Goal: Task Accomplishment & Management: Manage account settings

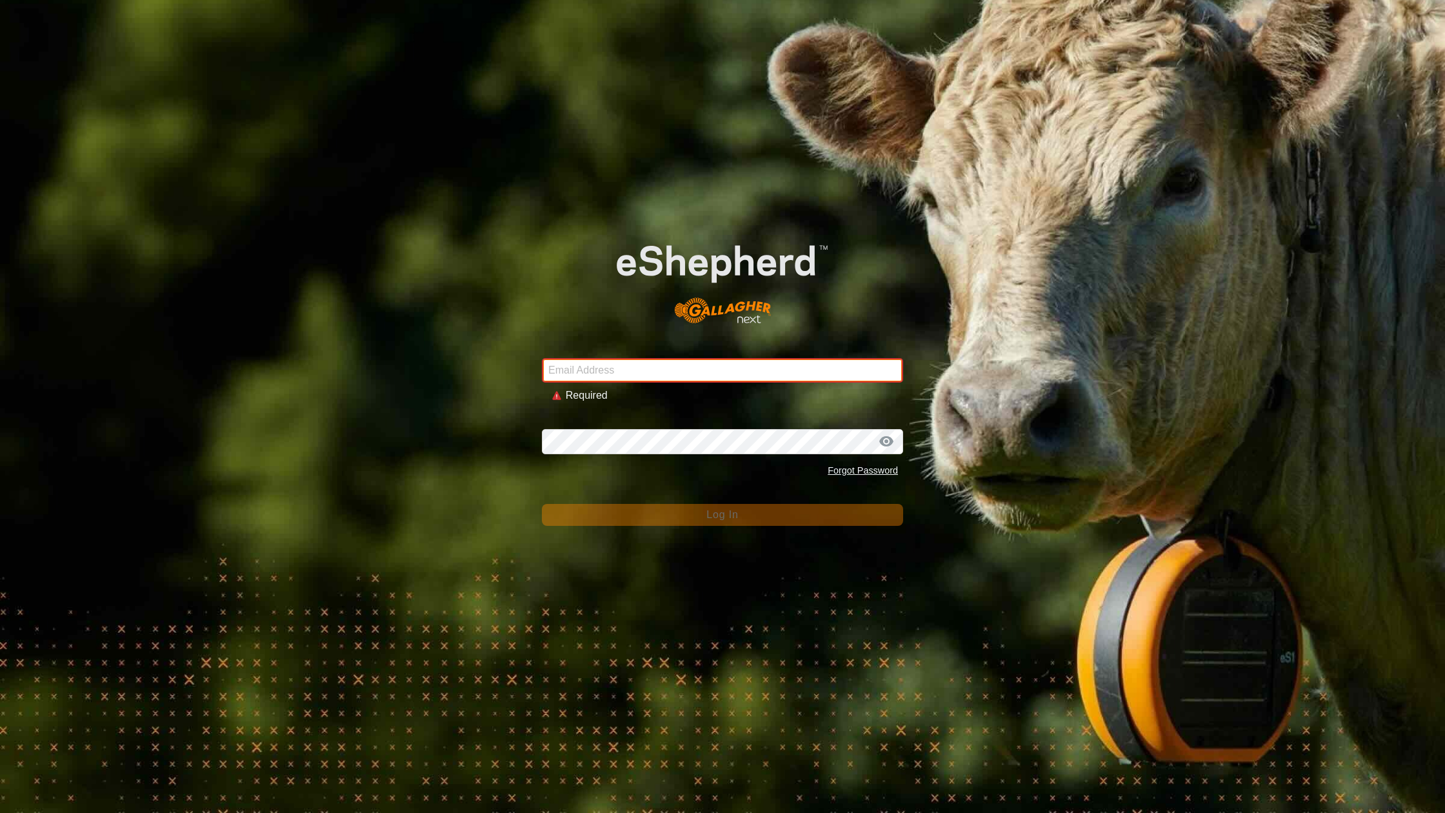
type input "[EMAIL_ADDRESS][DOMAIN_NAME]"
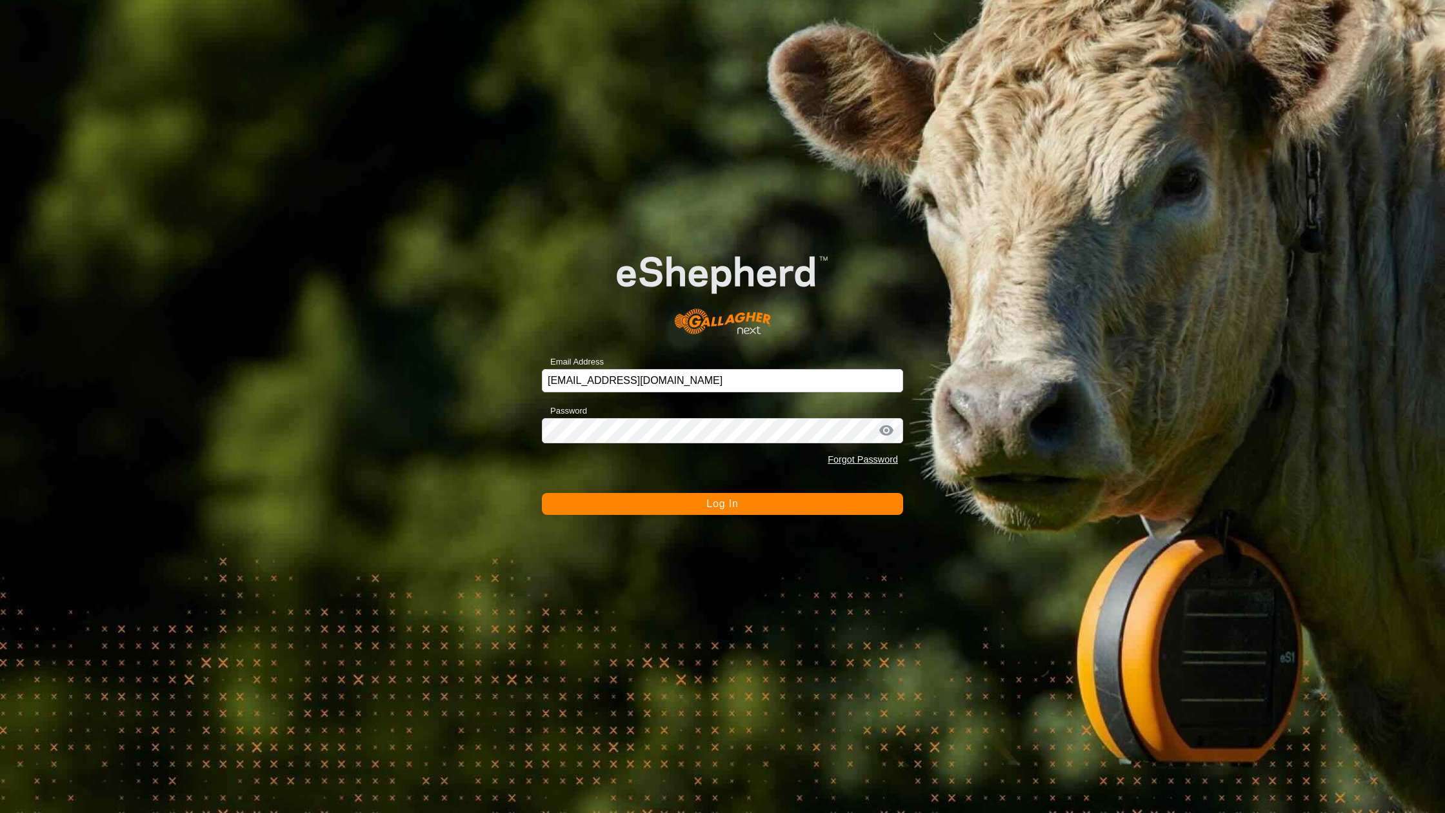
click at [671, 508] on button "Log In" at bounding box center [722, 504] width 361 height 22
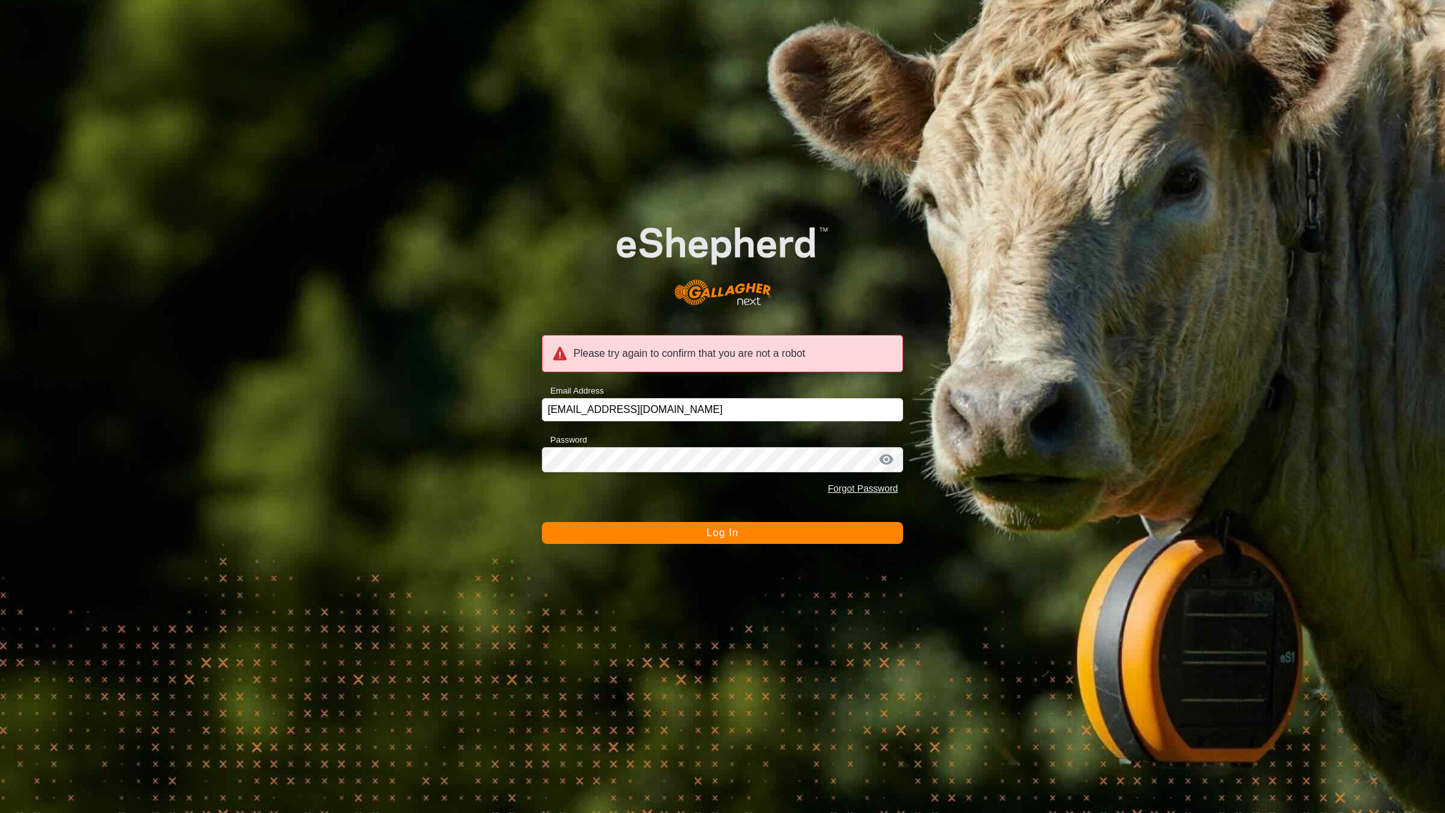
click at [655, 534] on button "Log In" at bounding box center [722, 533] width 361 height 22
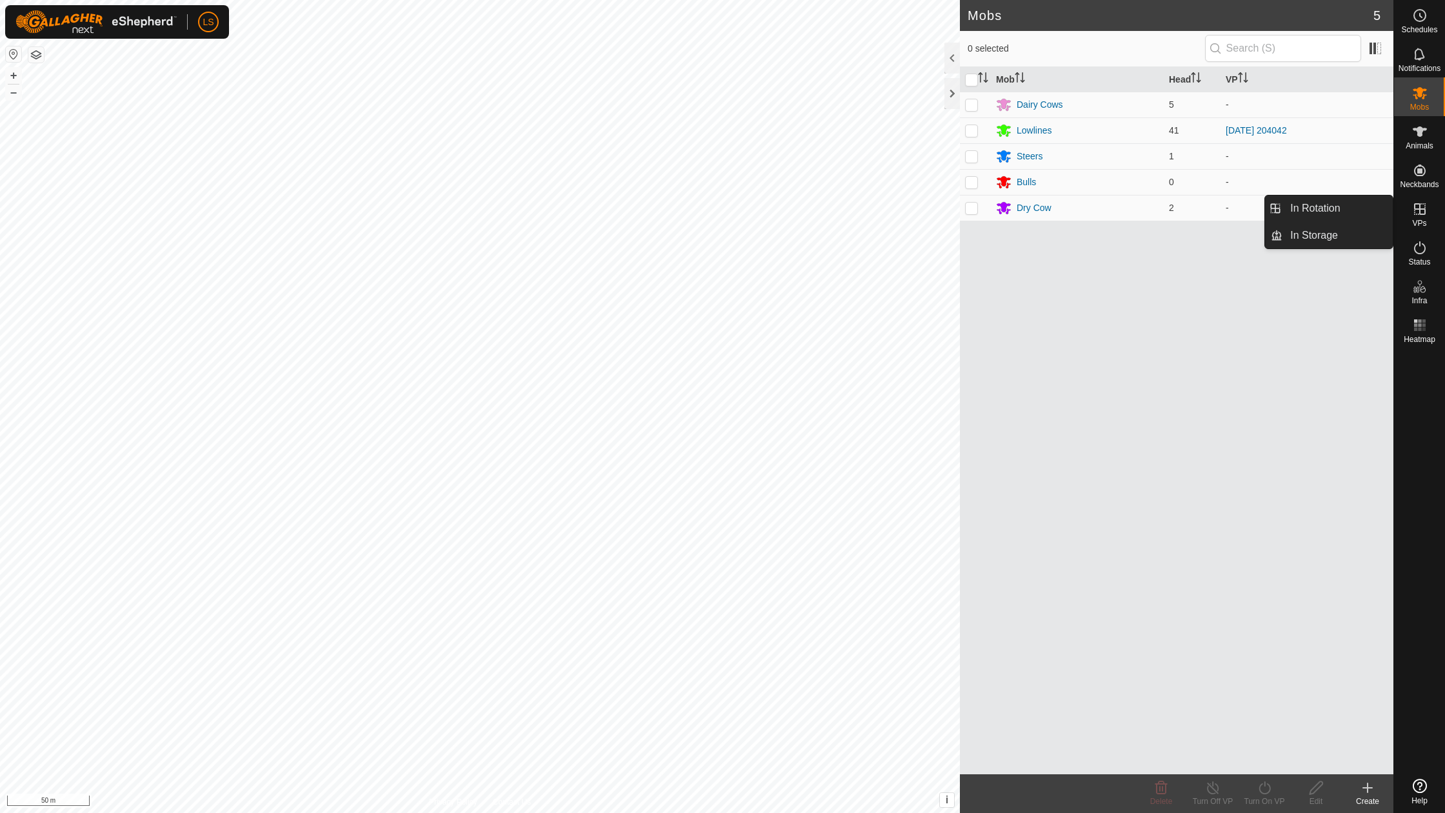
click at [1420, 207] on icon at bounding box center [1419, 208] width 15 height 15
click at [1317, 208] on span "In Rotation" at bounding box center [1315, 208] width 50 height 15
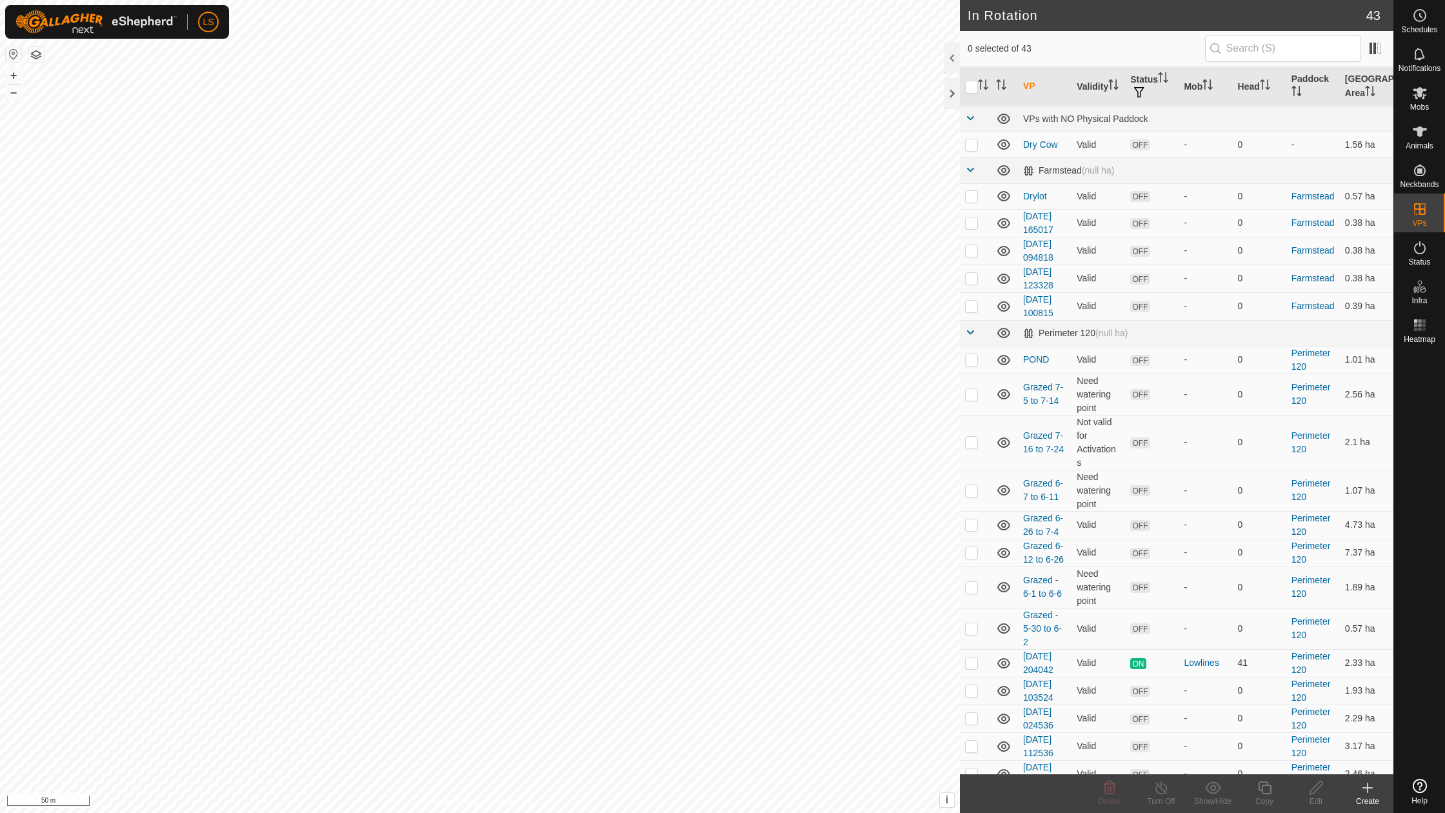
click at [1366, 788] on icon at bounding box center [1367, 788] width 9 height 0
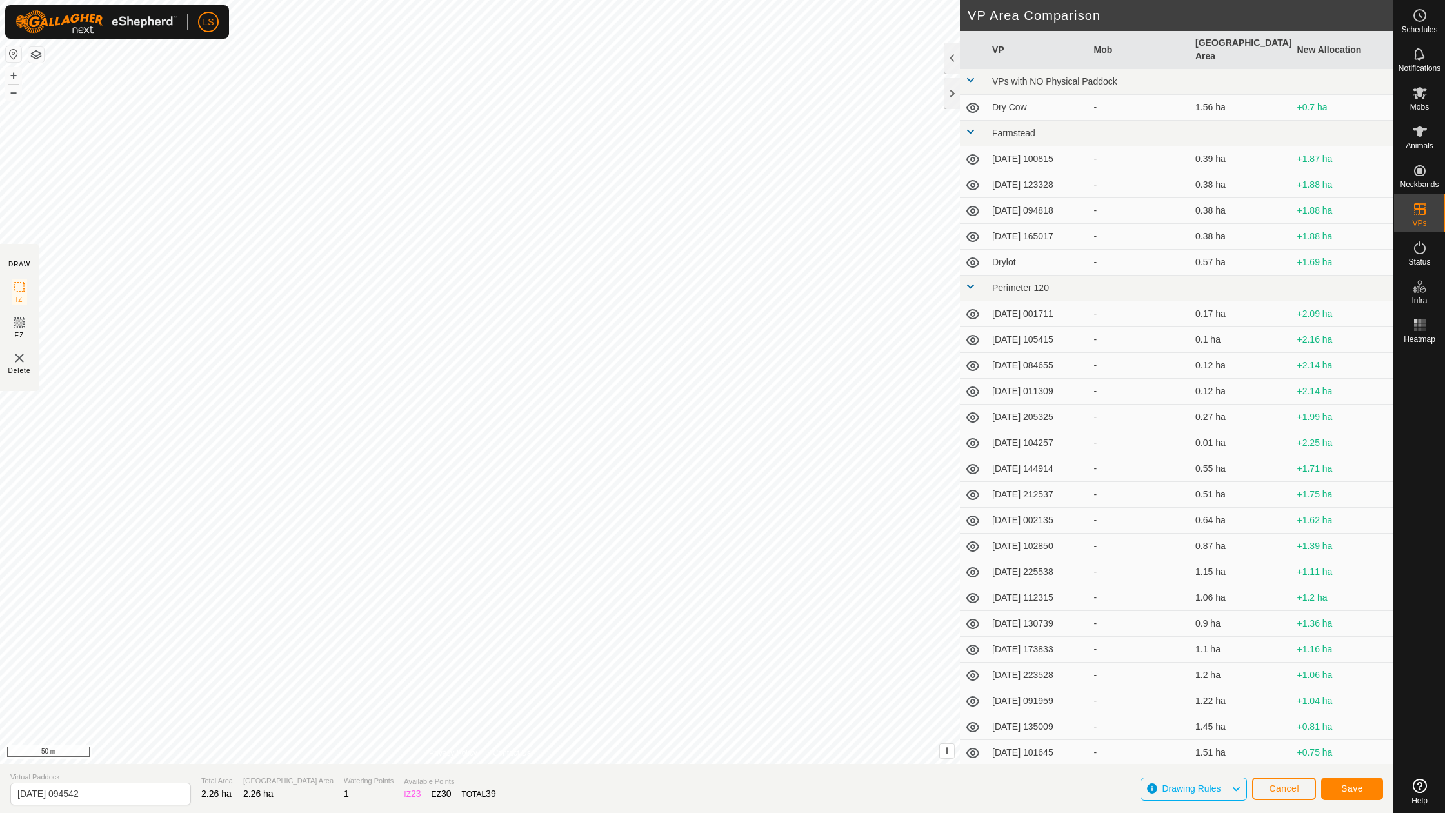
click at [1364, 790] on button "Save" at bounding box center [1352, 788] width 62 height 23
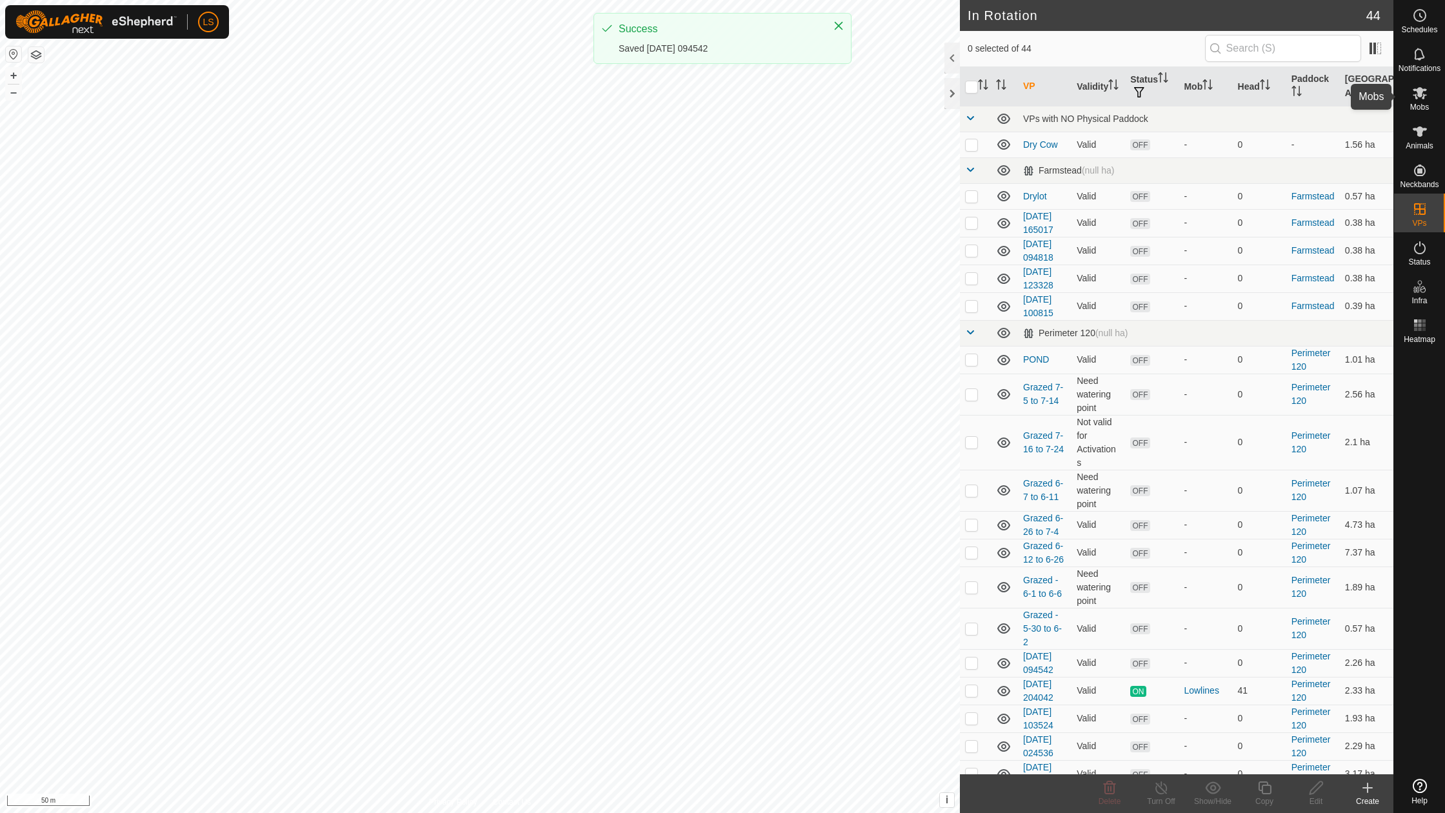
click at [1422, 94] on icon at bounding box center [1420, 93] width 14 height 12
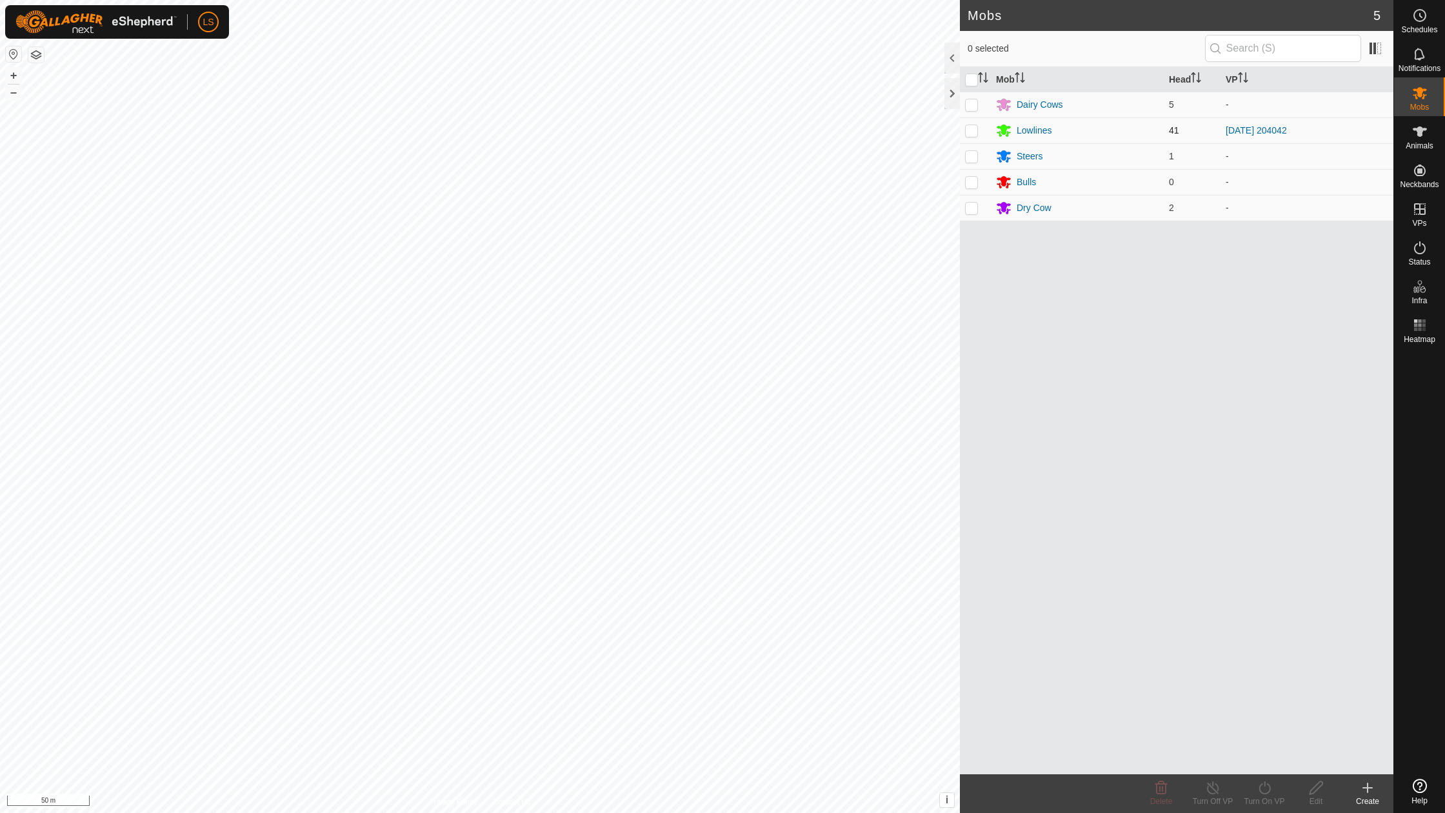
click at [971, 130] on p-checkbox at bounding box center [971, 130] width 13 height 10
checkbox input "true"
click at [1268, 787] on icon at bounding box center [1265, 787] width 16 height 15
click at [1273, 760] on link "Now" at bounding box center [1303, 759] width 128 height 26
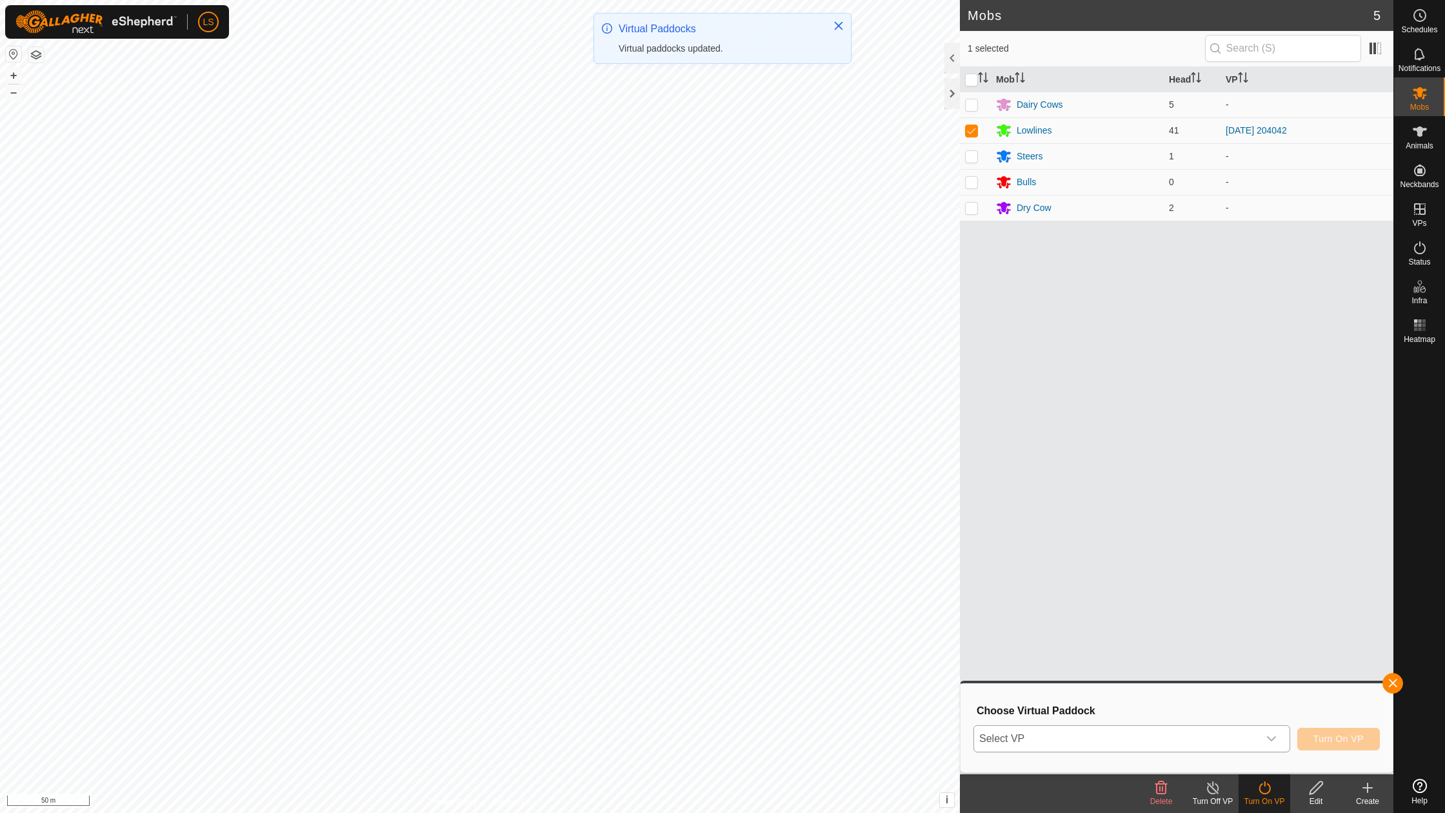
click at [1266, 733] on div "dropdown trigger" at bounding box center [1271, 739] width 26 height 26
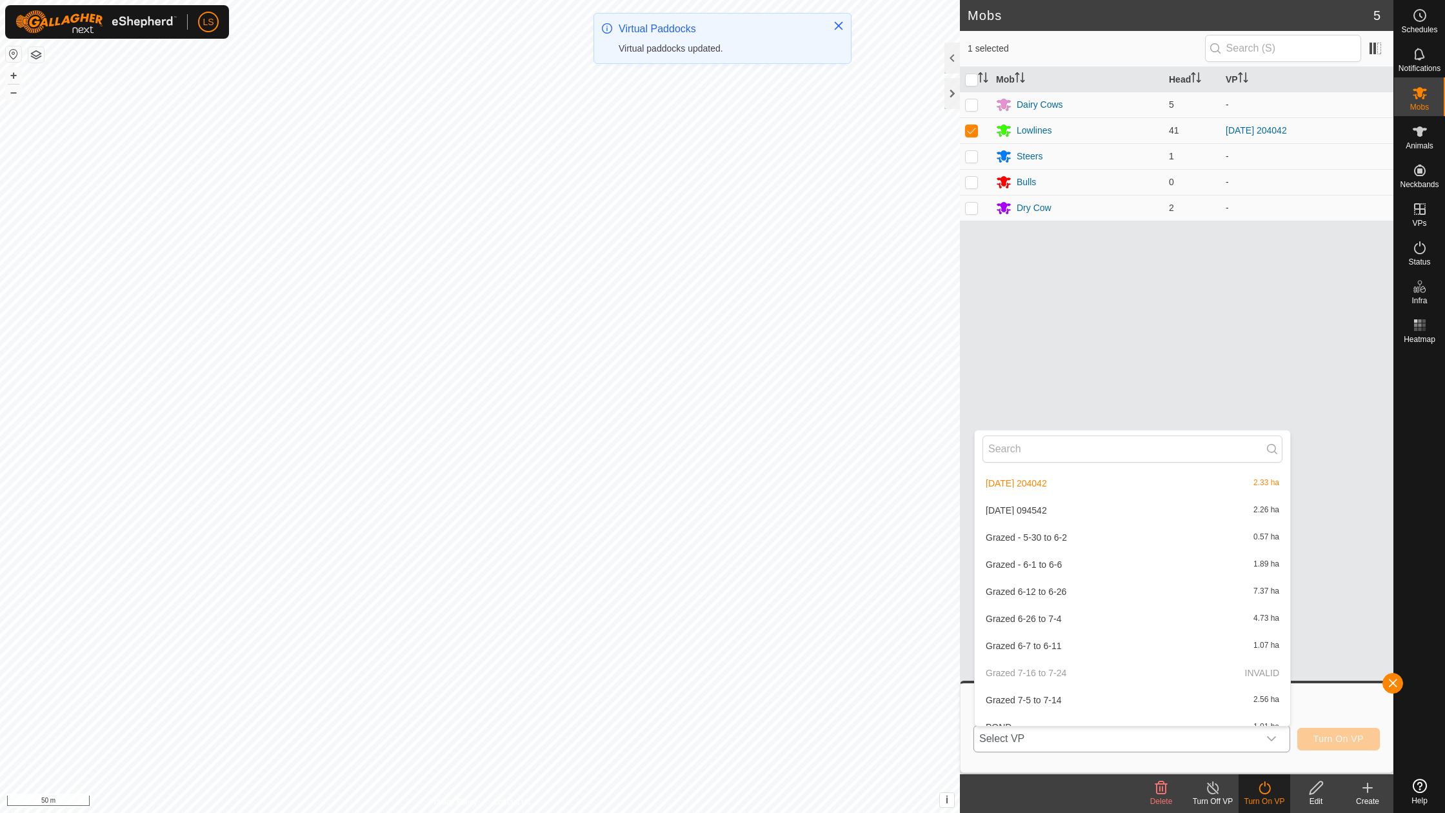
scroll to position [1002, 0]
click at [1045, 502] on li "[DATE] 094542 2.26 ha" at bounding box center [1132, 515] width 315 height 26
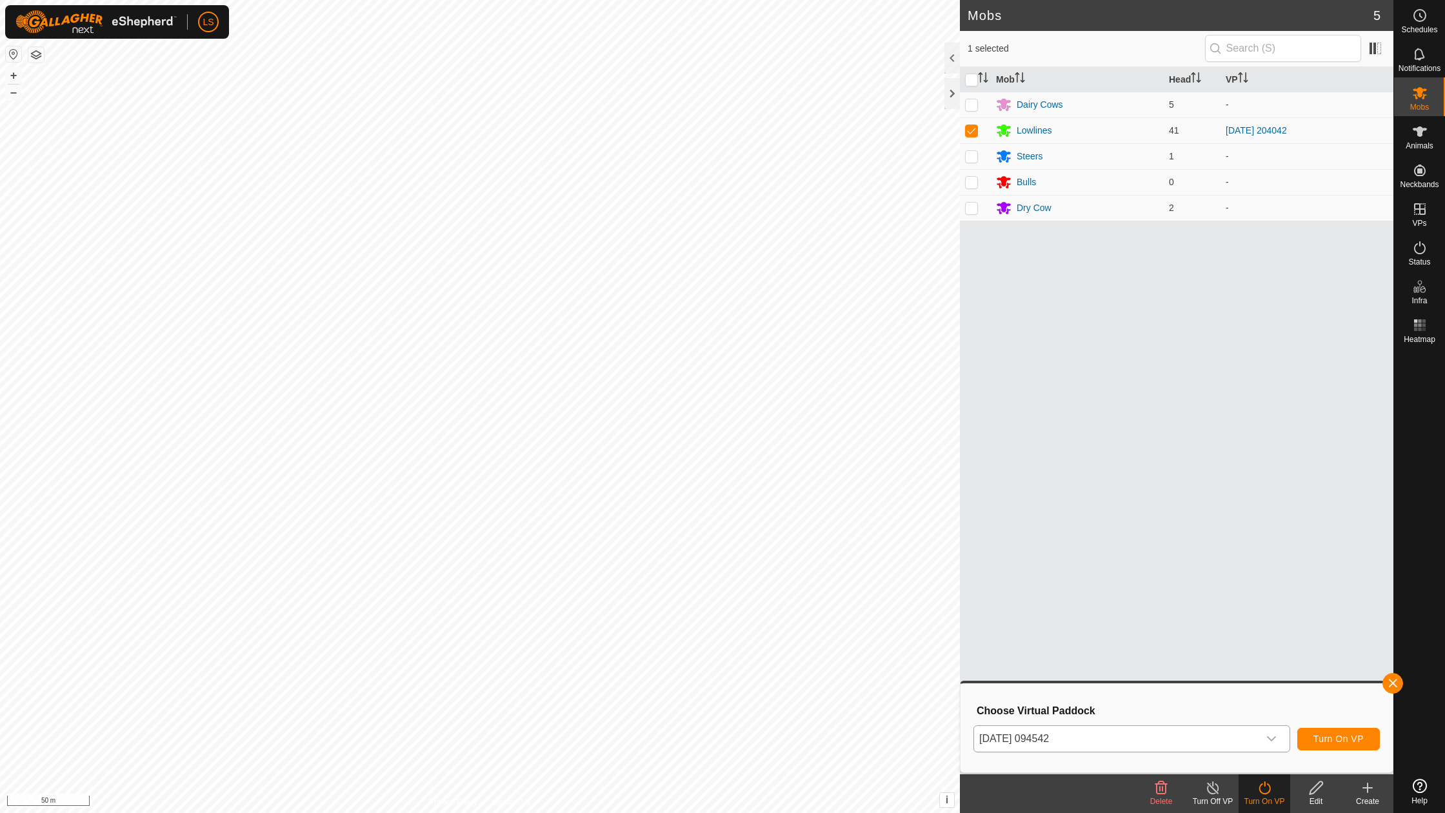
click at [1355, 741] on span "Turn On VP" at bounding box center [1338, 738] width 50 height 10
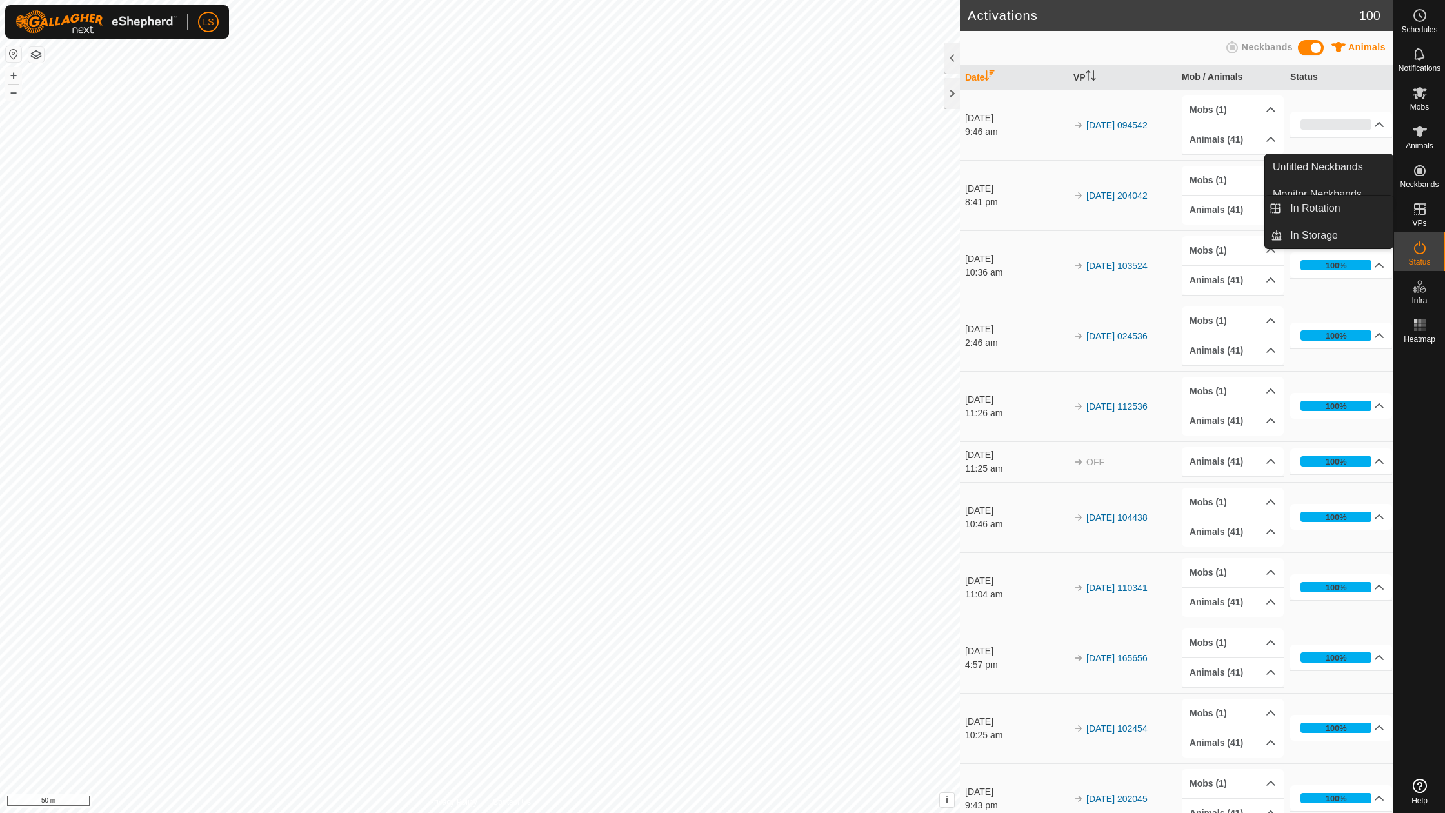
click at [1418, 209] on link "In Rotation" at bounding box center [1390, 210] width 110 height 26
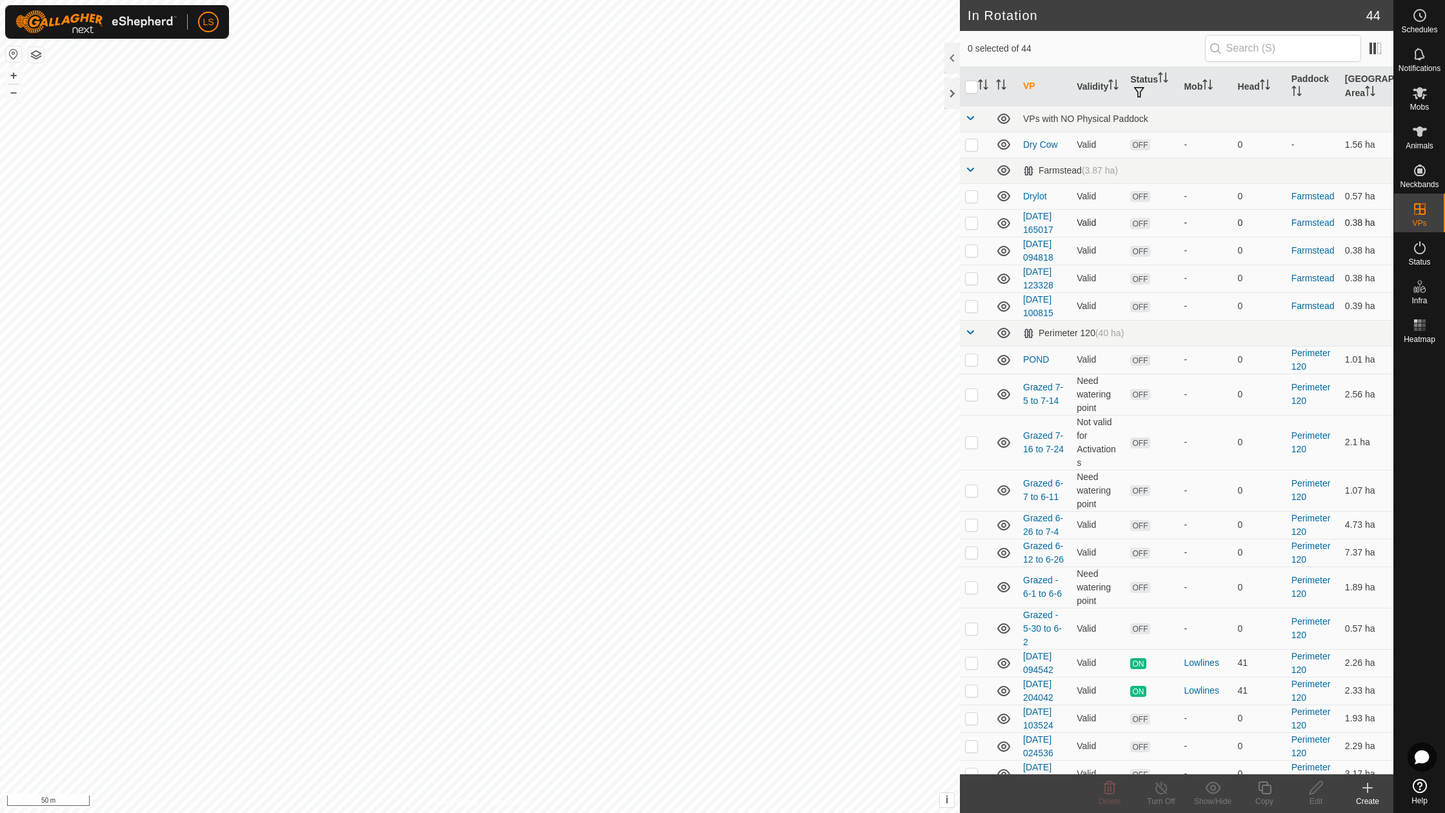
click at [971, 222] on p-checkbox at bounding box center [971, 222] width 13 height 10
checkbox input "true"
click at [970, 249] on p-checkbox at bounding box center [971, 250] width 13 height 10
checkbox input "true"
click at [971, 273] on p-checkbox at bounding box center [971, 278] width 13 height 10
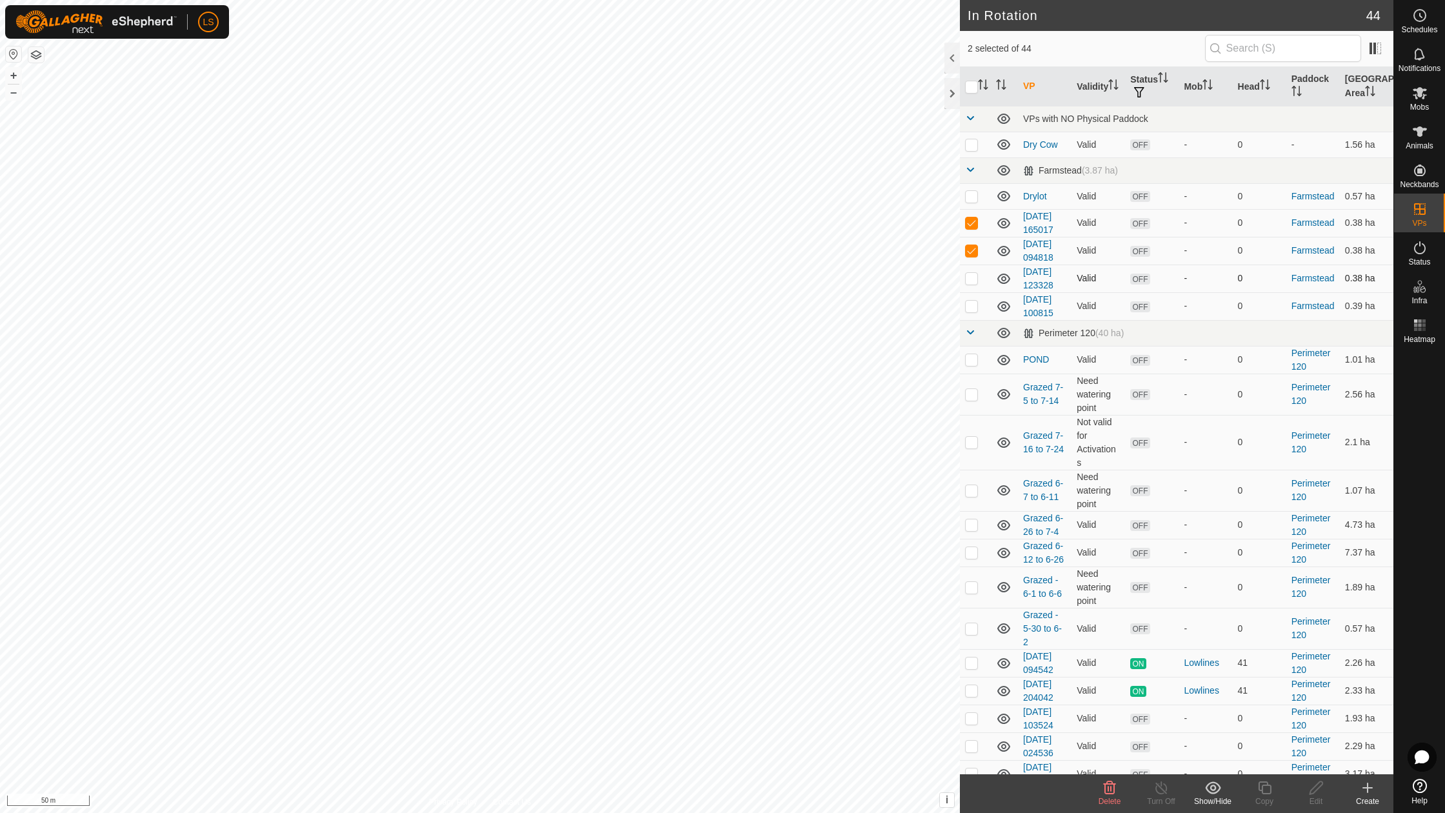
checkbox input "true"
click at [971, 304] on p-checkbox at bounding box center [971, 306] width 13 height 10
click at [968, 305] on p-checkbox at bounding box center [971, 306] width 13 height 10
checkbox input "false"
click at [970, 273] on p-checkbox at bounding box center [971, 278] width 13 height 10
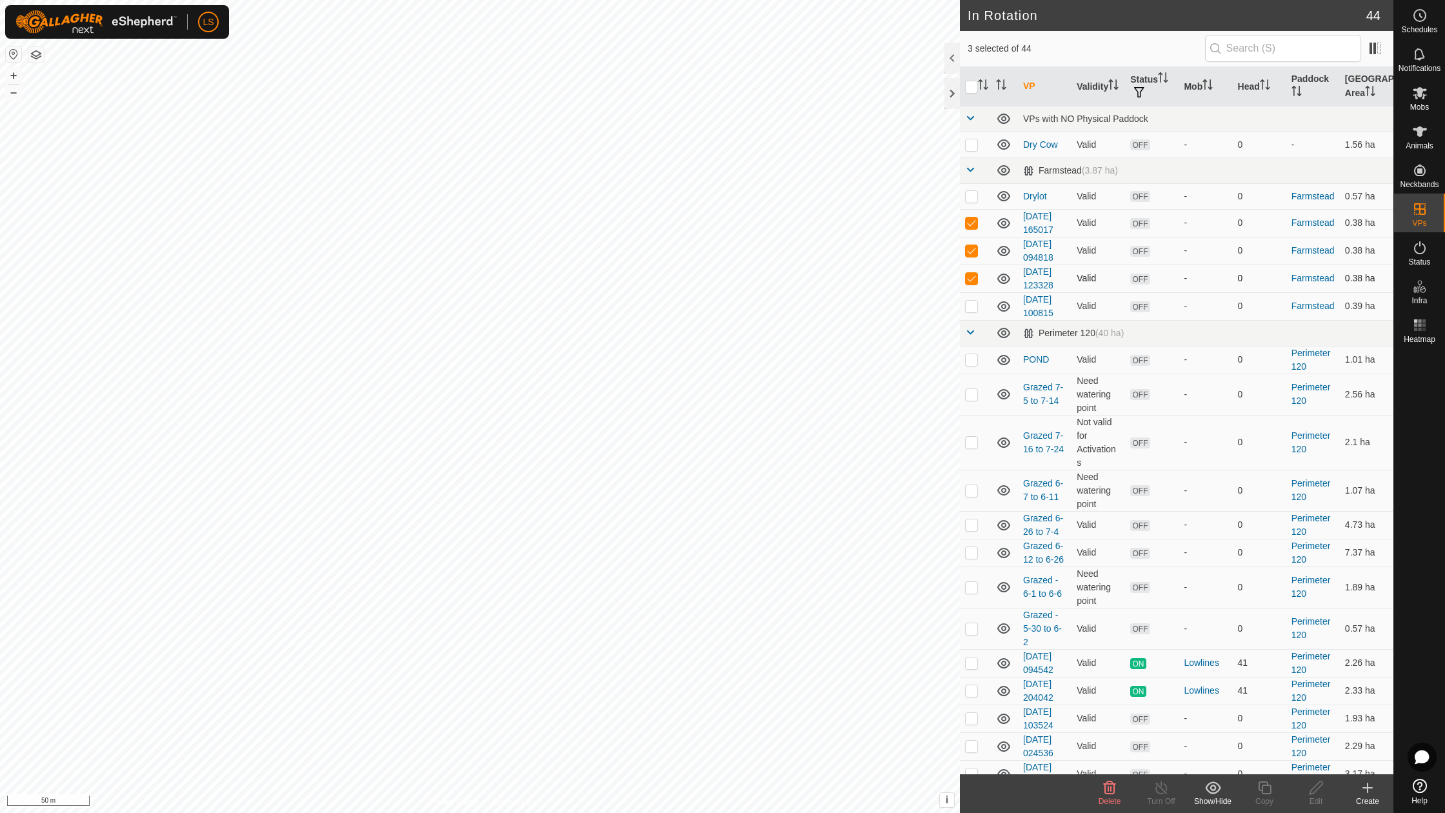
checkbox input "false"
click at [970, 248] on p-checkbox at bounding box center [971, 250] width 13 height 10
checkbox input "false"
click at [970, 220] on p-checkbox at bounding box center [971, 222] width 13 height 10
click at [1115, 237] on div "In Rotation 44 0 selected of 44 VP Validity Status Mob Head Paddock Grazing Are…" at bounding box center [696, 406] width 1393 height 813
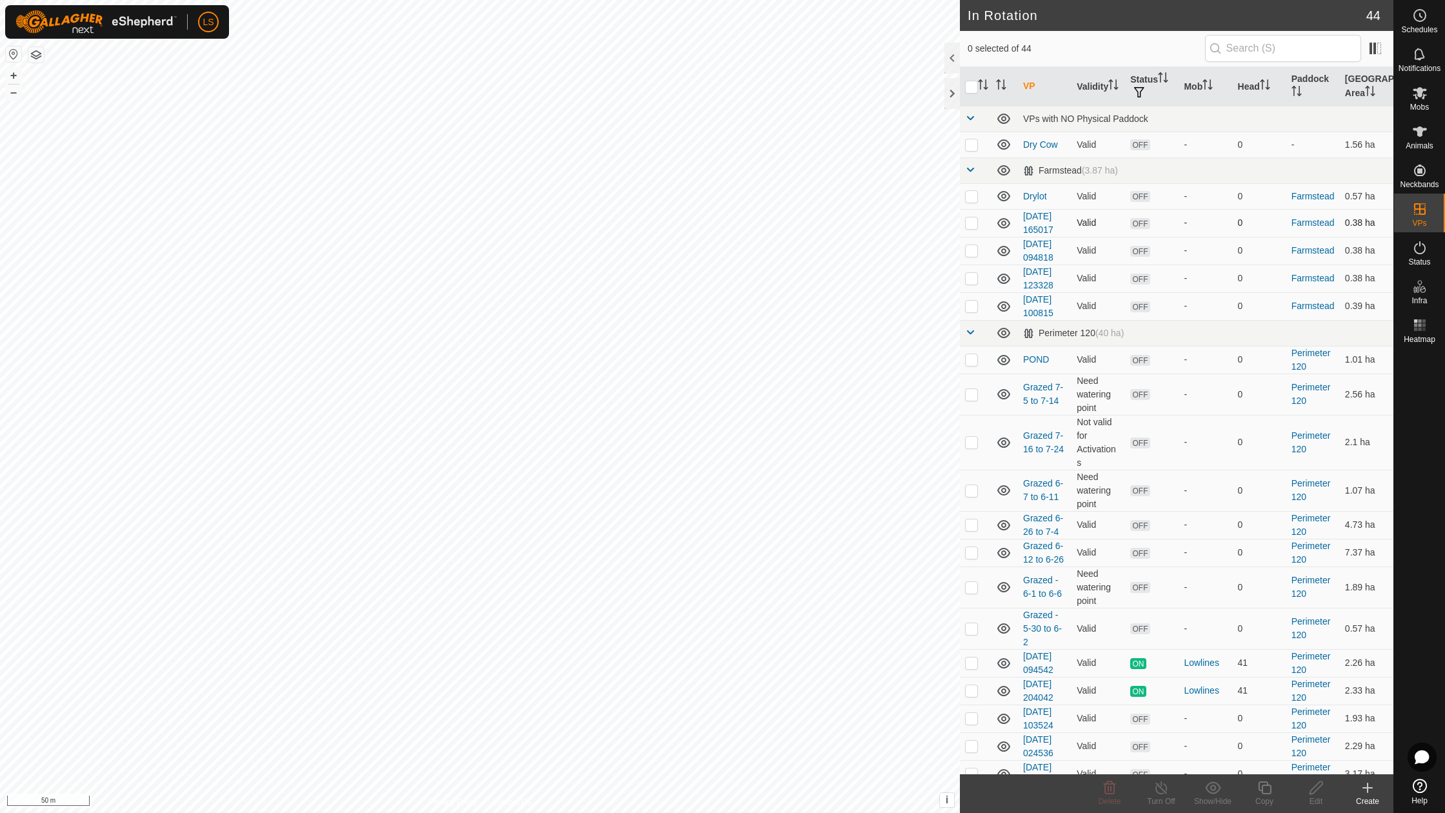
click at [973, 218] on p-checkbox at bounding box center [971, 222] width 13 height 10
checkbox input "true"
click at [971, 248] on p-checkbox at bounding box center [971, 250] width 13 height 10
checkbox input "true"
click at [973, 276] on p-checkbox at bounding box center [971, 278] width 13 height 10
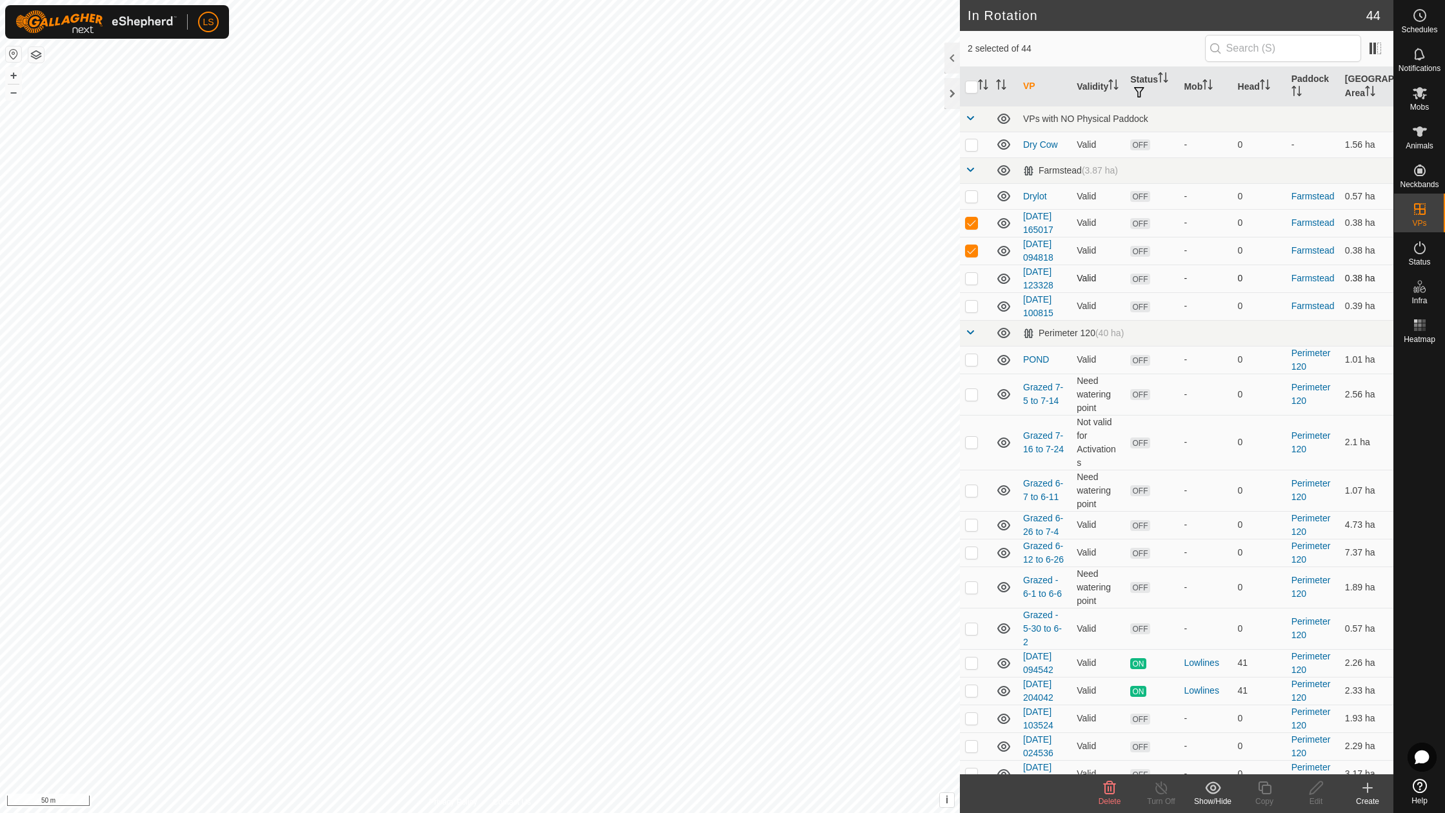
checkbox input "true"
click at [973, 305] on p-checkbox at bounding box center [971, 306] width 13 height 10
checkbox input "true"
click at [1366, 793] on icon at bounding box center [1367, 787] width 15 height 15
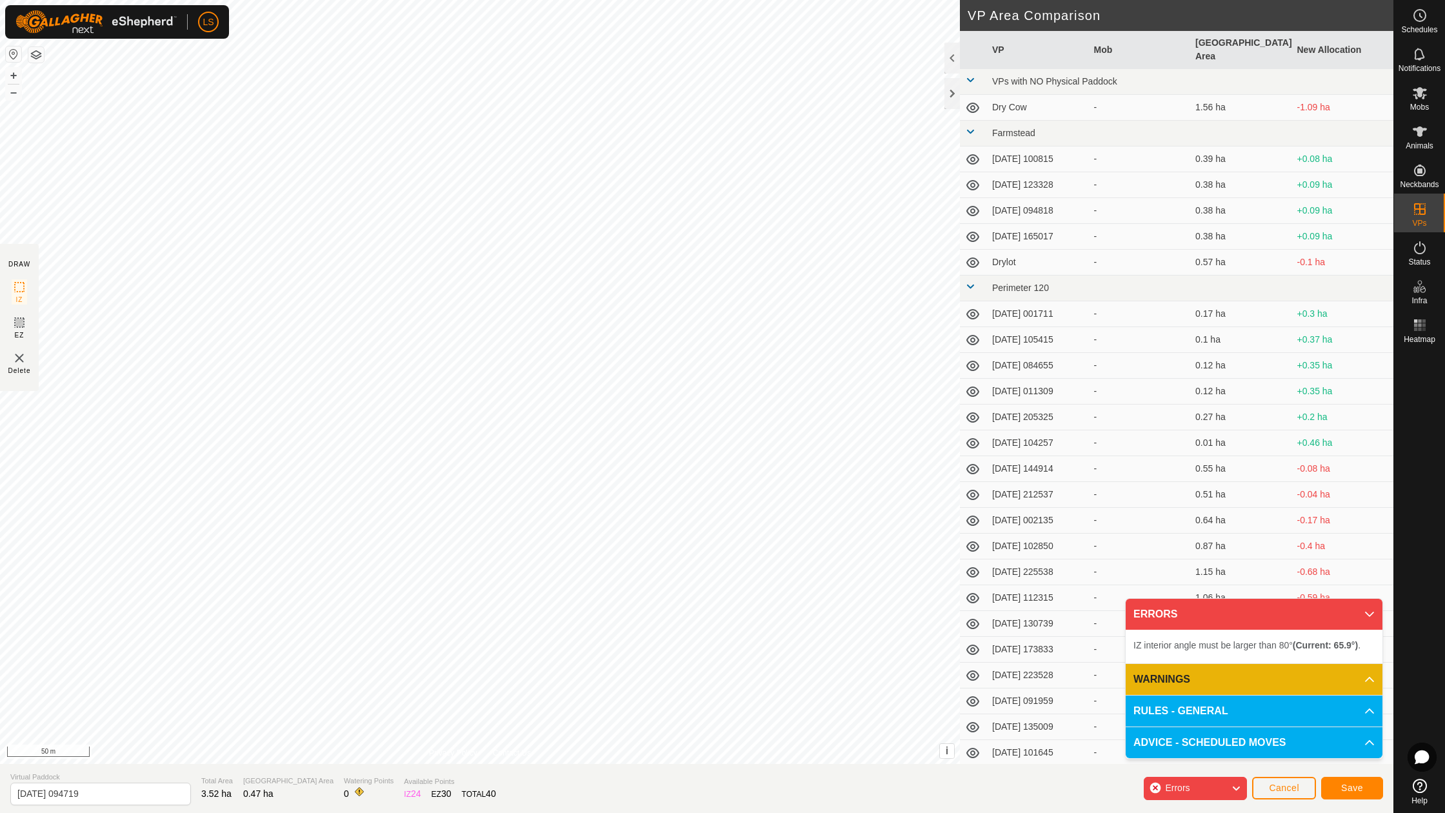
click at [1371, 612] on p-accordion-header "ERRORS" at bounding box center [1254, 614] width 257 height 31
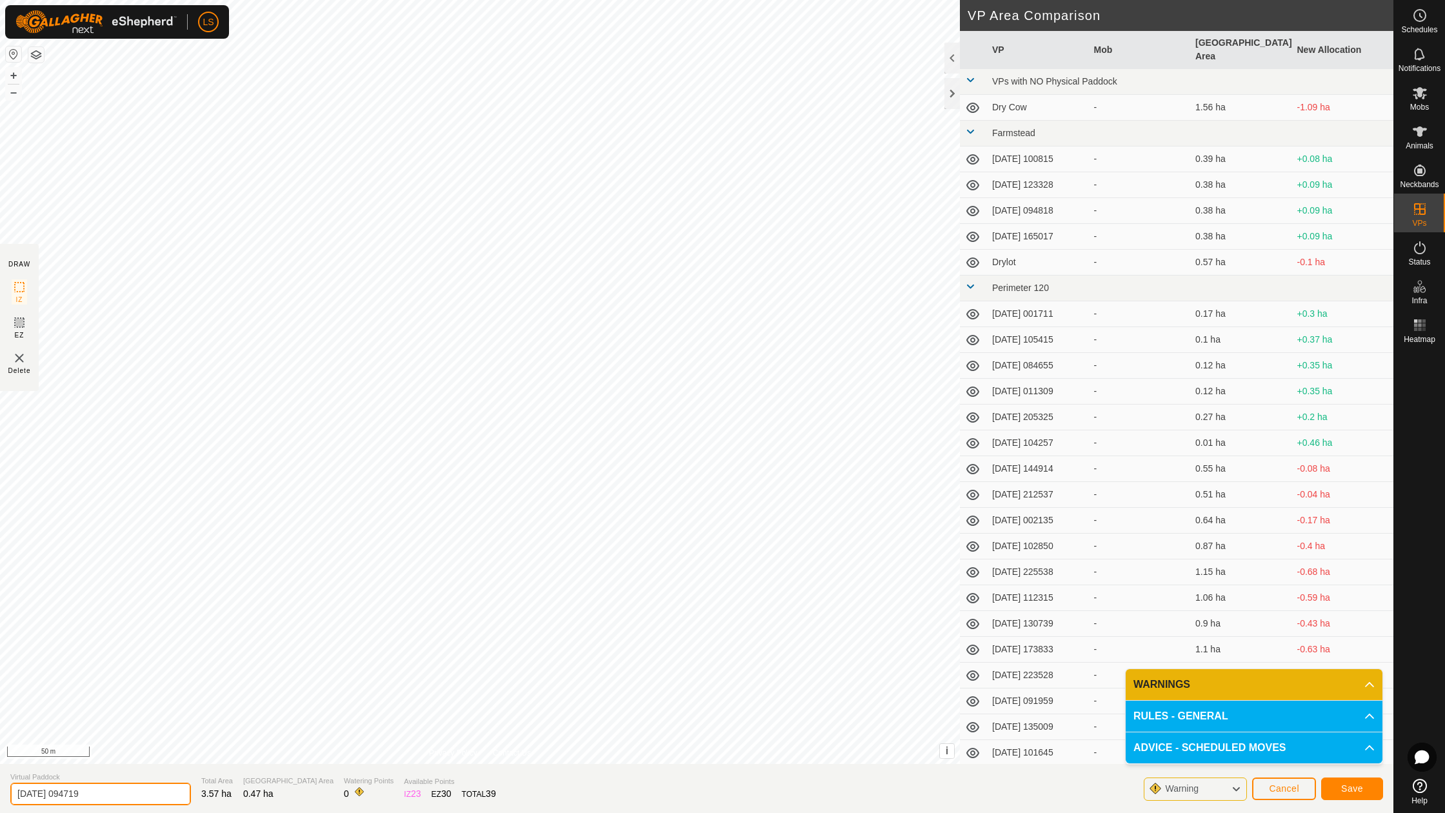
drag, startPoint x: 110, startPoint y: 792, endPoint x: 0, endPoint y: 787, distance: 109.8
click at [0, 787] on section "Virtual Paddock 2025-08-13 094719 Total Area 3.57 ha Grazing Area 0.47 ha Water…" at bounding box center [696, 788] width 1393 height 49
type input "Grazed 7-26 to 7-28"
click at [1355, 783] on span "Save" at bounding box center [1352, 788] width 22 height 10
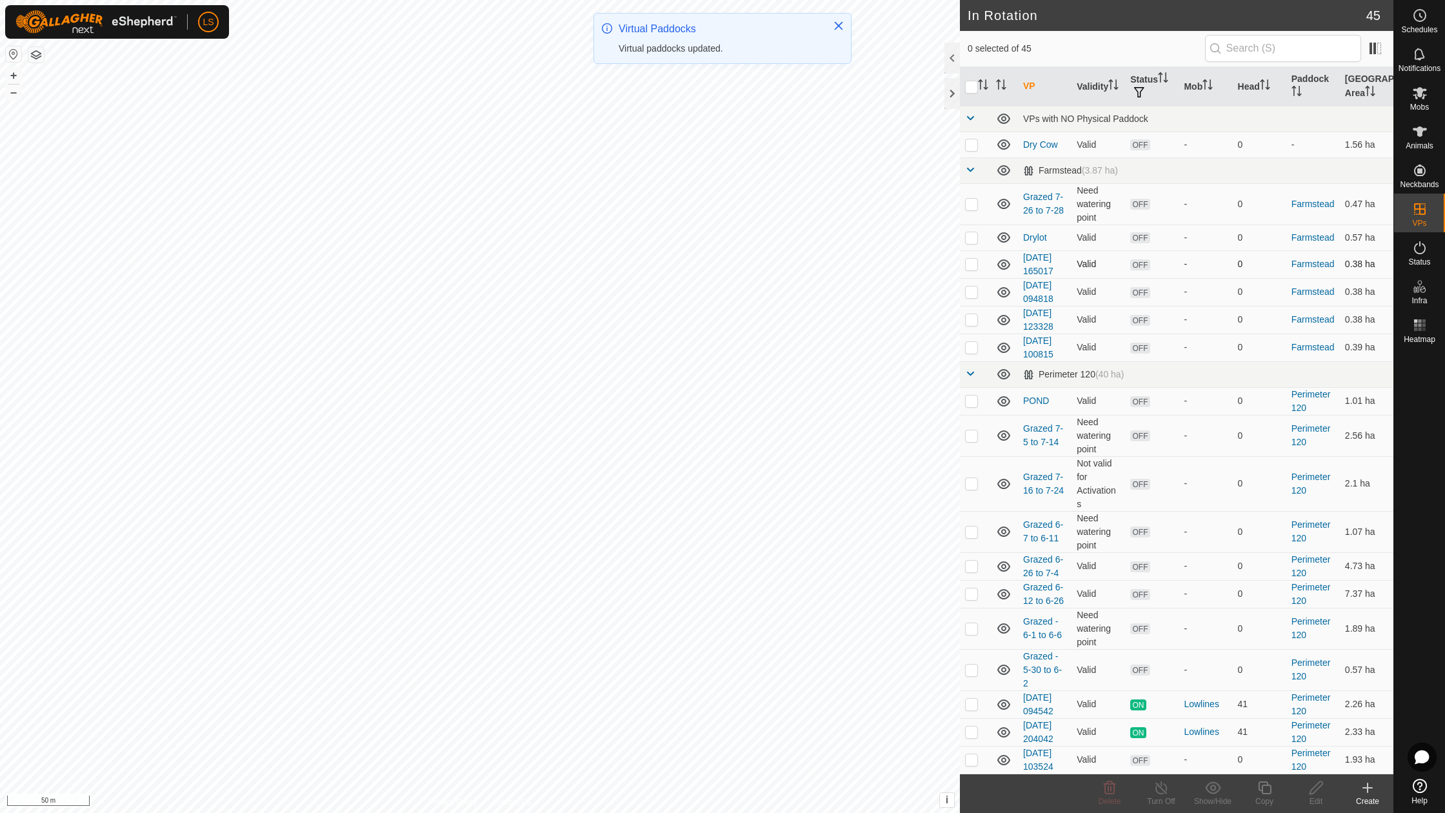
click at [973, 263] on p-checkbox at bounding box center [971, 264] width 13 height 10
checkbox input "true"
click at [971, 287] on p-checkbox at bounding box center [971, 291] width 13 height 10
checkbox input "true"
click at [971, 316] on p-checkbox at bounding box center [971, 319] width 13 height 10
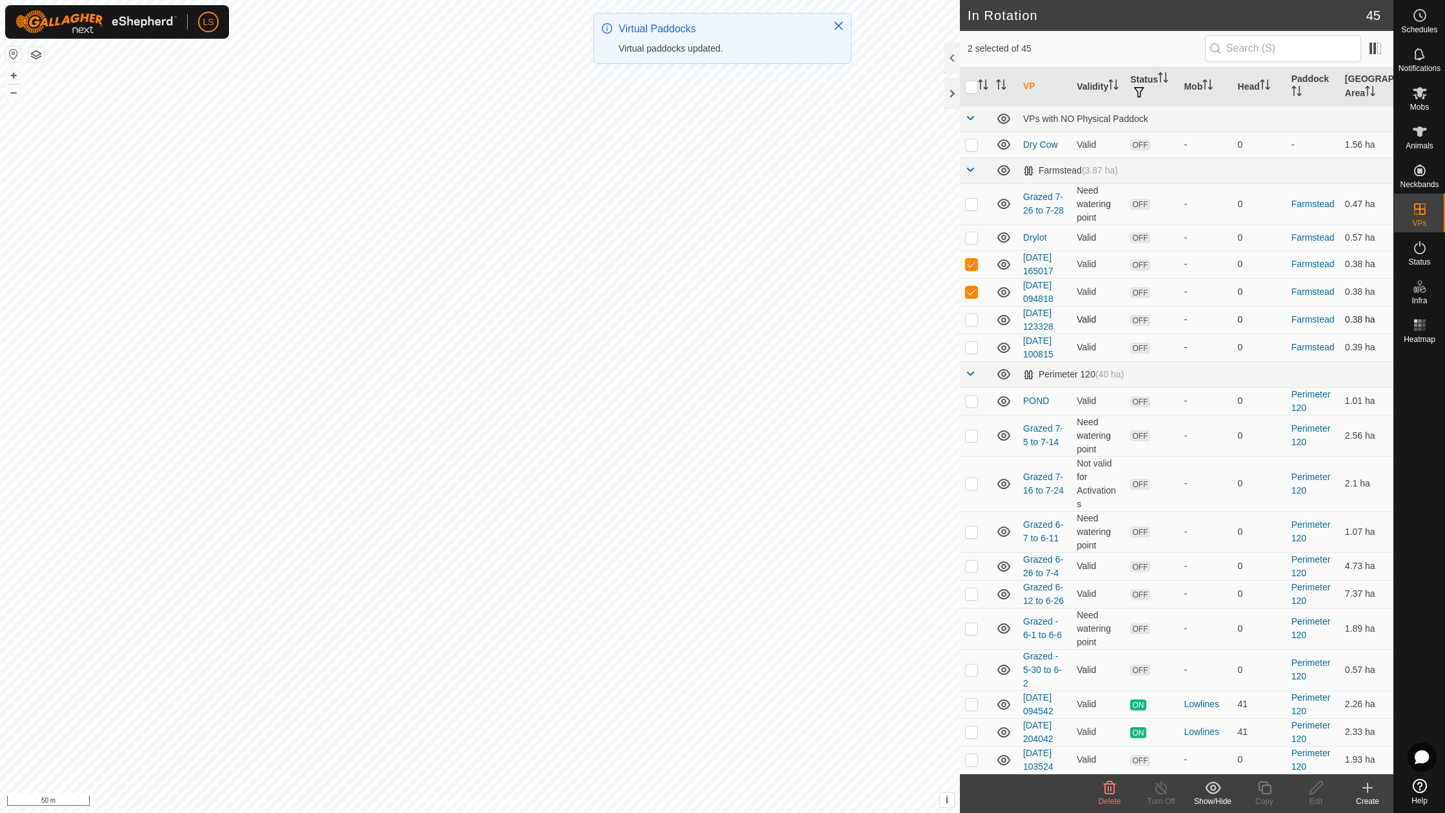
checkbox input "true"
click at [973, 349] on td at bounding box center [975, 347] width 31 height 28
checkbox input "true"
click at [1105, 791] on icon at bounding box center [1110, 787] width 12 height 13
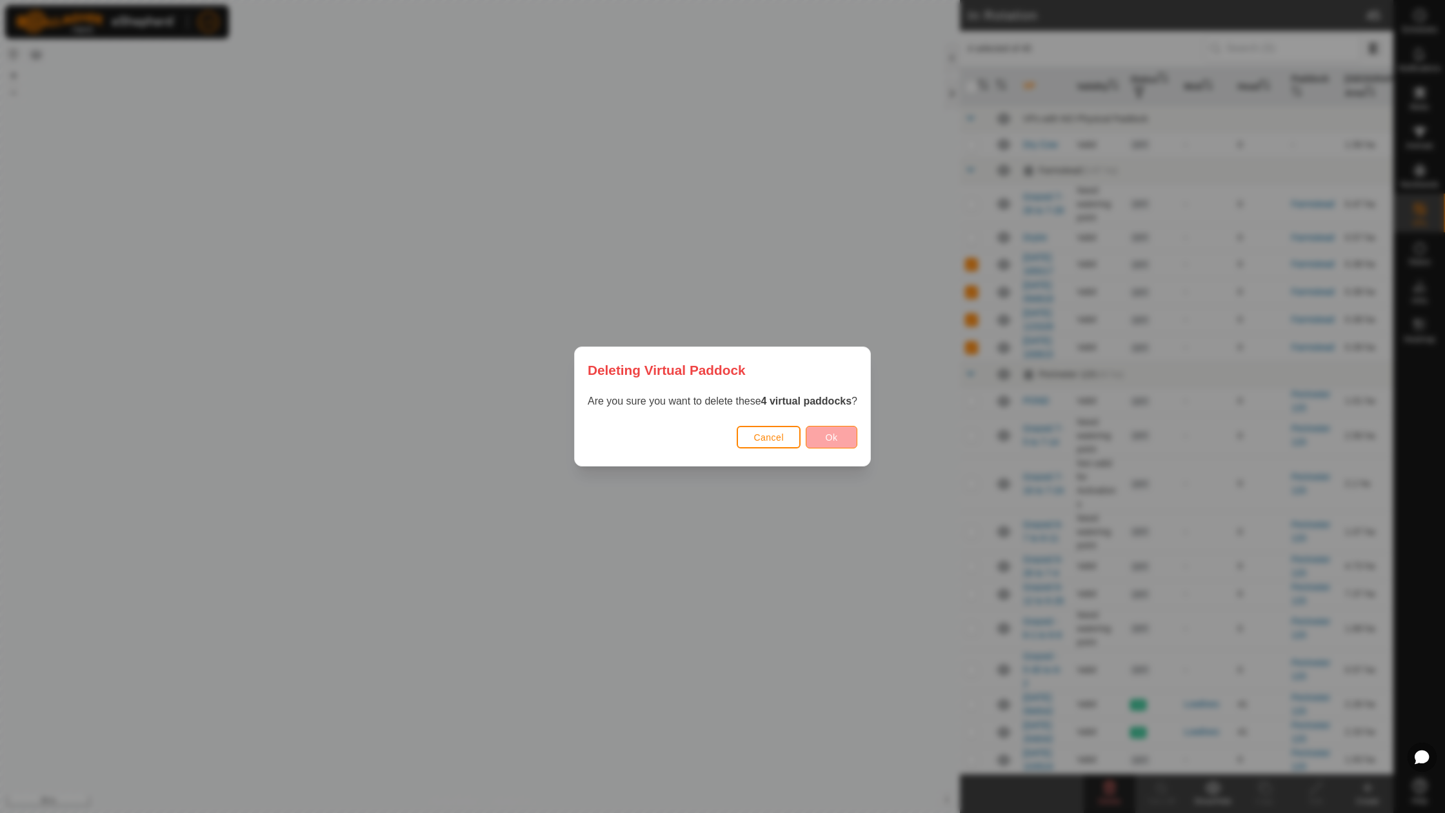
click at [824, 439] on button "Ok" at bounding box center [832, 437] width 52 height 23
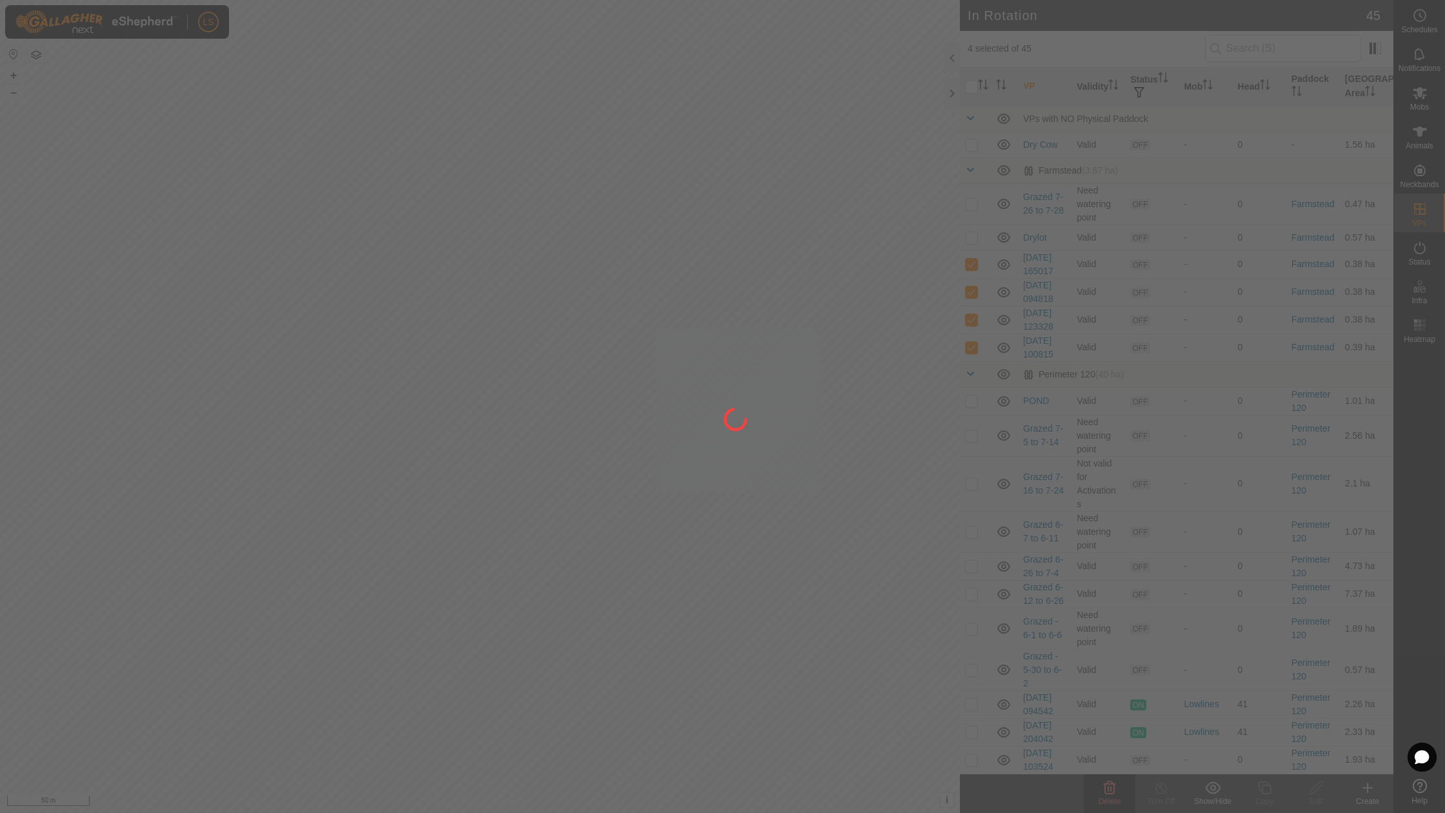
checkbox input "false"
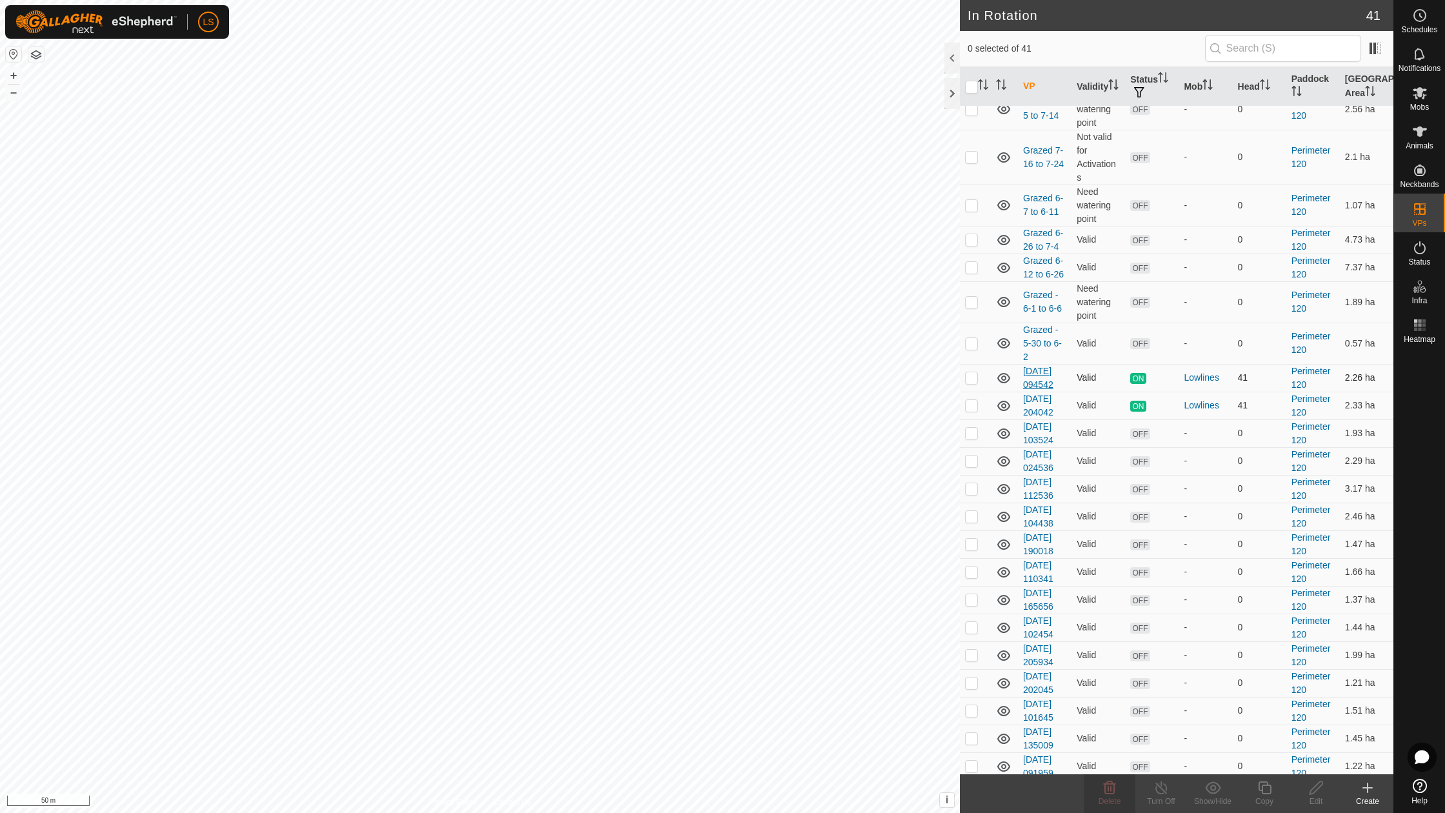
scroll to position [226, 0]
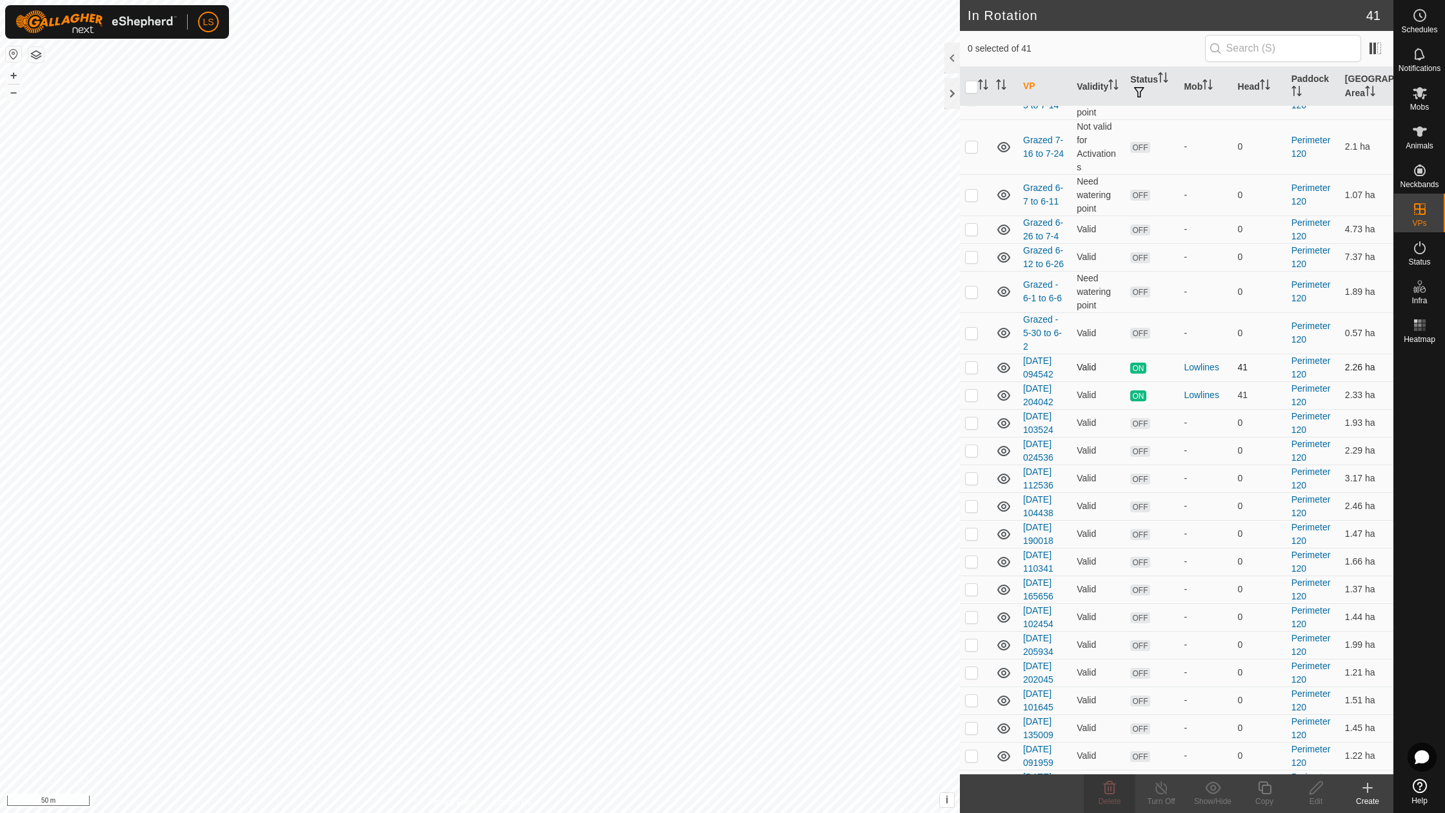
click at [971, 362] on p-checkbox at bounding box center [971, 367] width 13 height 10
checkbox input "true"
click at [969, 362] on p-checkbox at bounding box center [971, 367] width 13 height 10
checkbox input "false"
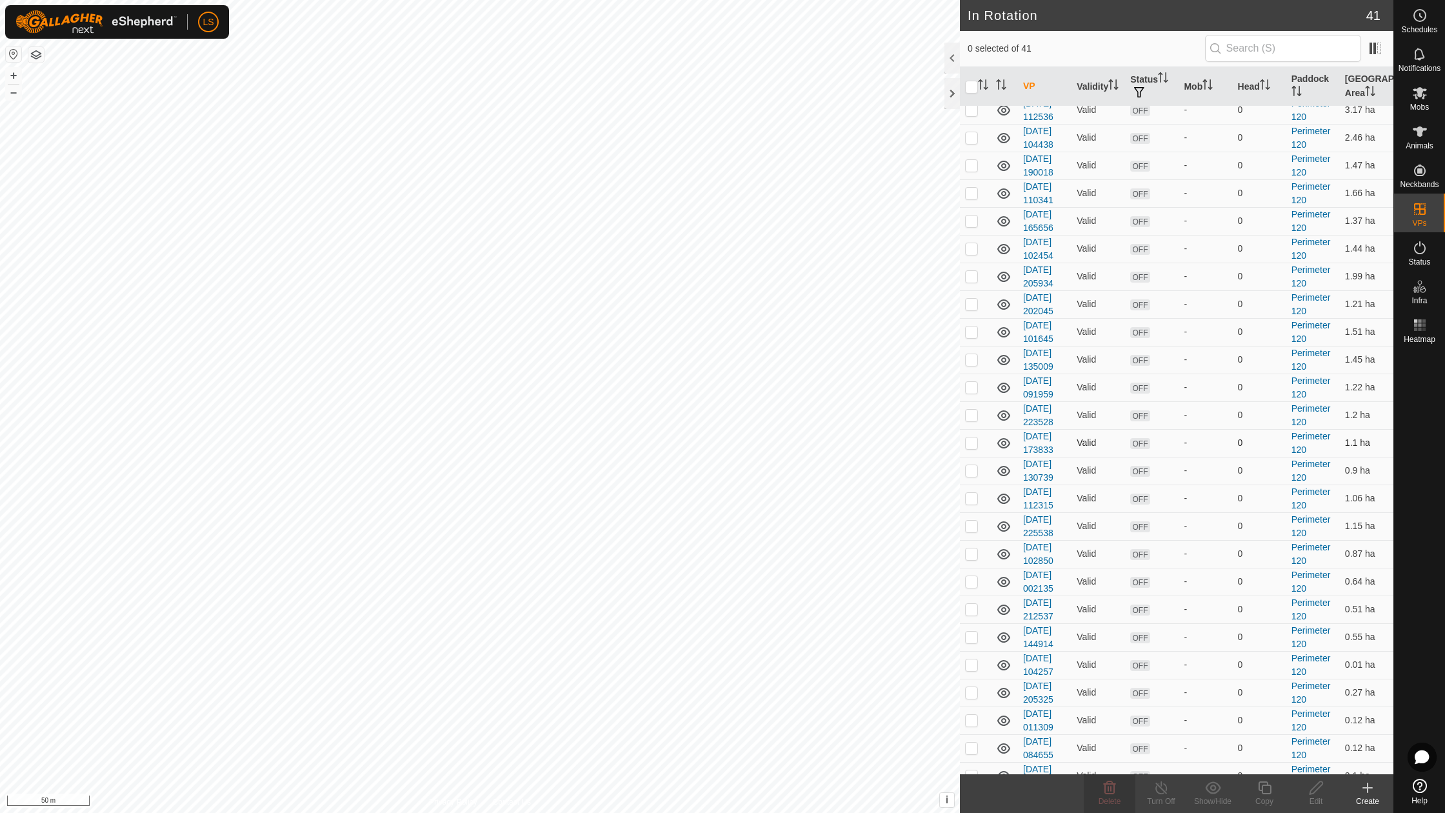
scroll to position [592, 0]
click at [973, 800] on p-checkbox at bounding box center [971, 805] width 13 height 10
checkbox input "true"
click at [971, 772] on p-checkbox at bounding box center [971, 777] width 13 height 10
checkbox input "true"
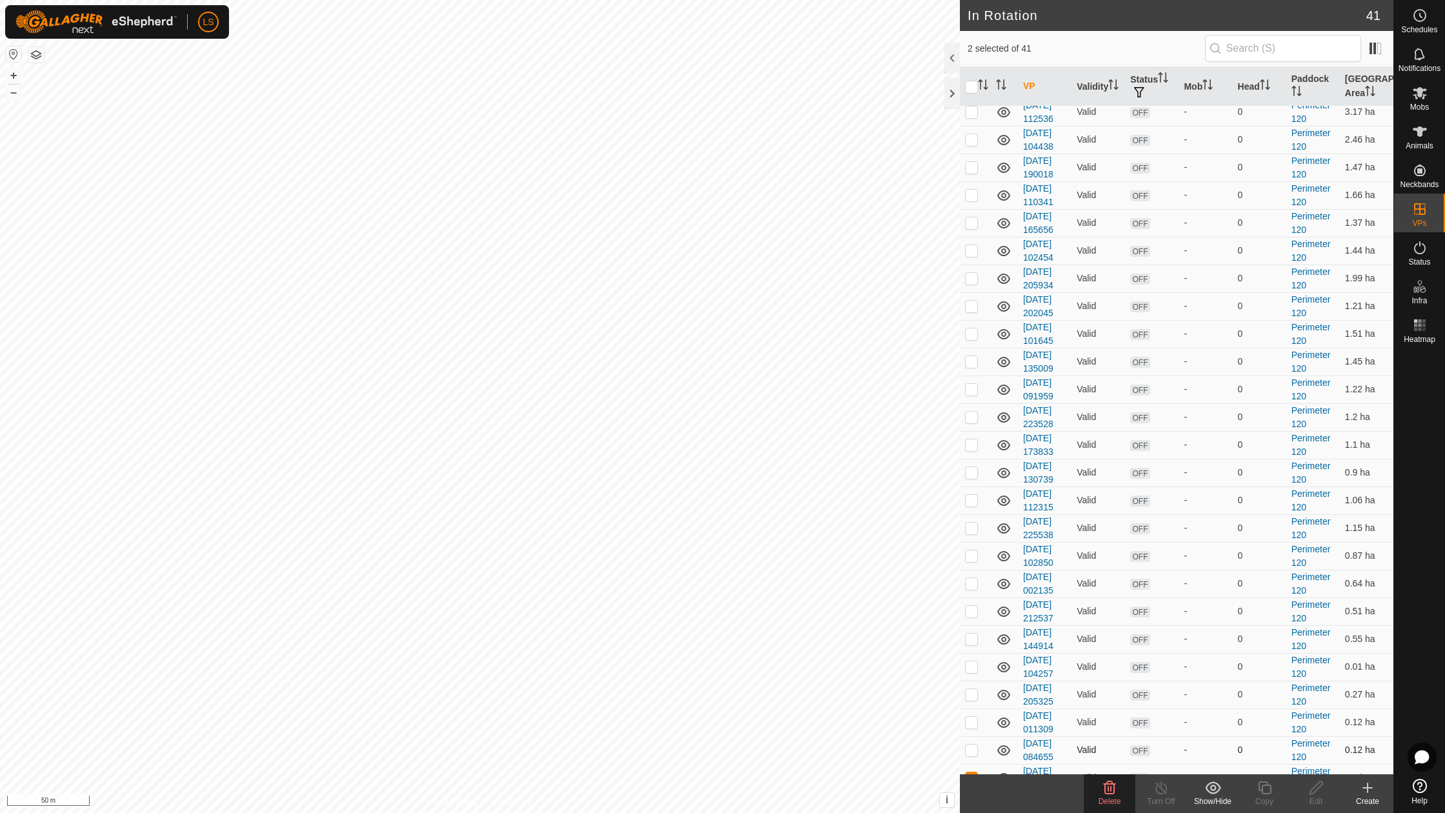
click at [971, 744] on p-checkbox at bounding box center [971, 749] width 13 height 10
checkbox input "true"
click at [971, 717] on p-checkbox at bounding box center [971, 722] width 13 height 10
checkbox input "true"
click at [969, 689] on p-checkbox at bounding box center [971, 694] width 13 height 10
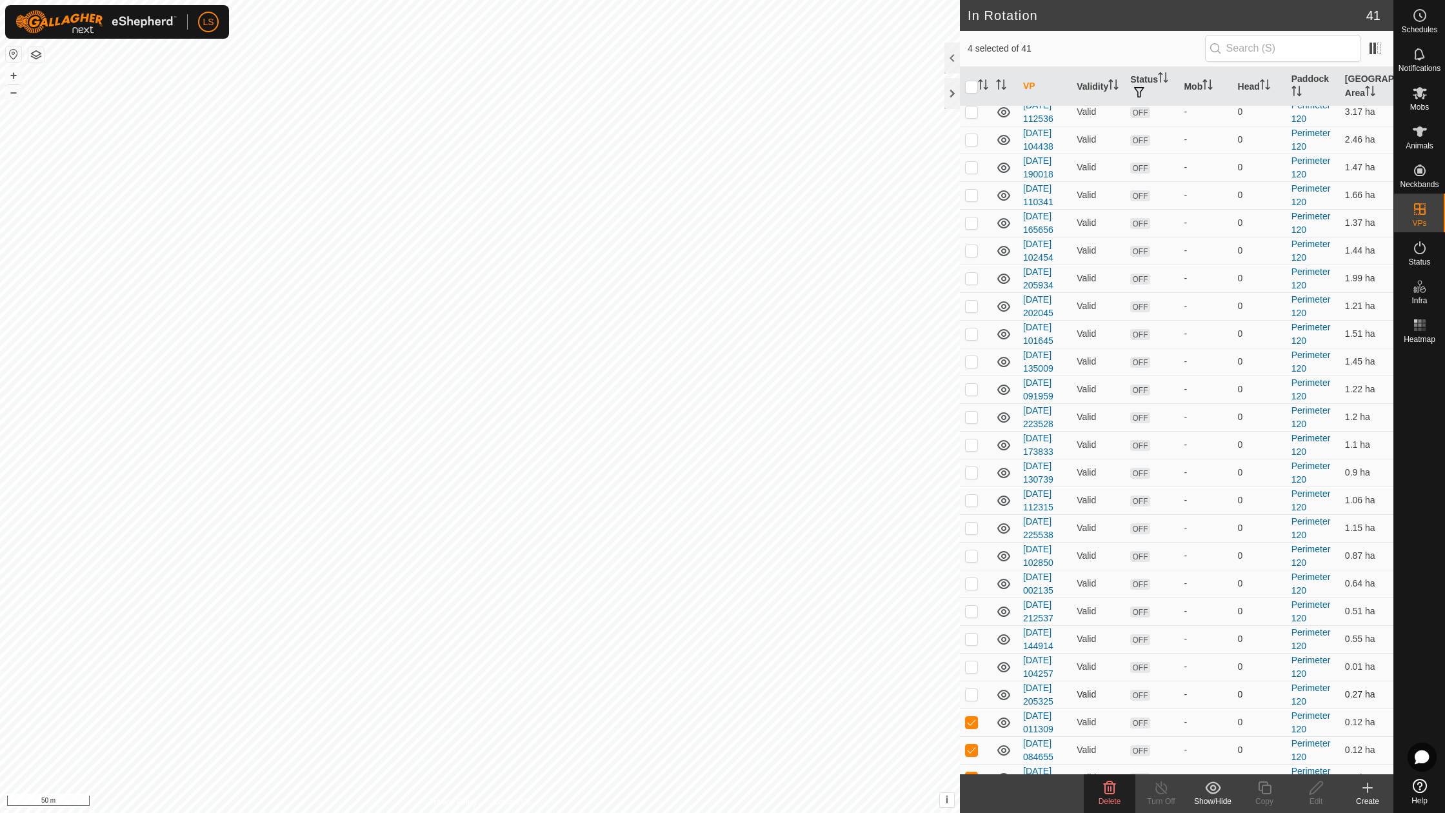
checkbox input "true"
click at [970, 661] on p-checkbox at bounding box center [971, 666] width 13 height 10
checkbox input "true"
click at [970, 633] on p-checkbox at bounding box center [971, 638] width 13 height 10
click at [971, 633] on p-checkbox at bounding box center [971, 638] width 13 height 10
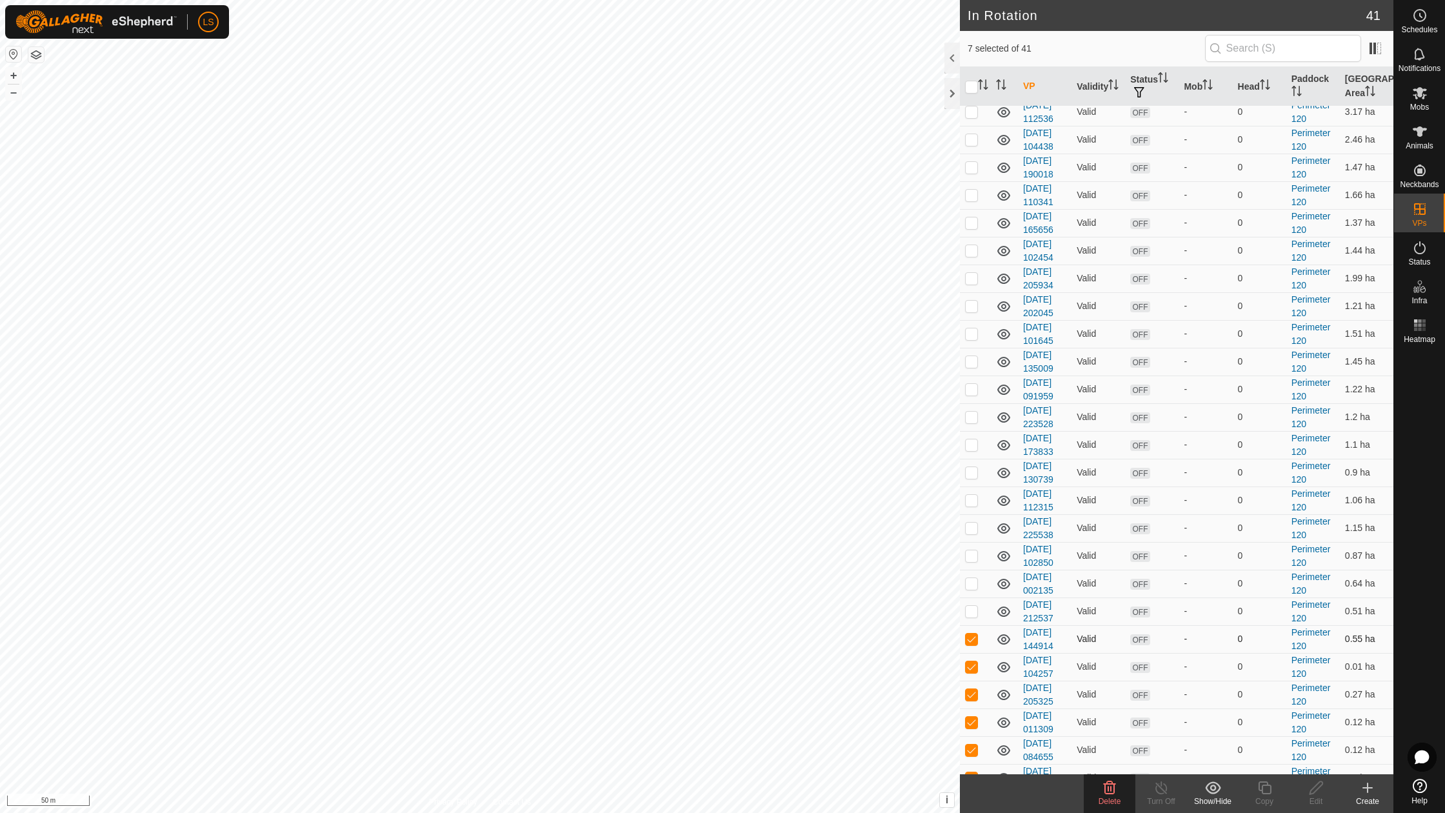
checkbox input "false"
click at [1108, 788] on icon at bounding box center [1110, 787] width 12 height 13
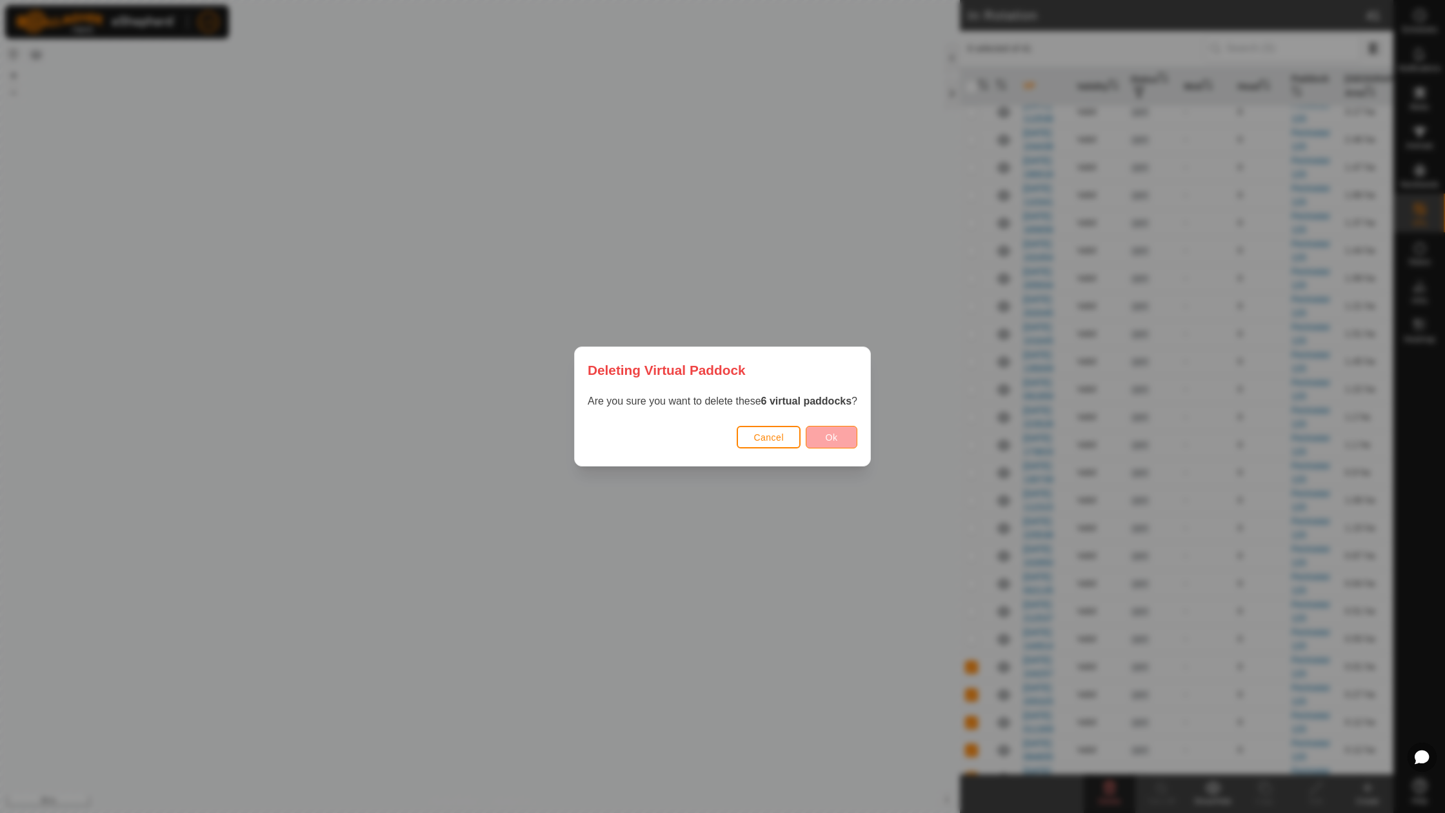
click at [832, 442] on button "Ok" at bounding box center [832, 437] width 52 height 23
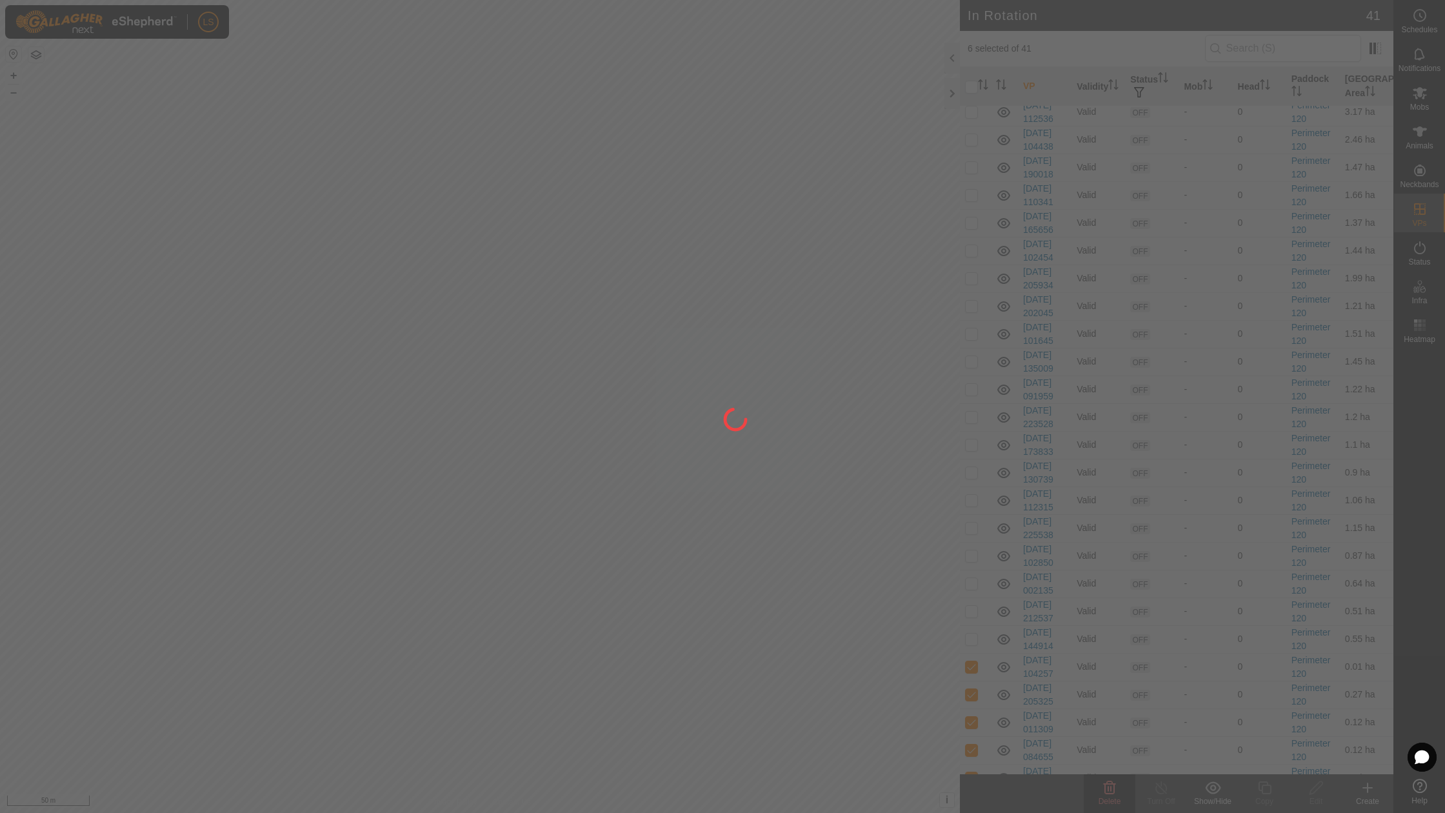
checkbox input "false"
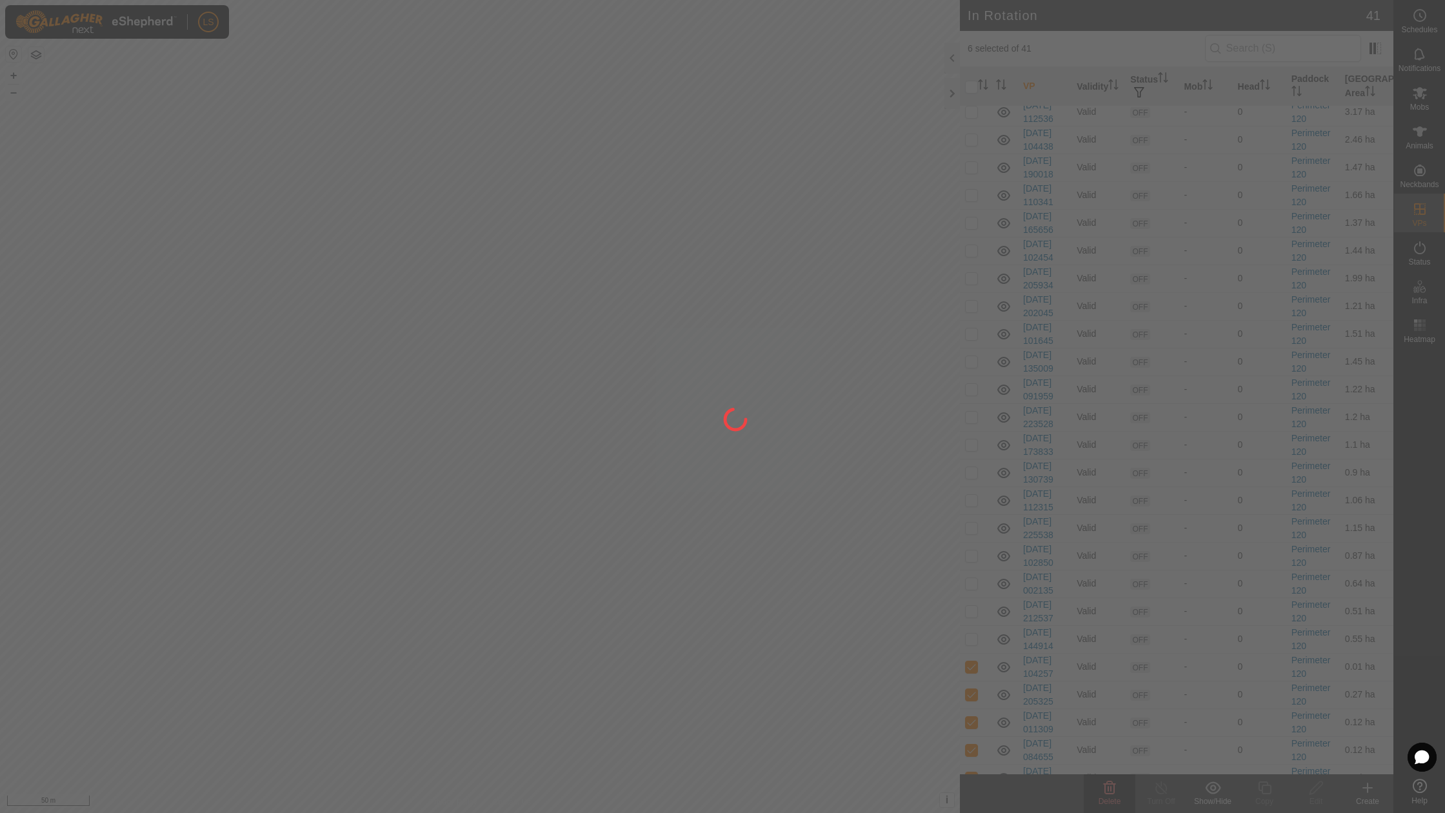
checkbox input "false"
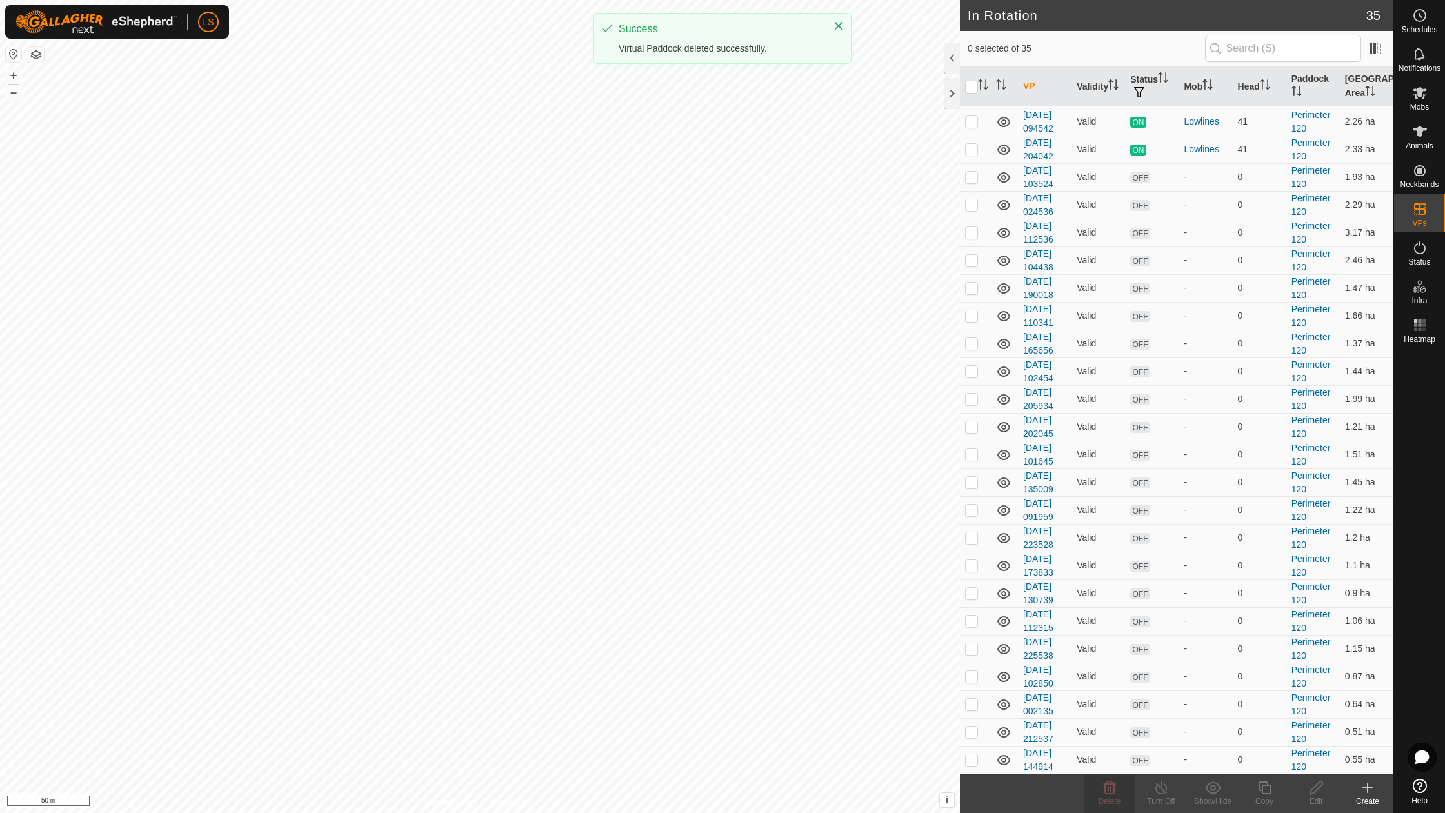
scroll to position [432, 0]
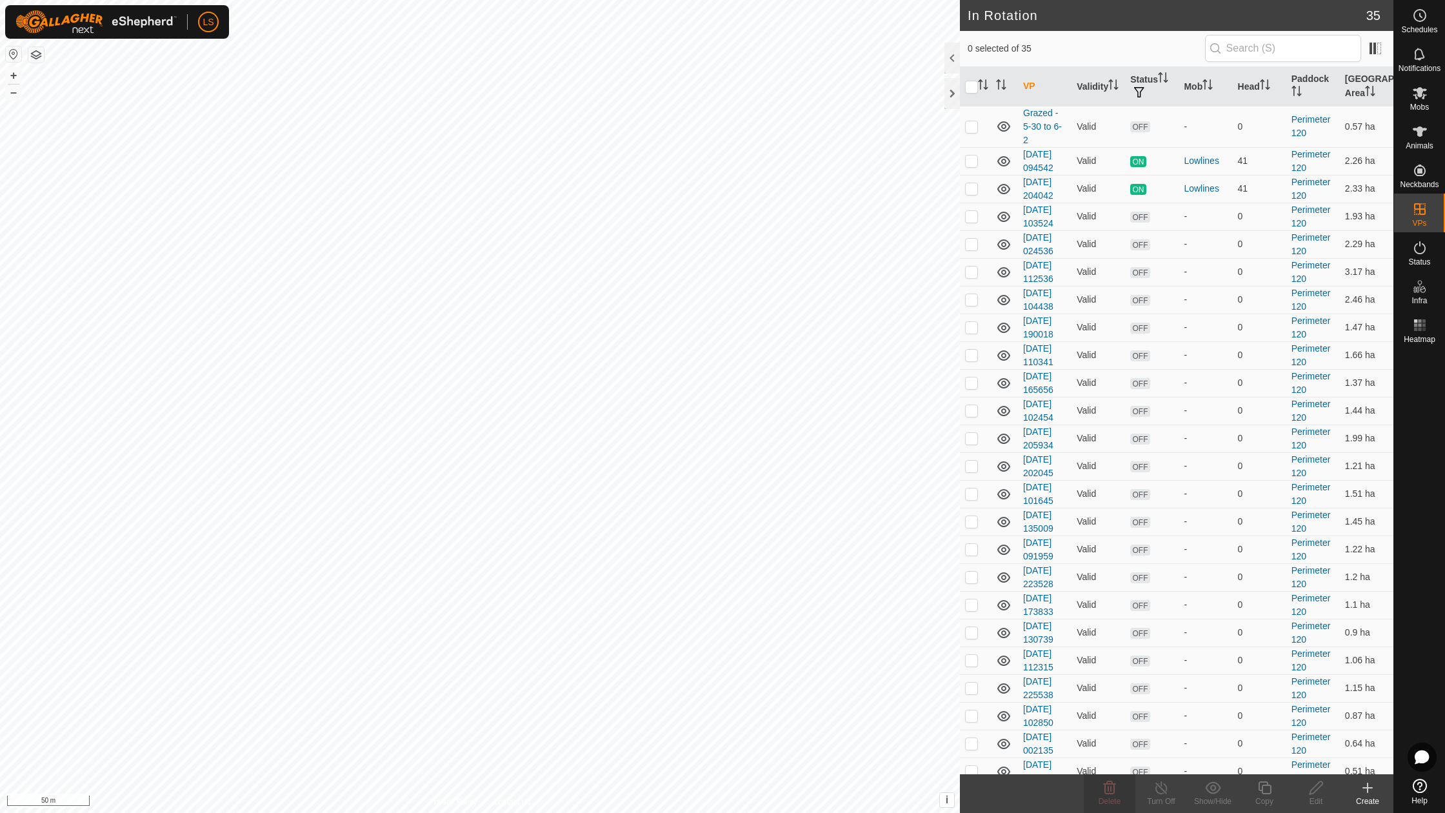
click at [968, 793] on p-checkbox at bounding box center [971, 798] width 13 height 10
checkbox input "true"
click at [971, 766] on p-checkbox at bounding box center [971, 771] width 13 height 10
checkbox input "true"
click at [971, 738] on p-checkbox at bounding box center [971, 743] width 13 height 10
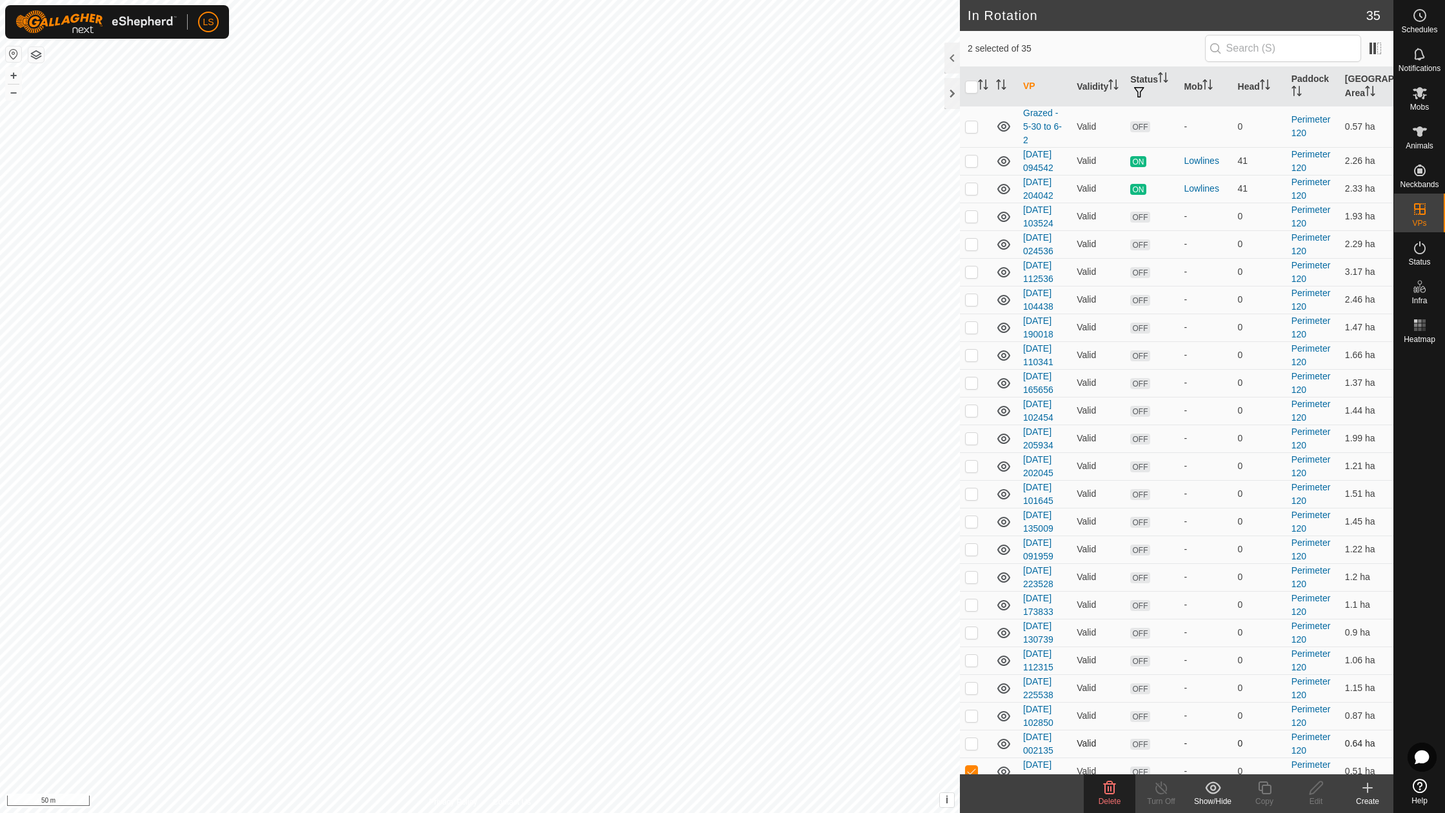
checkbox input "true"
click at [974, 710] on p-checkbox at bounding box center [971, 715] width 13 height 10
checkbox input "true"
click at [968, 682] on p-checkbox at bounding box center [971, 687] width 13 height 10
checkbox input "true"
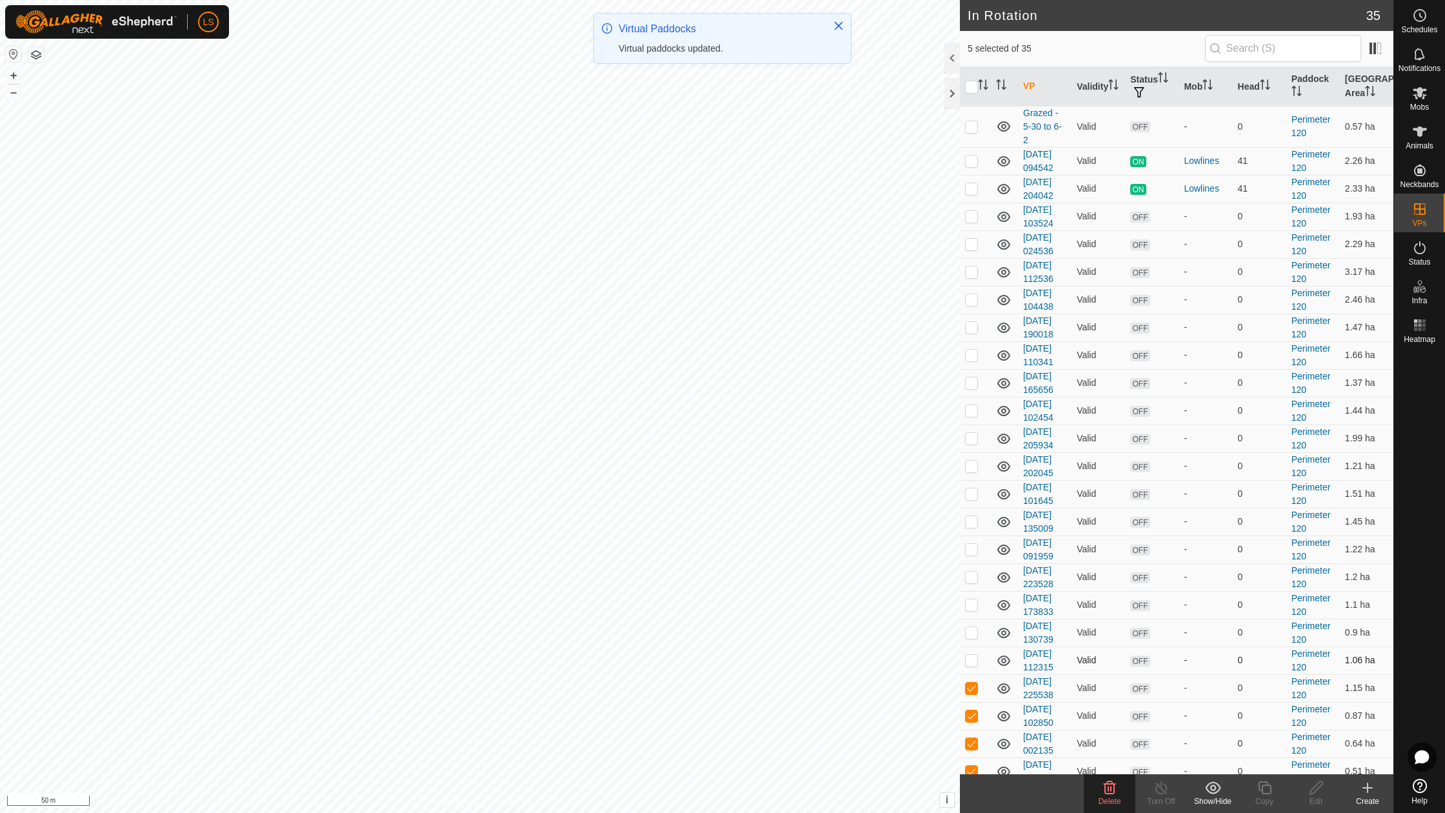
click at [968, 655] on p-checkbox at bounding box center [971, 660] width 13 height 10
checkbox input "true"
click at [968, 627] on p-checkbox at bounding box center [971, 632] width 13 height 10
checkbox input "true"
click at [973, 599] on p-checkbox at bounding box center [971, 604] width 13 height 10
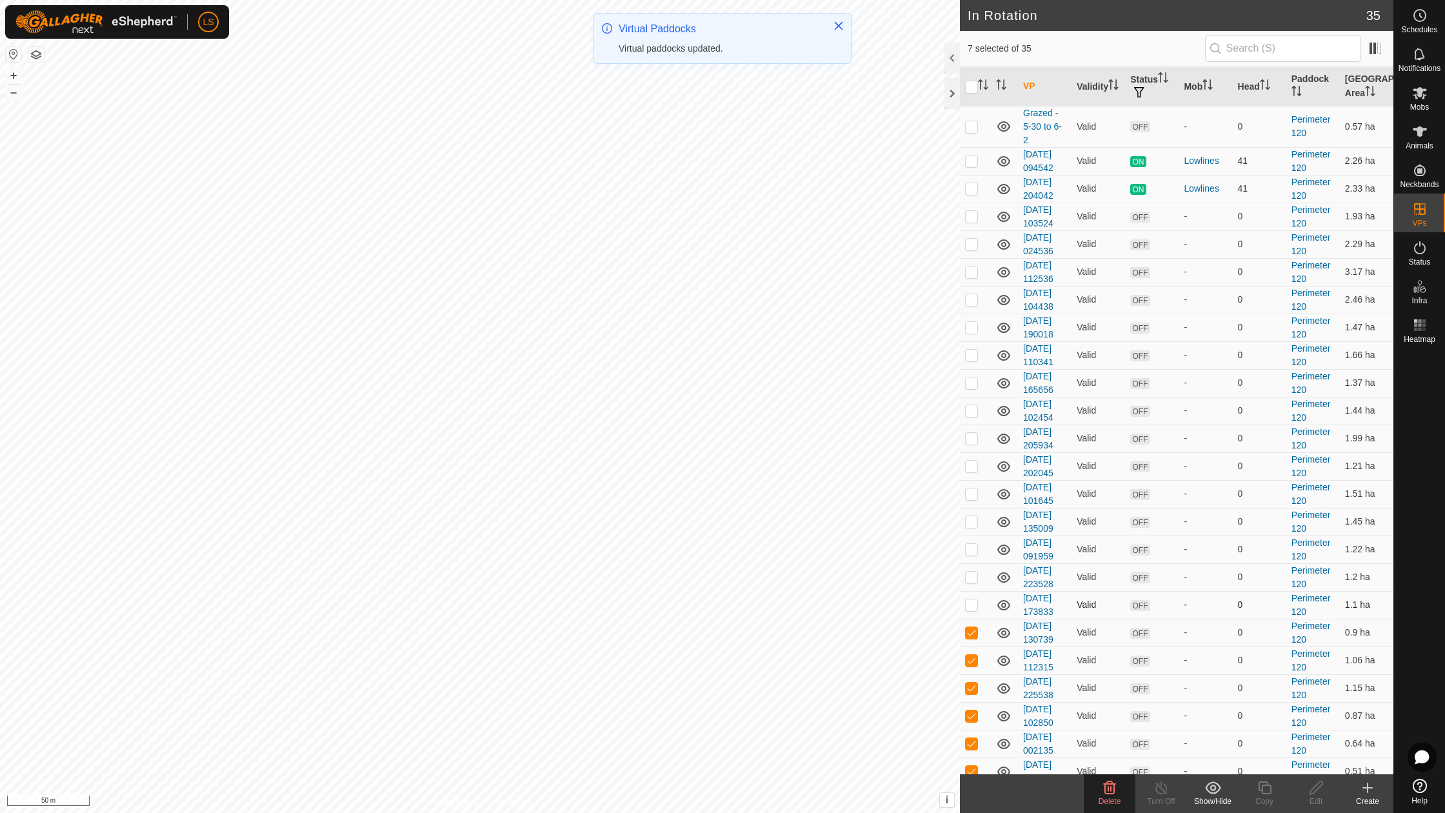
checkbox input "true"
click at [971, 572] on p-checkbox at bounding box center [971, 577] width 13 height 10
checkbox input "true"
click at [973, 544] on p-checkbox at bounding box center [971, 549] width 13 height 10
checkbox input "true"
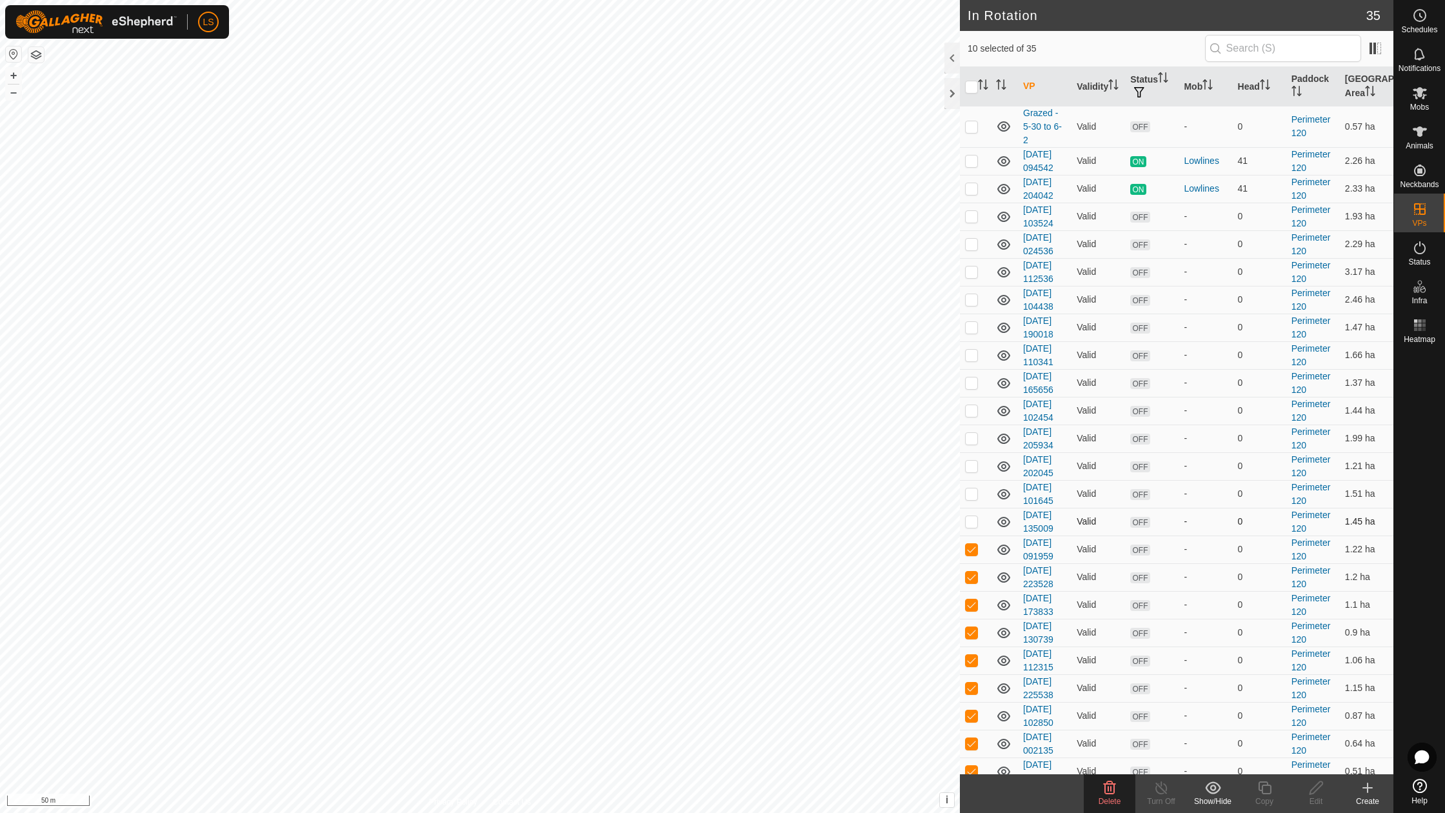
click at [970, 516] on p-checkbox at bounding box center [971, 521] width 13 height 10
checkbox input "true"
click at [971, 488] on p-checkbox at bounding box center [971, 493] width 13 height 10
checkbox input "true"
click at [970, 461] on p-checkbox at bounding box center [971, 466] width 13 height 10
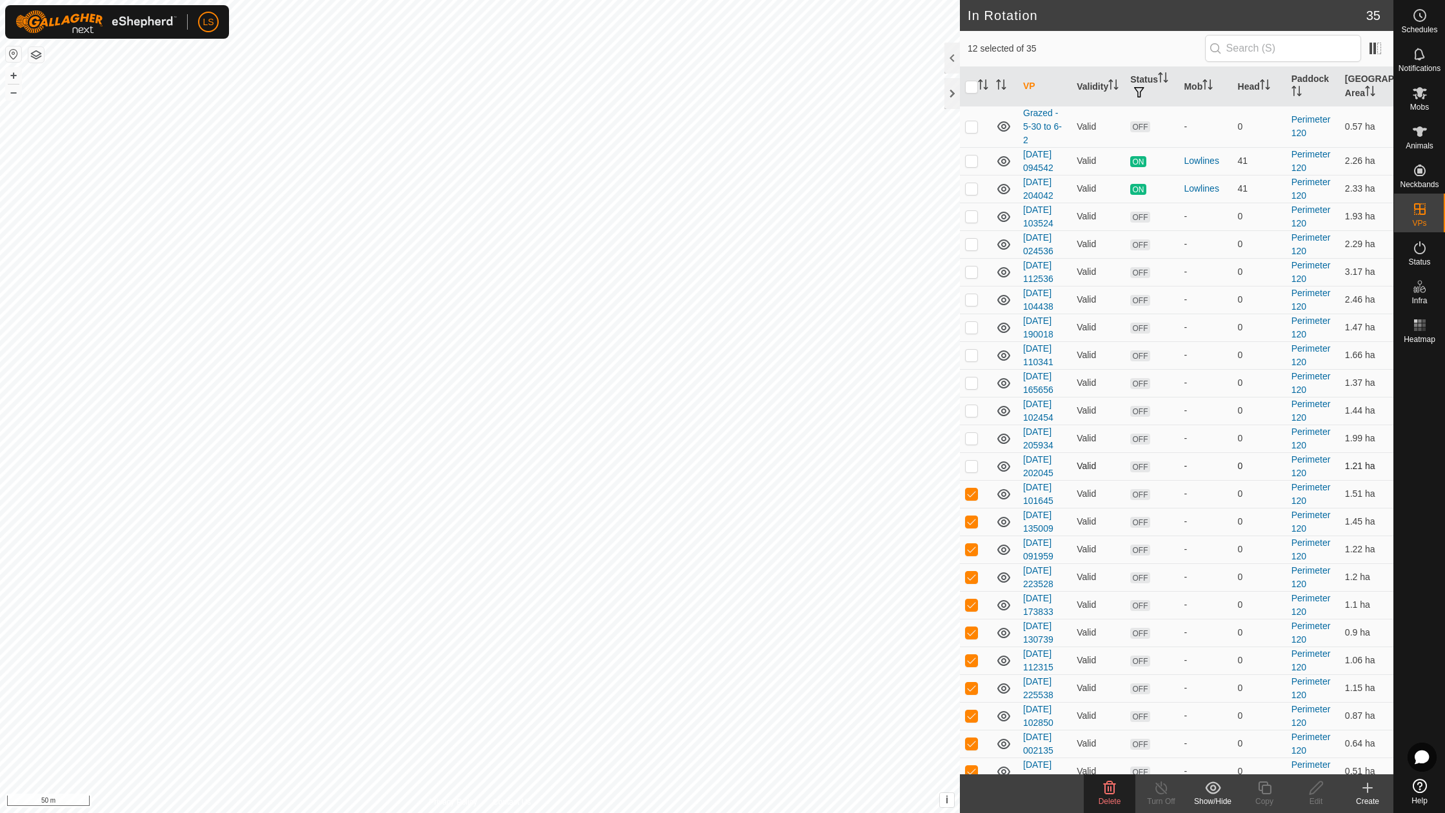
checkbox input "true"
click at [969, 433] on p-checkbox at bounding box center [971, 438] width 13 height 10
checkbox input "true"
click at [970, 405] on p-checkbox at bounding box center [971, 410] width 13 height 10
checkbox input "true"
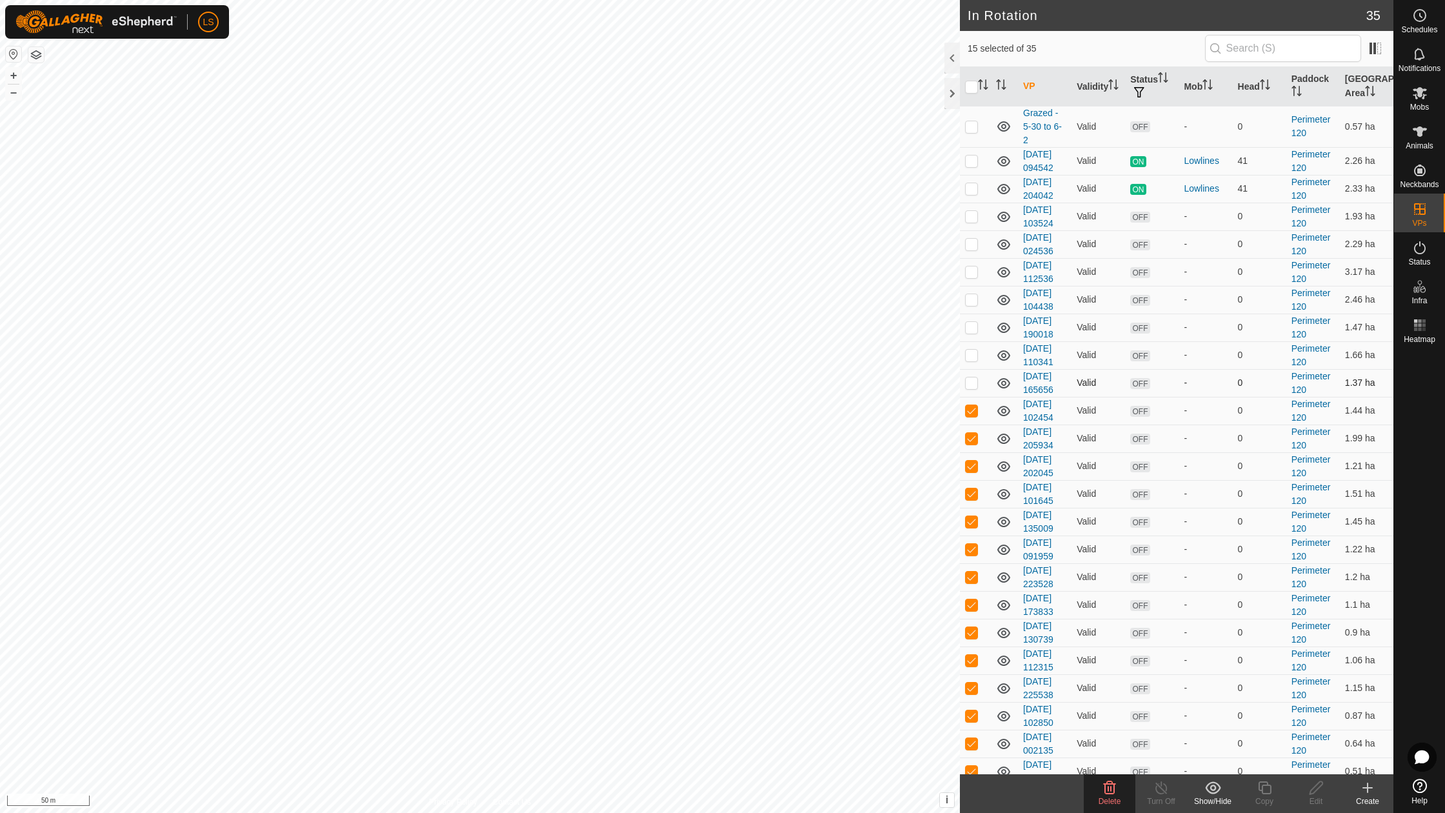
click at [971, 377] on p-checkbox at bounding box center [971, 382] width 13 height 10
checkbox input "true"
click at [971, 350] on p-checkbox at bounding box center [971, 355] width 13 height 10
checkbox input "true"
click at [971, 322] on p-checkbox at bounding box center [971, 327] width 13 height 10
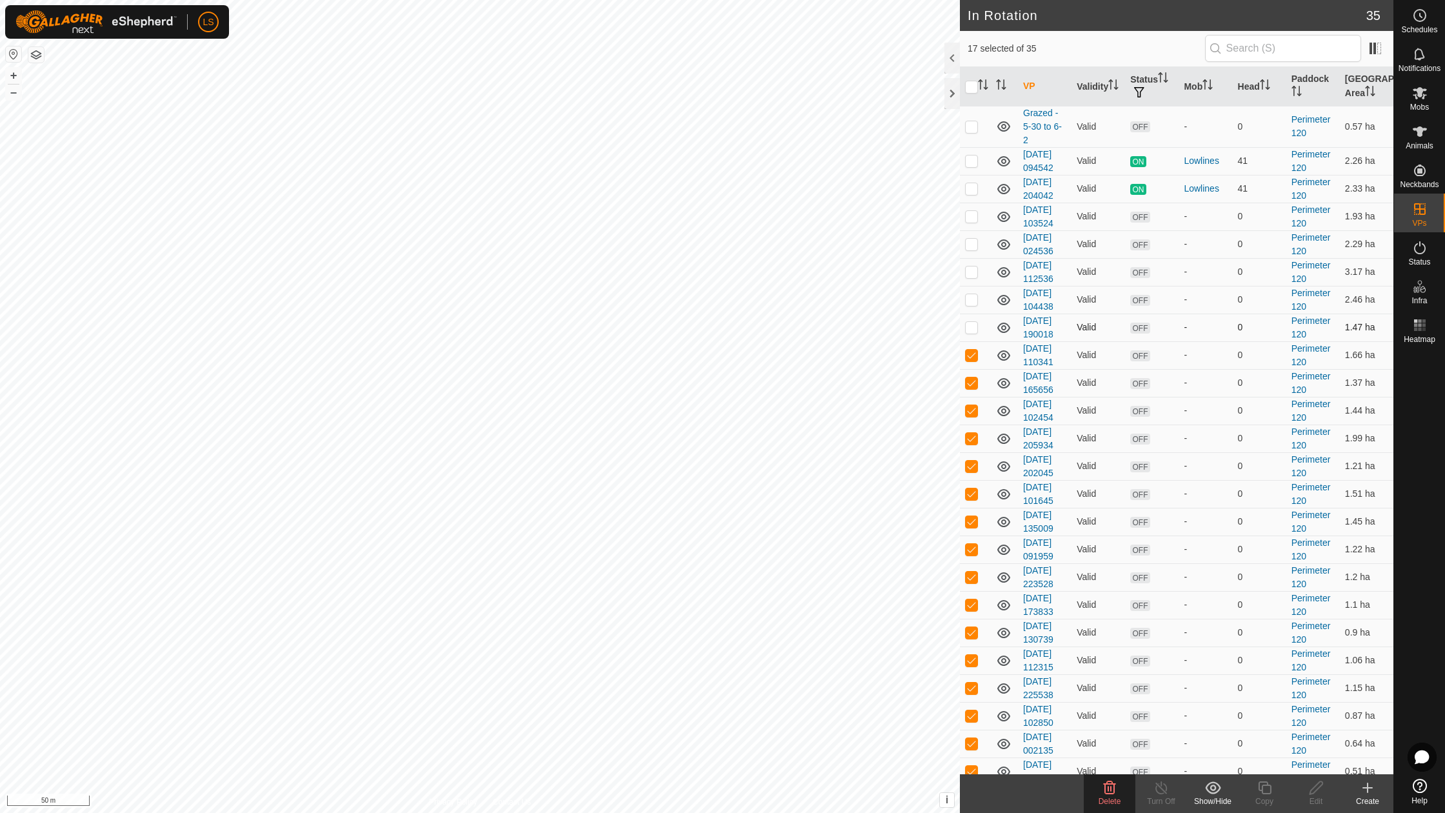
checkbox input "true"
click at [971, 294] on p-checkbox at bounding box center [971, 299] width 13 height 10
checkbox input "false"
click at [969, 322] on p-checkbox at bounding box center [971, 327] width 13 height 10
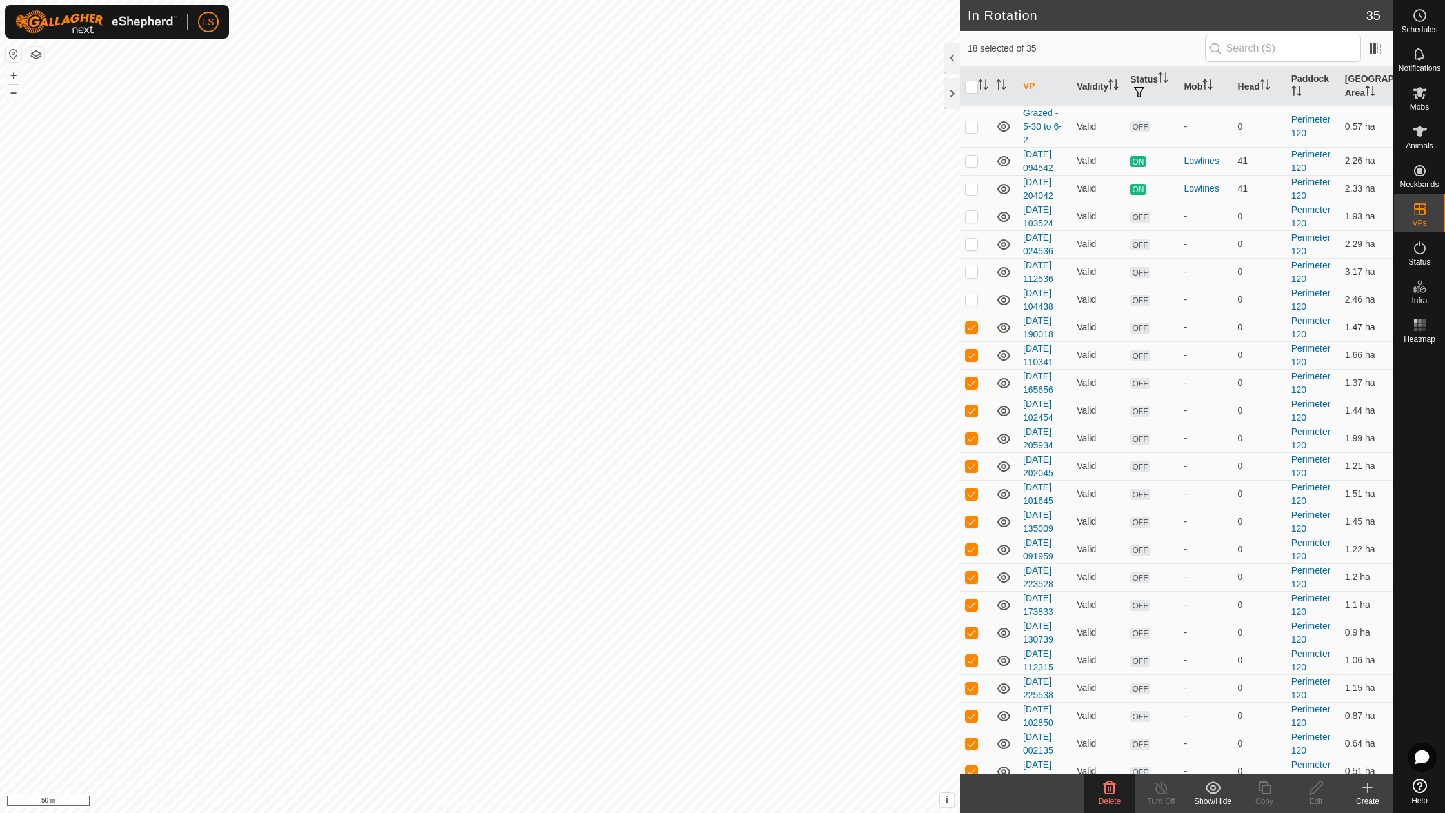
checkbox input "false"
click at [1369, 791] on icon at bounding box center [1367, 787] width 15 height 15
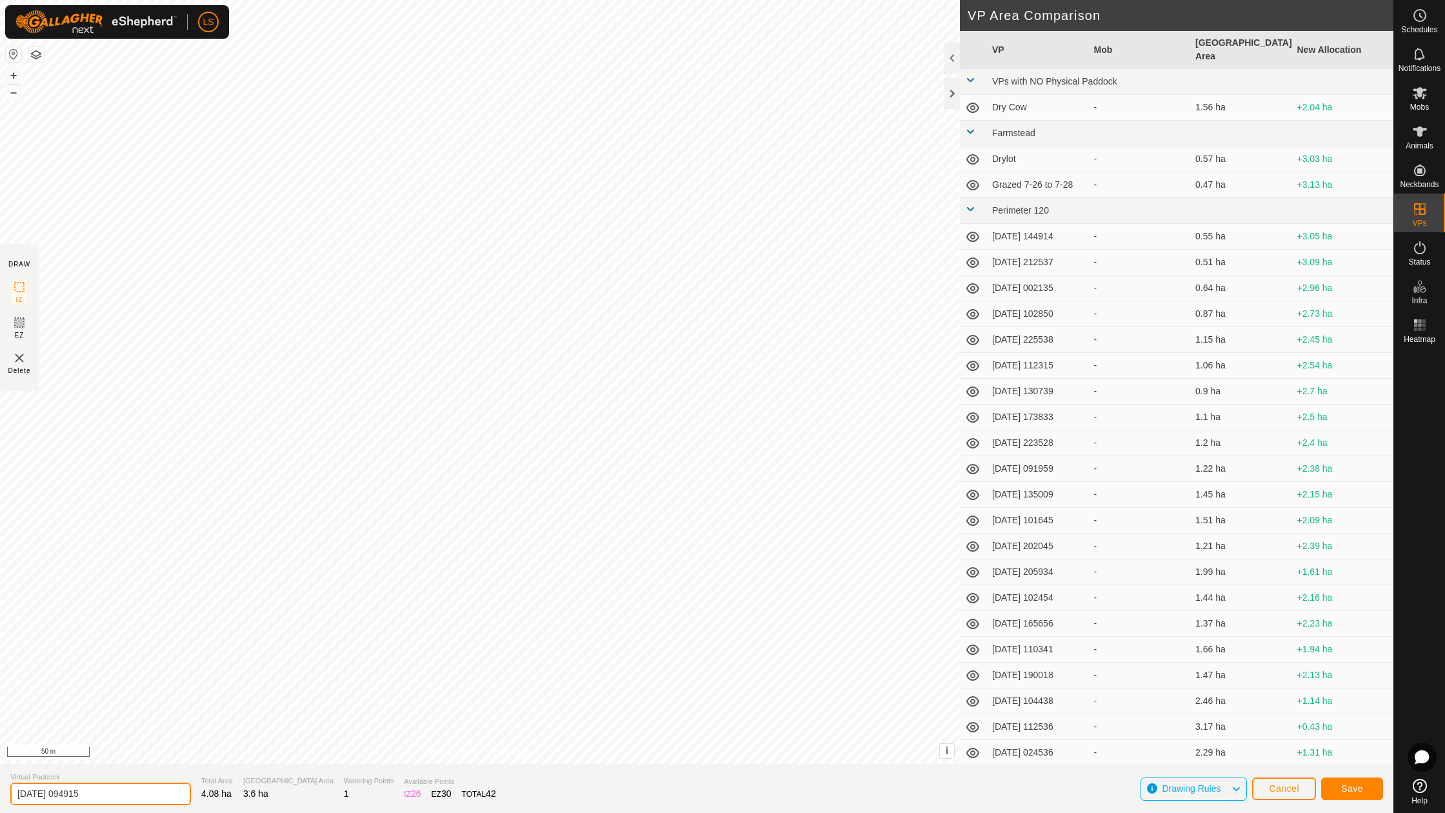
drag, startPoint x: 106, startPoint y: 790, endPoint x: 12, endPoint y: 788, distance: 94.8
click at [12, 788] on input "2025-08-13 094915" at bounding box center [100, 793] width 181 height 23
type input "Grazed 8-4 to 8-10"
click at [1358, 791] on span "Save" at bounding box center [1352, 788] width 22 height 10
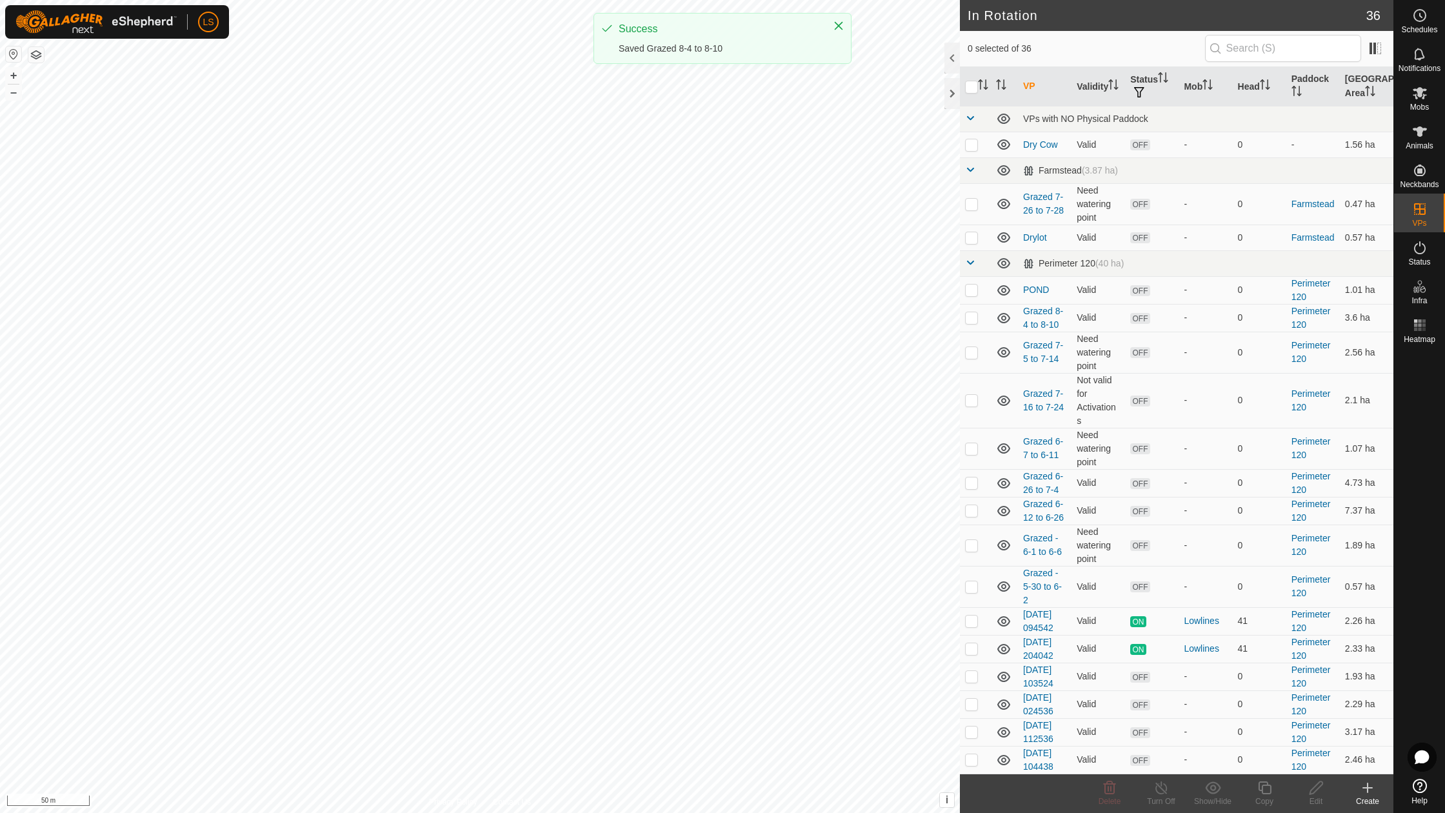
scroll to position [459, 0]
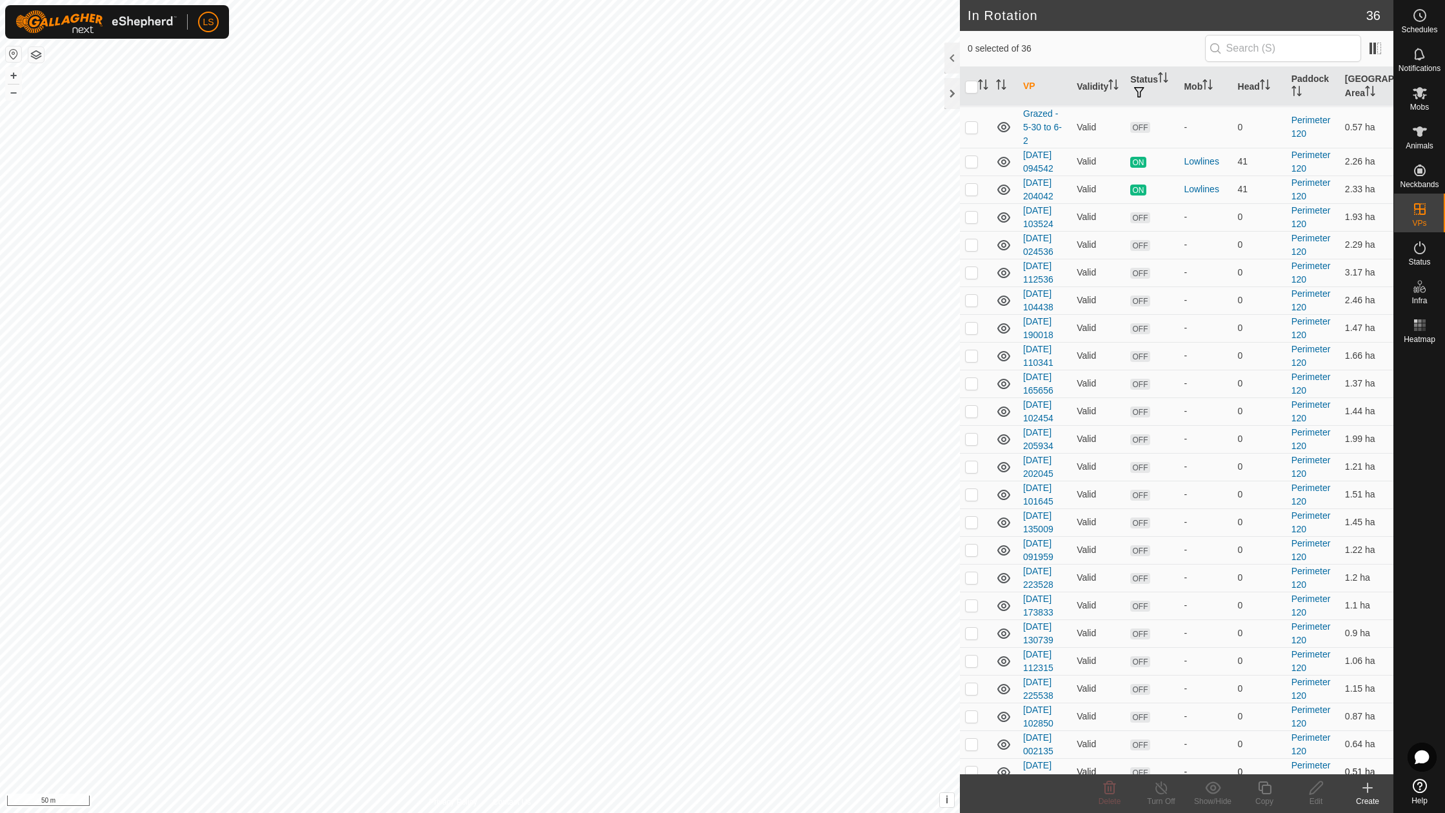
drag, startPoint x: 973, startPoint y: 760, endPoint x: 966, endPoint y: 734, distance: 26.8
click at [973, 794] on p-checkbox at bounding box center [971, 799] width 13 height 10
checkbox input "true"
click at [973, 766] on p-checkbox at bounding box center [971, 771] width 13 height 10
drag, startPoint x: 973, startPoint y: 733, endPoint x: 973, endPoint y: 708, distance: 25.2
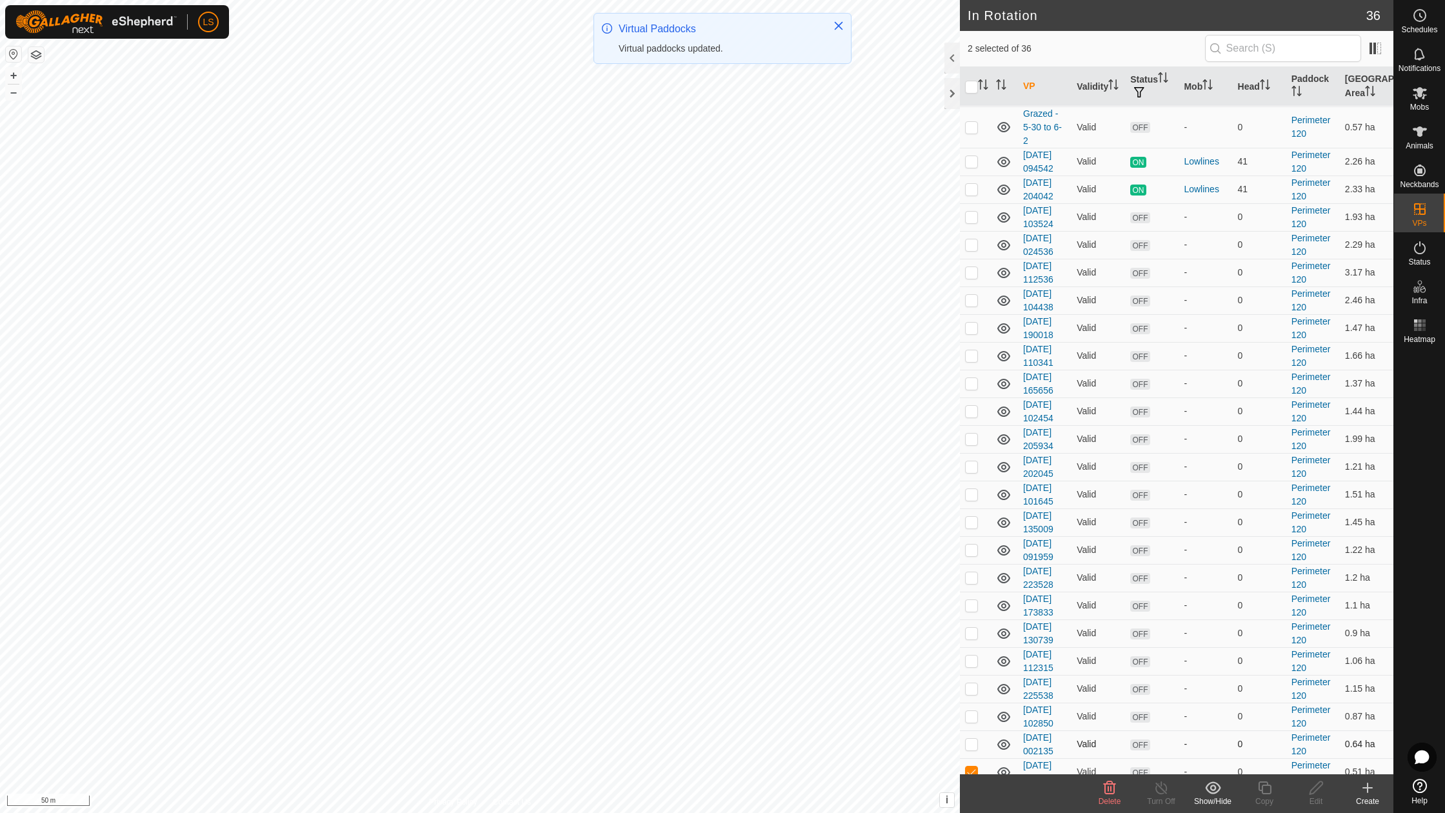
click at [973, 739] on p-checkbox at bounding box center [971, 744] width 13 height 10
checkbox input "true"
click at [971, 711] on p-checkbox at bounding box center [971, 716] width 13 height 10
checkbox input "true"
click at [970, 683] on p-checkbox at bounding box center [971, 688] width 13 height 10
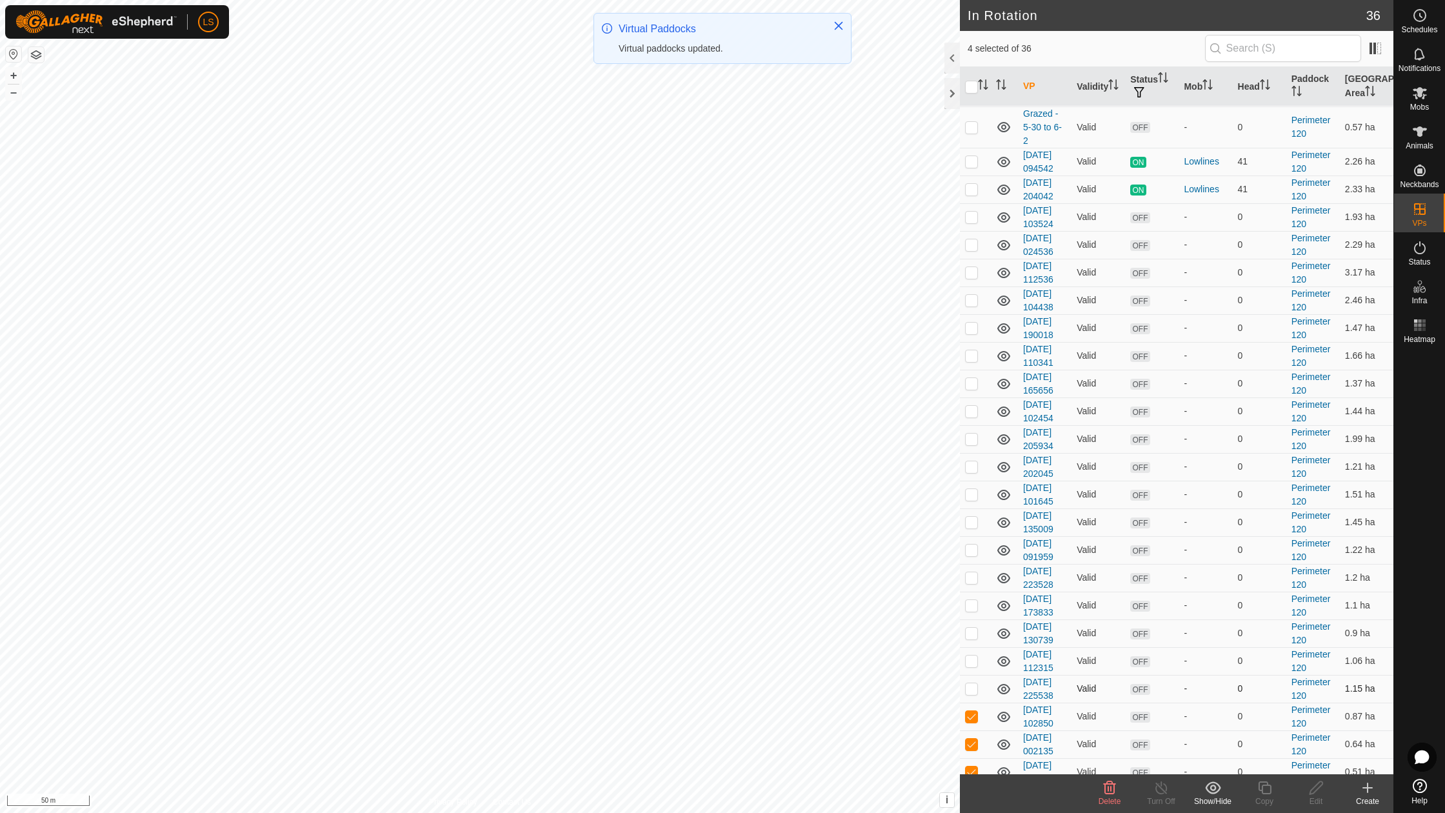
checkbox input "true"
click at [971, 655] on p-checkbox at bounding box center [971, 660] width 13 height 10
checkbox input "true"
click at [973, 628] on p-checkbox at bounding box center [971, 633] width 13 height 10
checkbox input "true"
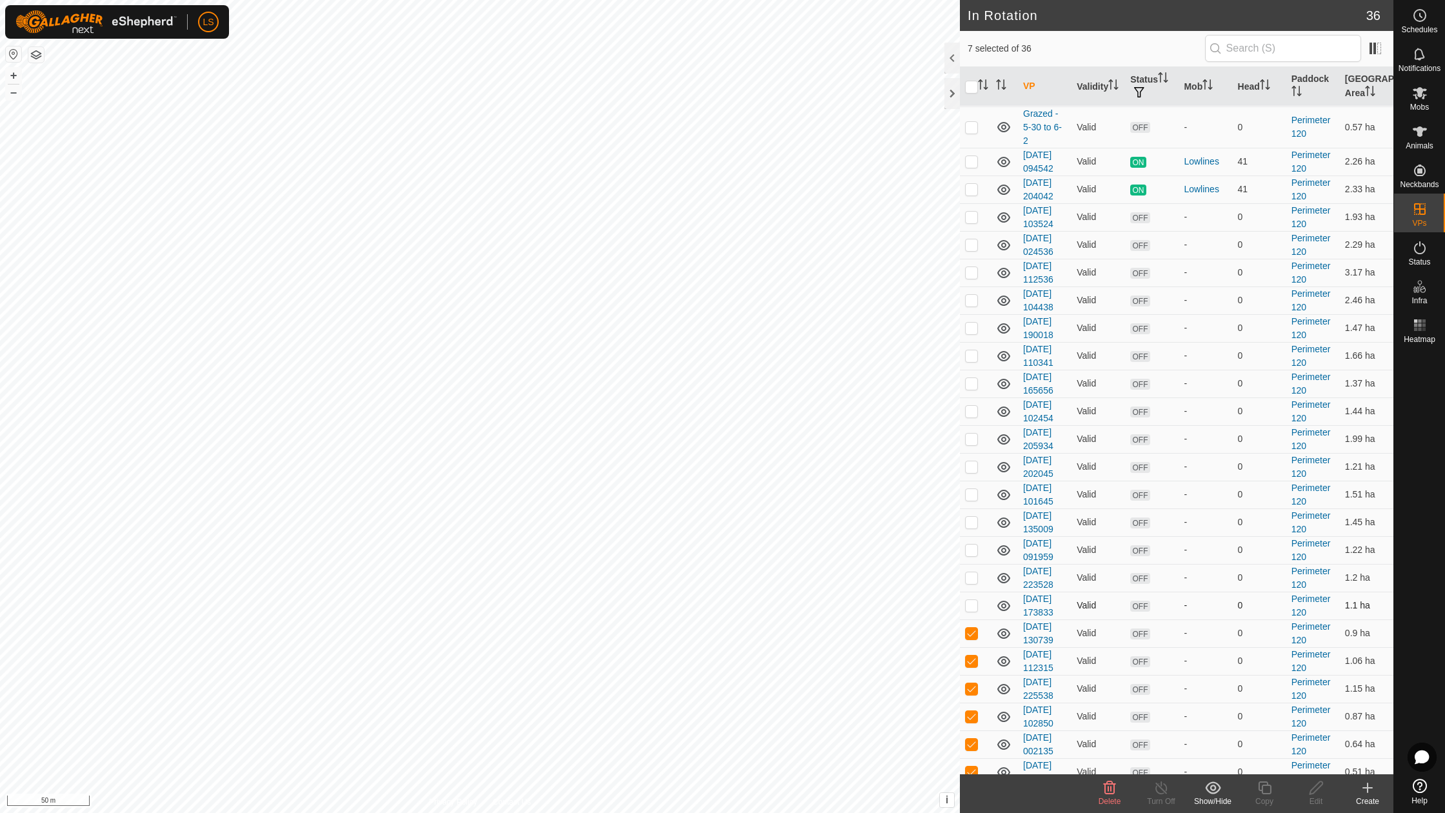
click at [971, 600] on p-checkbox at bounding box center [971, 605] width 13 height 10
checkbox input "true"
click at [971, 572] on p-checkbox at bounding box center [971, 577] width 13 height 10
checkbox input "true"
click at [971, 544] on p-checkbox at bounding box center [971, 549] width 13 height 10
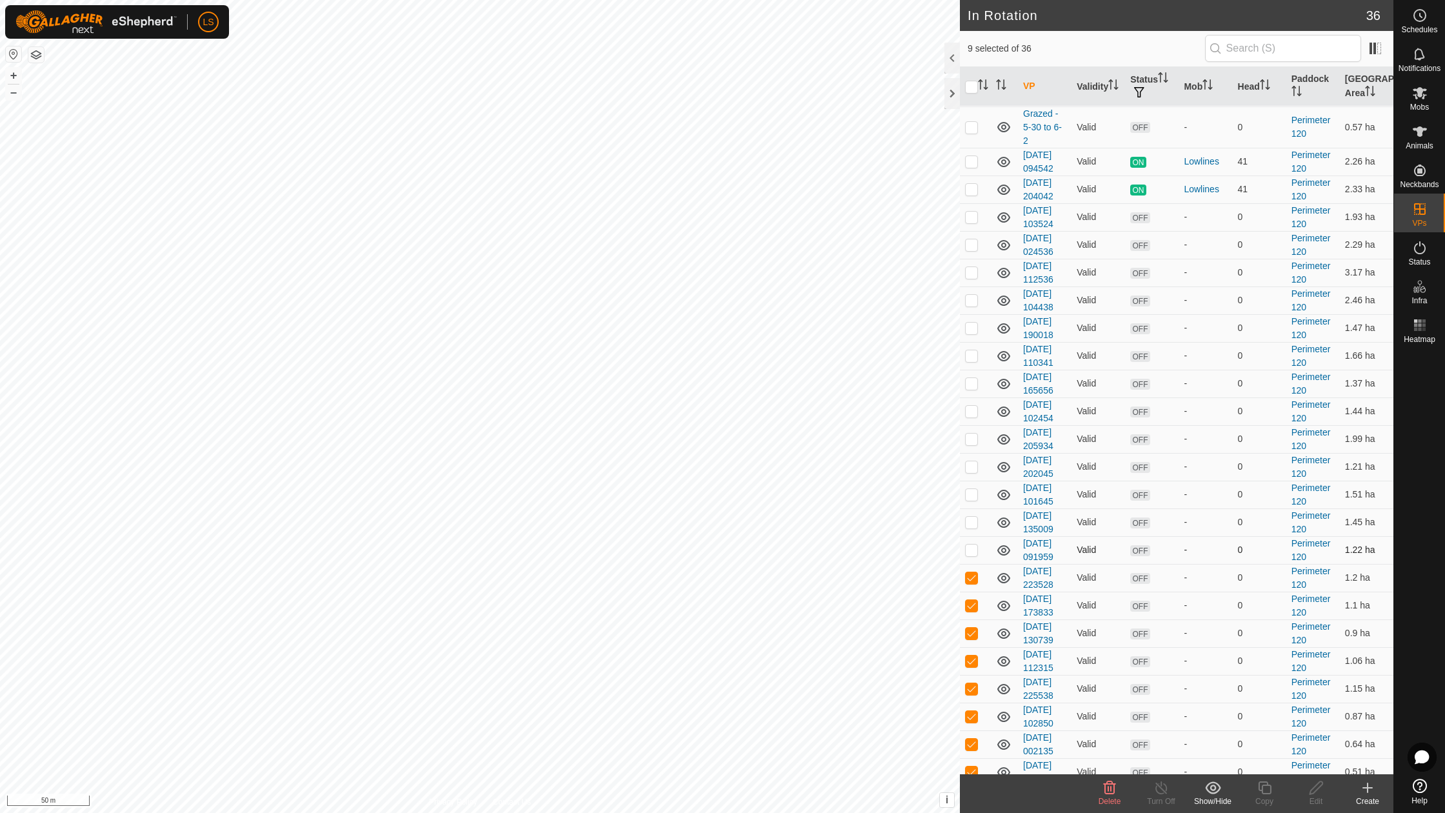
checkbox input "true"
click at [970, 517] on p-checkbox at bounding box center [971, 522] width 13 height 10
checkbox input "true"
click at [969, 489] on p-checkbox at bounding box center [971, 494] width 13 height 10
checkbox input "true"
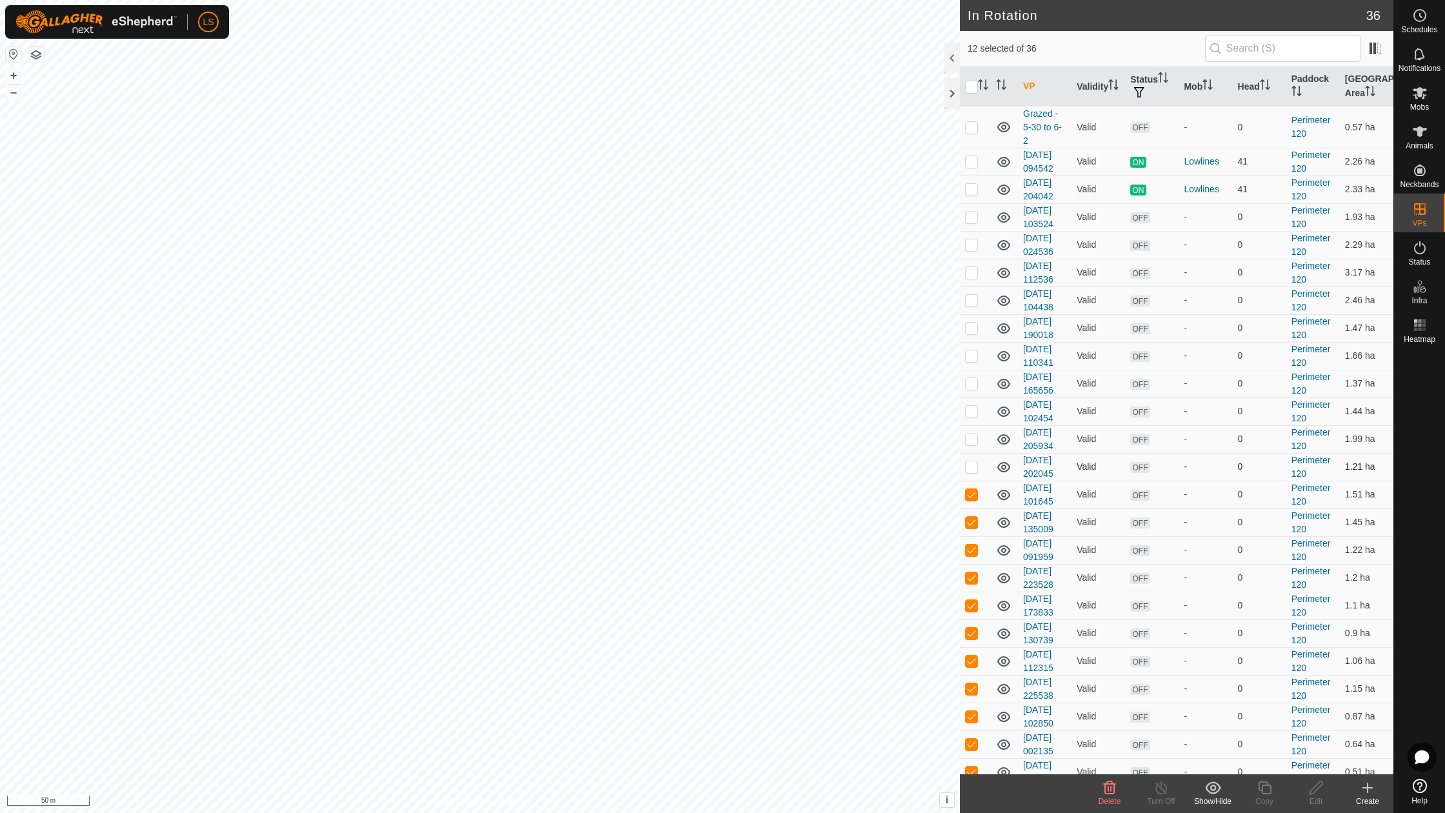
click at [970, 461] on p-checkbox at bounding box center [971, 466] width 13 height 10
checkbox input "true"
click at [970, 433] on p-checkbox at bounding box center [971, 438] width 13 height 10
checkbox input "true"
click at [973, 406] on p-checkbox at bounding box center [971, 411] width 13 height 10
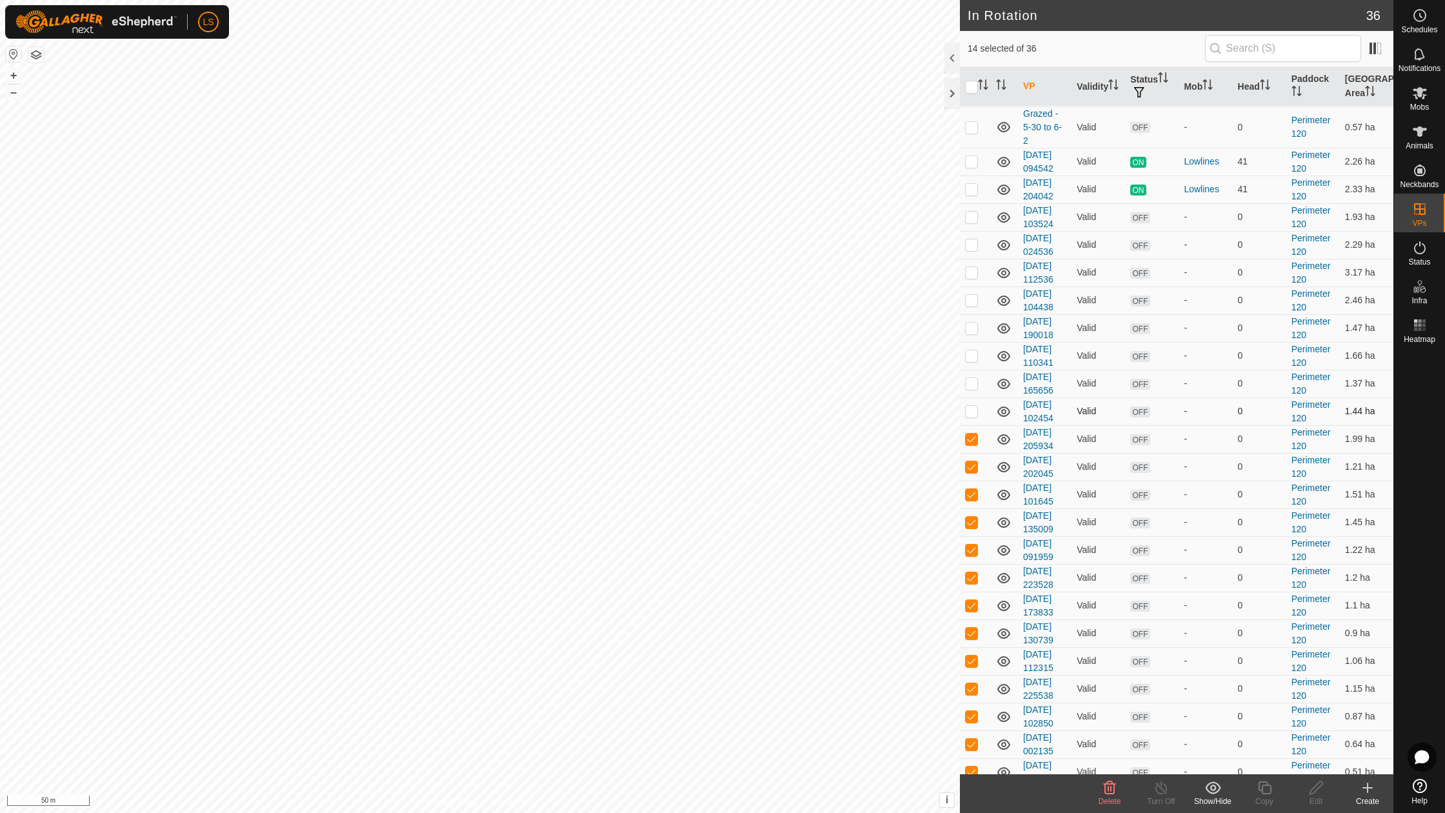
checkbox input "true"
click at [973, 378] on p-checkbox at bounding box center [971, 383] width 13 height 10
checkbox input "true"
click at [971, 350] on p-checkbox at bounding box center [971, 355] width 13 height 10
checkbox input "true"
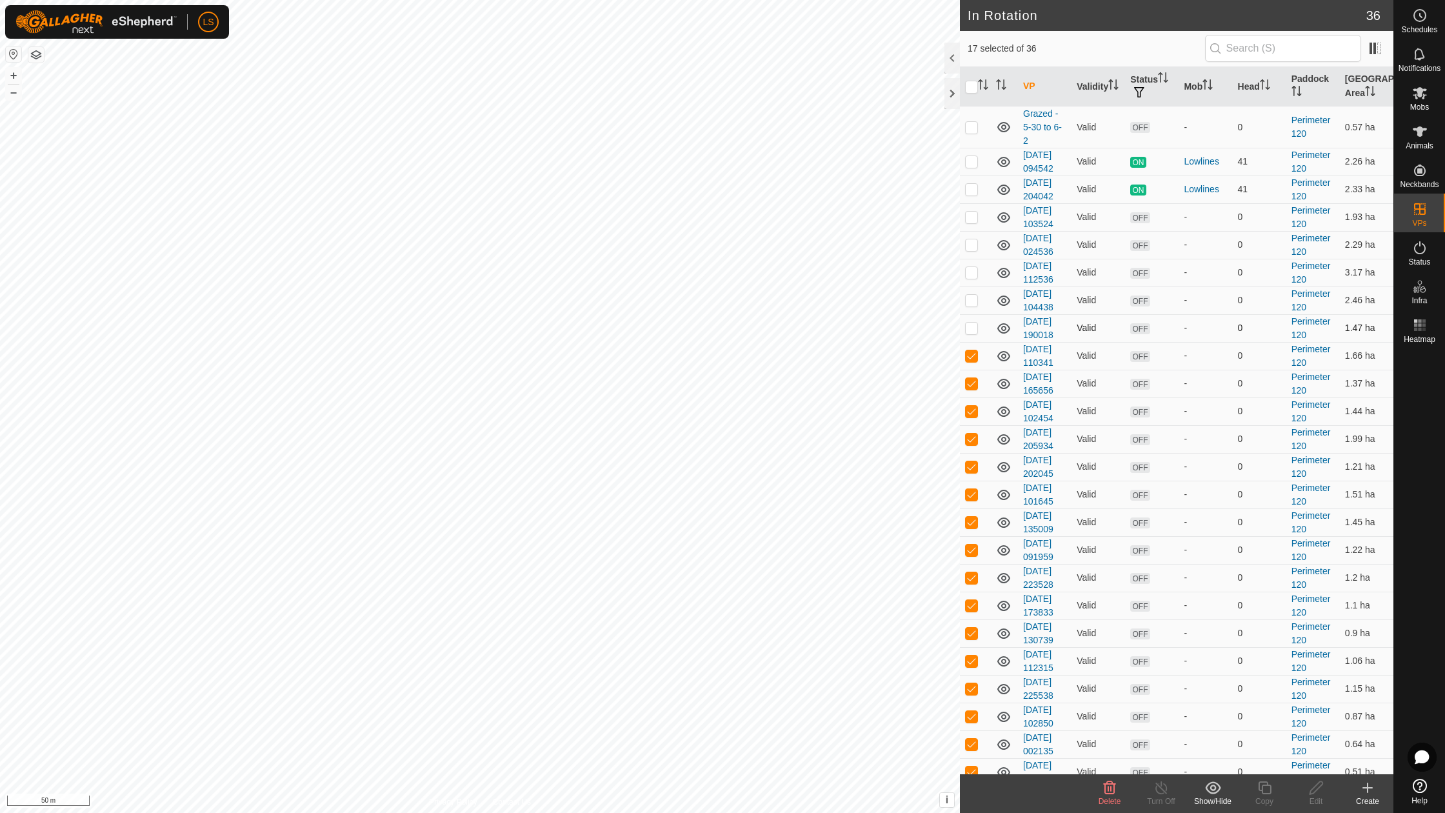
click at [971, 323] on p-checkbox at bounding box center [971, 328] width 13 height 10
click at [1108, 784] on icon at bounding box center [1110, 787] width 12 height 13
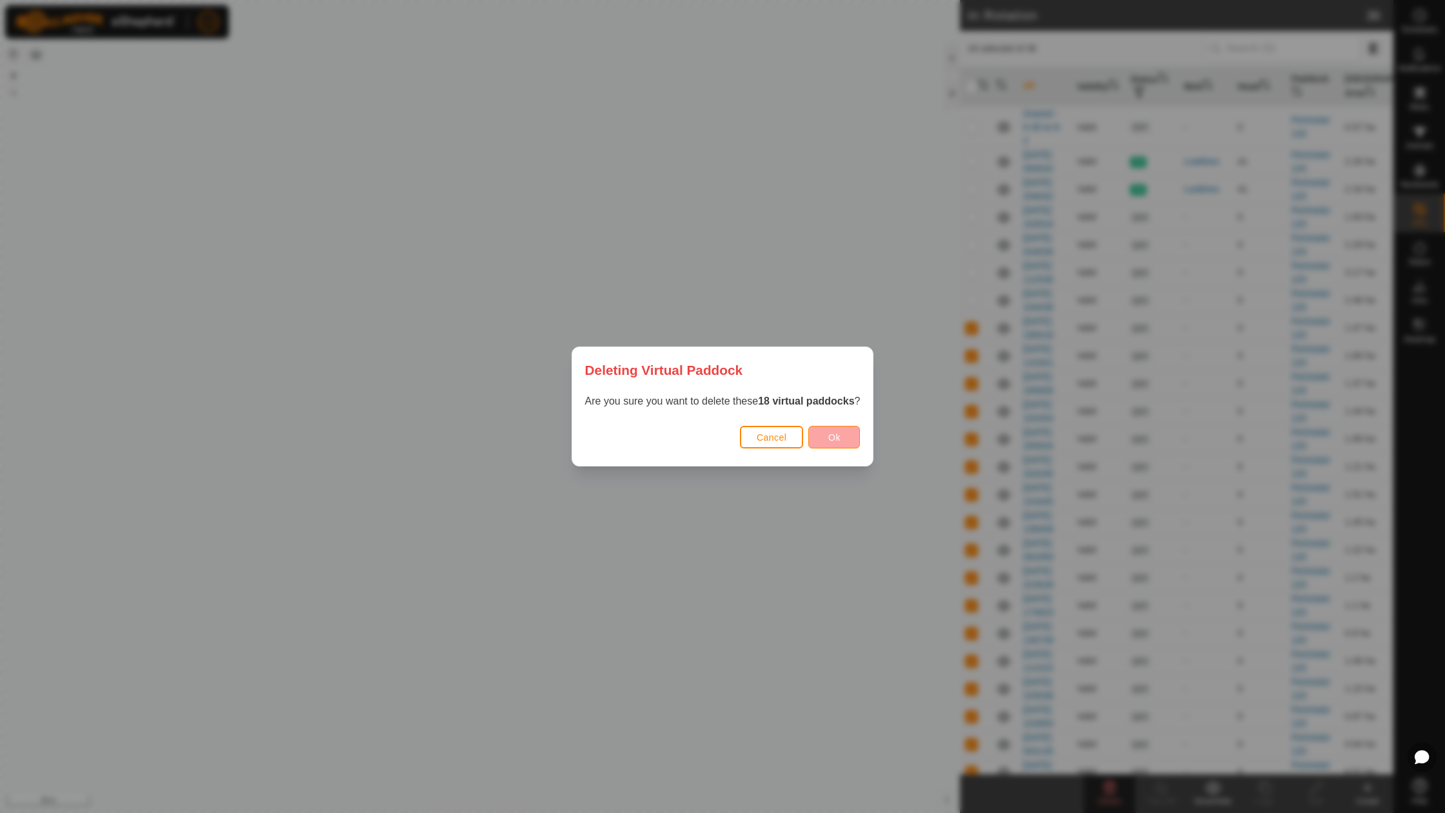
click at [836, 434] on span "Ok" at bounding box center [834, 437] width 12 height 10
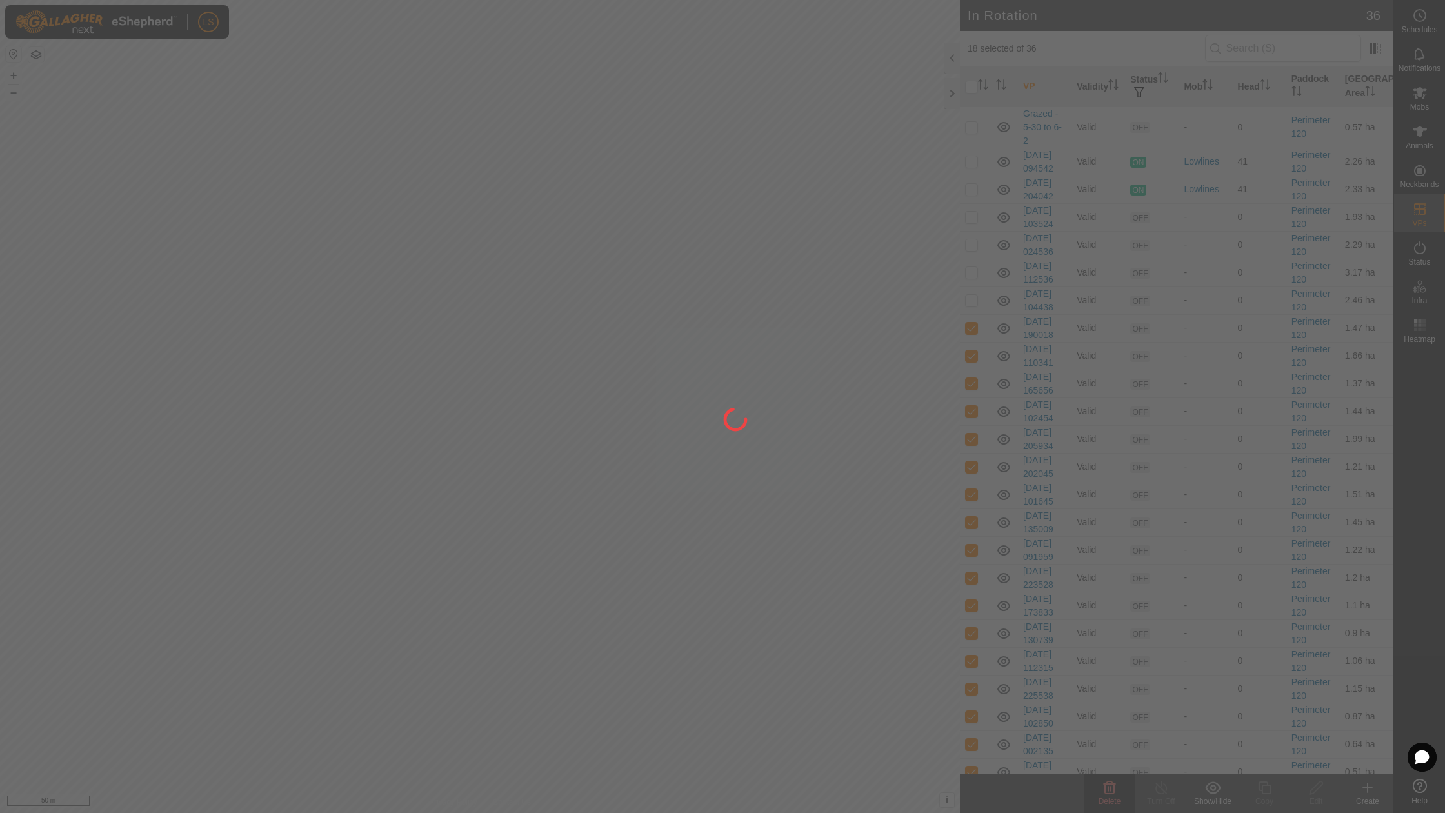
checkbox input "false"
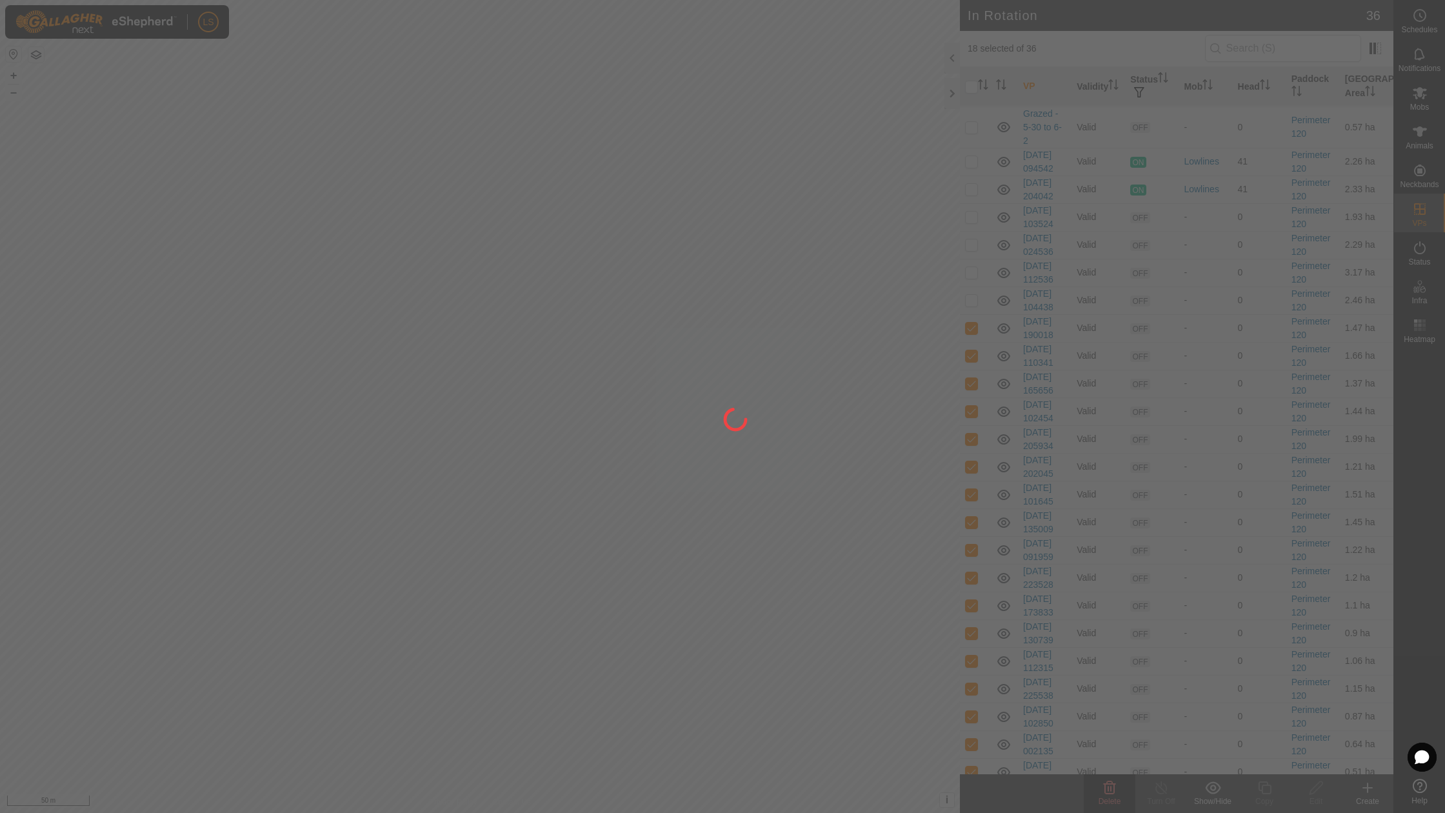
checkbox input "false"
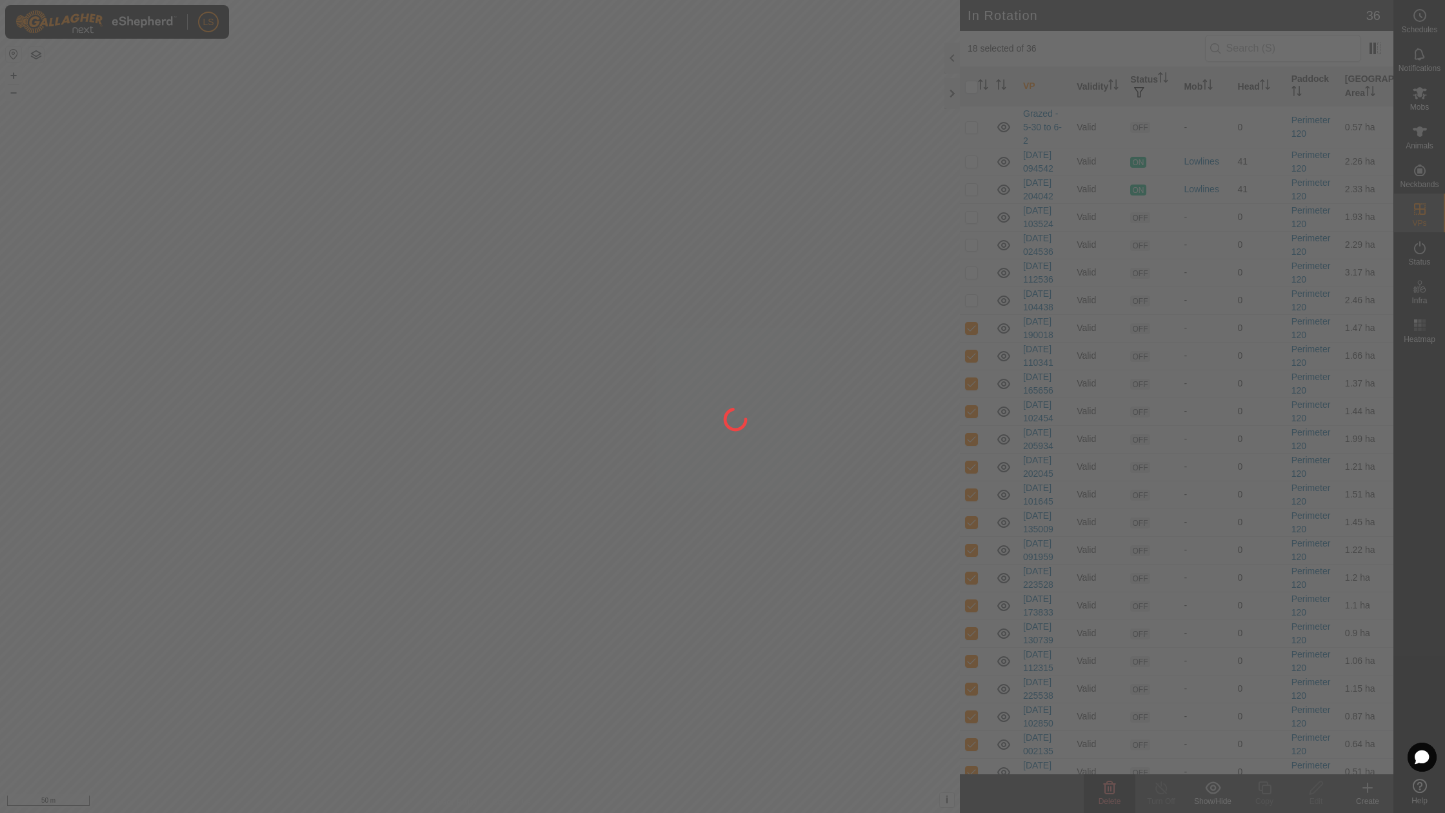
checkbox input "false"
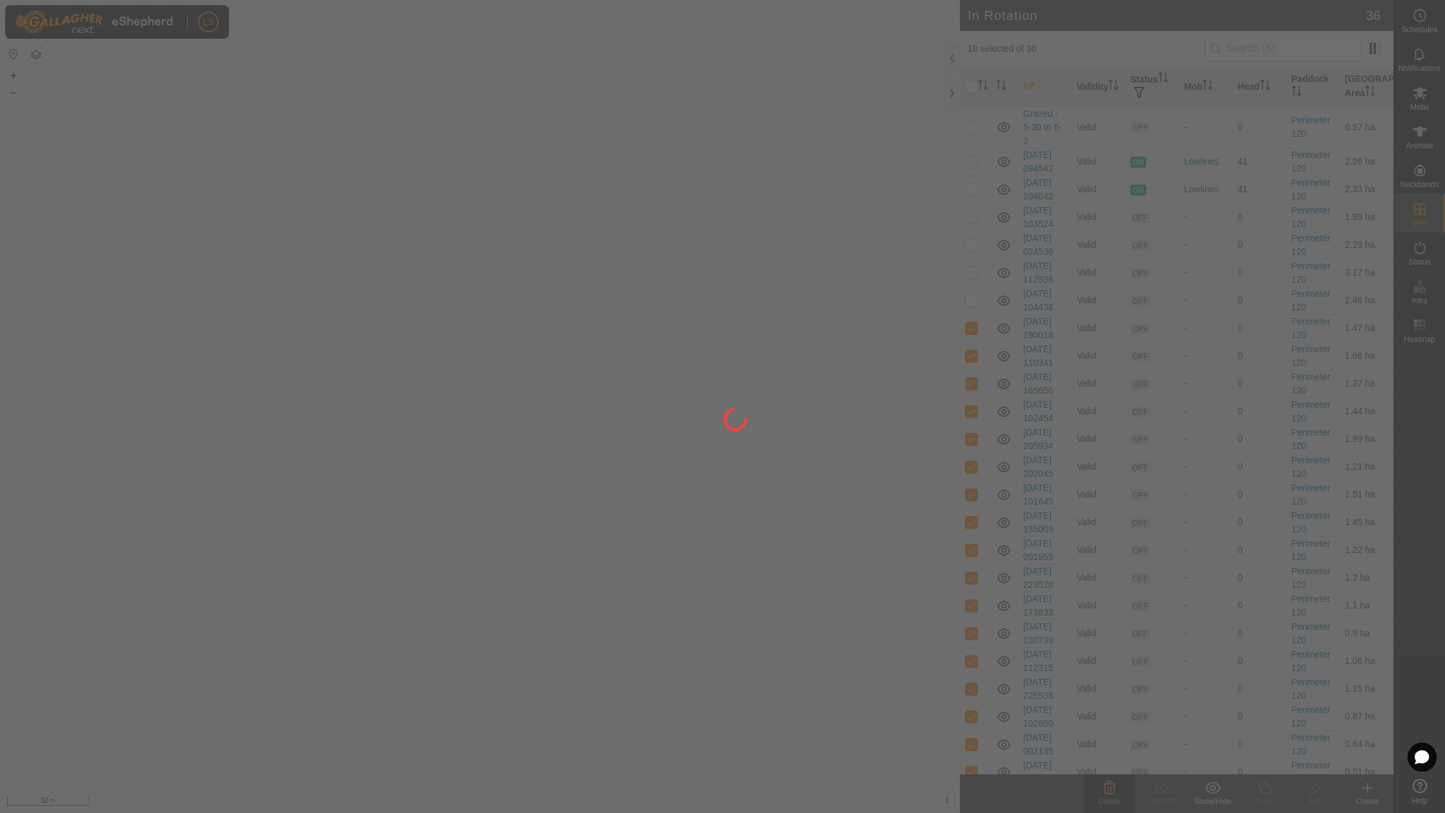
checkbox input "false"
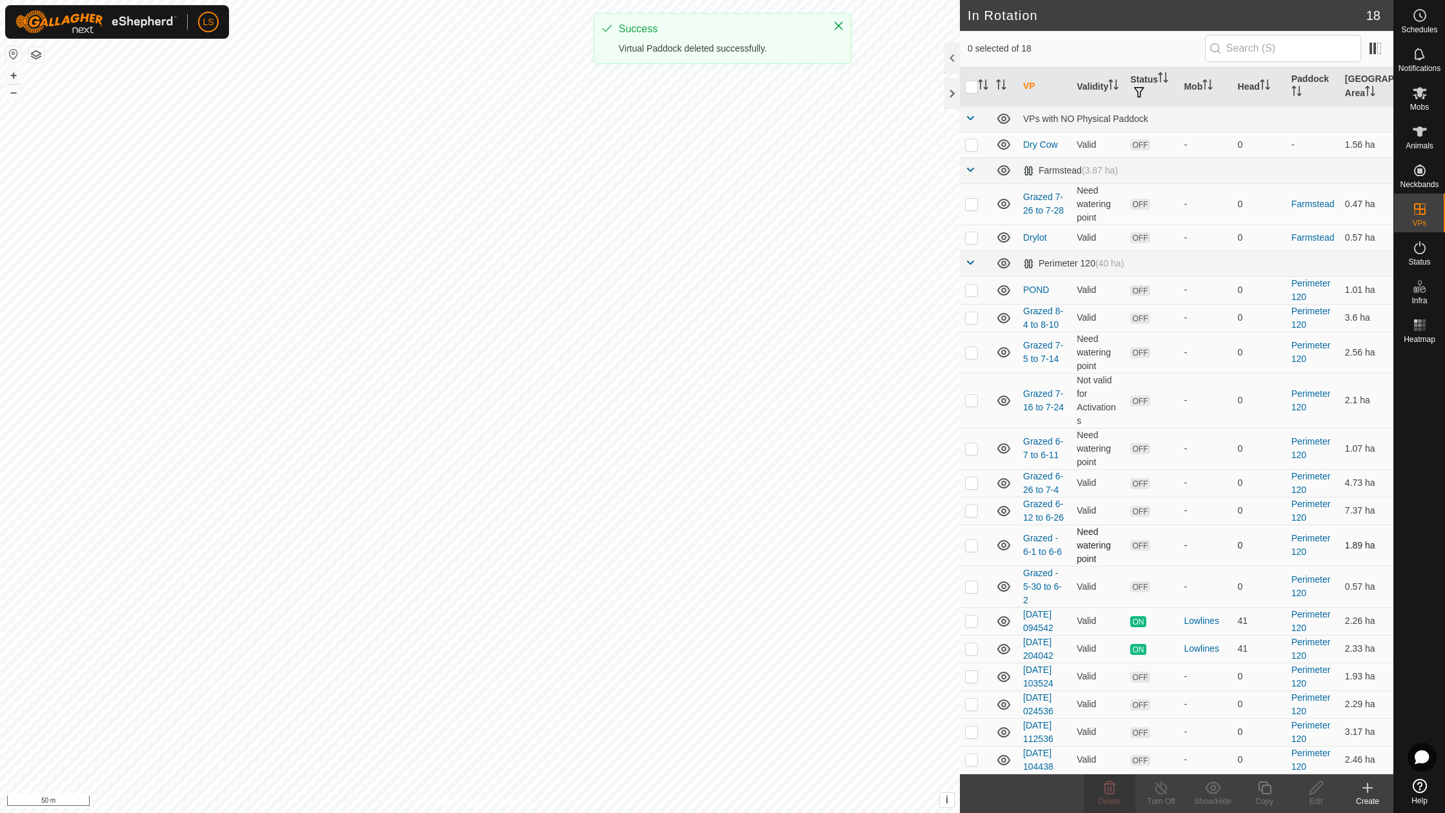
scroll to position [0, 0]
